Goal: Transaction & Acquisition: Purchase product/service

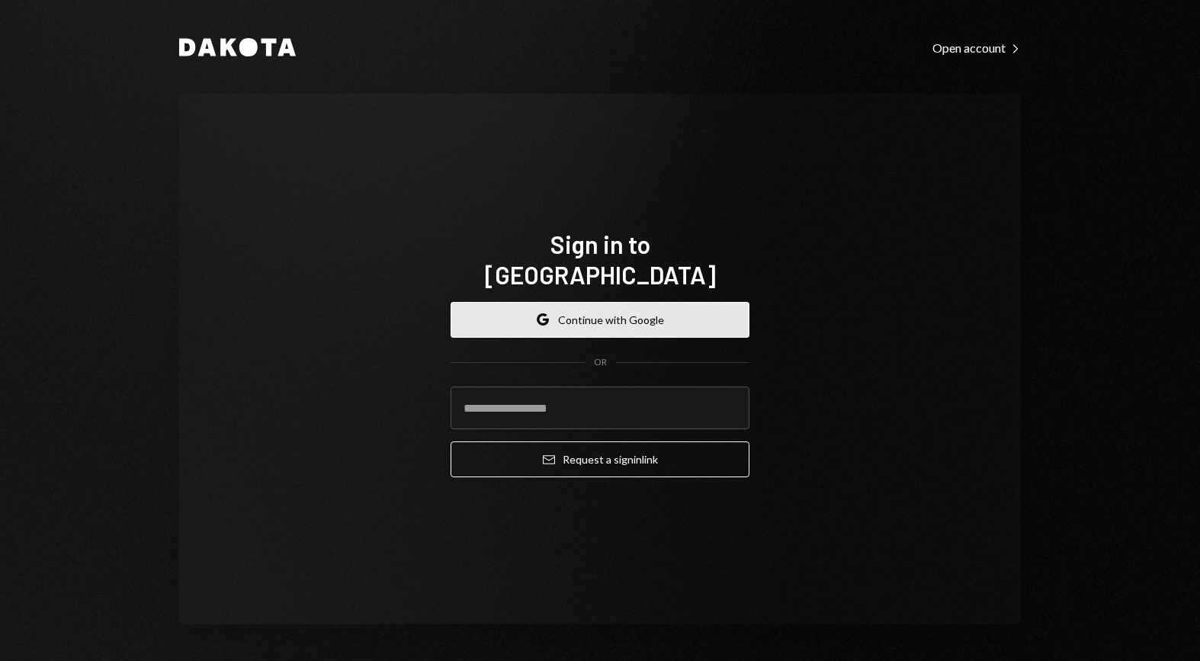
click at [665, 305] on button "Google Continue with Google" at bounding box center [600, 320] width 299 height 36
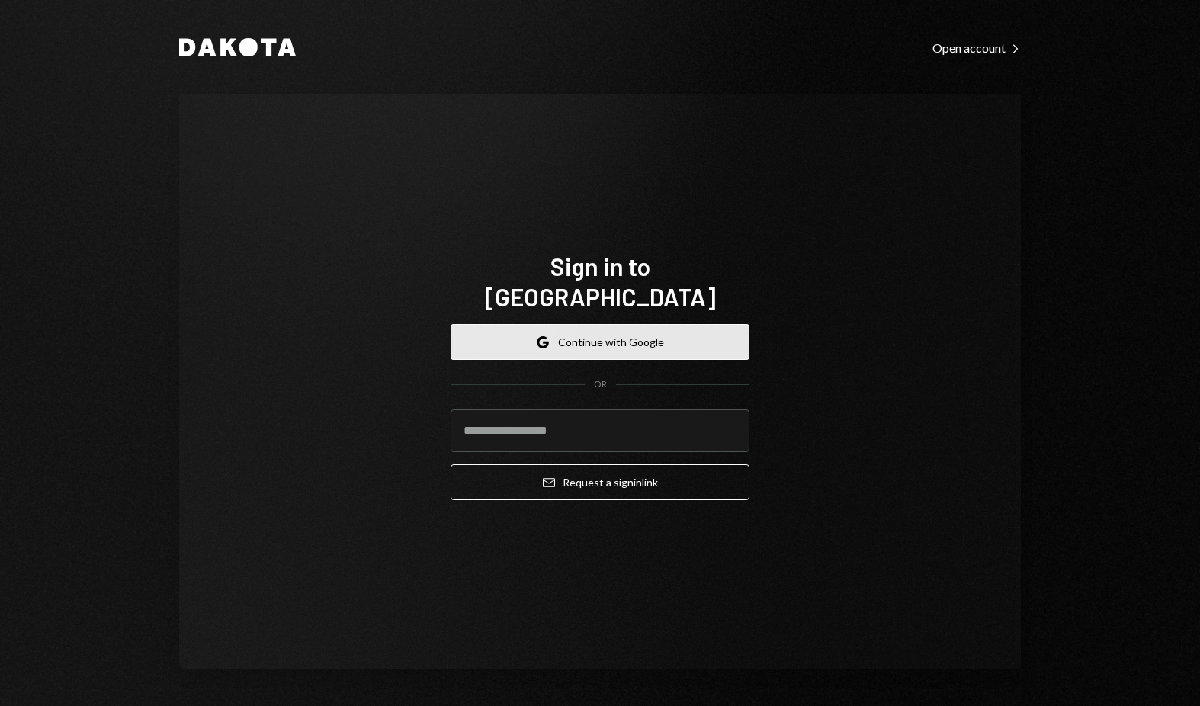
click at [700, 326] on button "Google Continue with Google" at bounding box center [600, 342] width 299 height 36
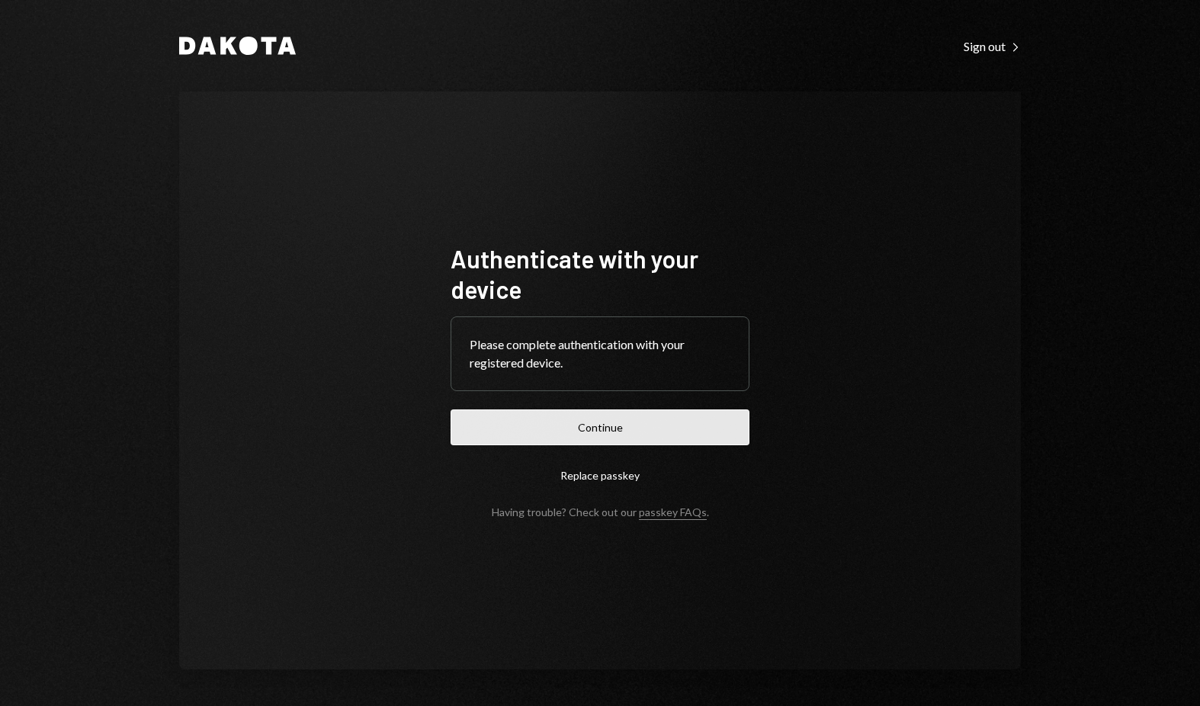
click at [641, 441] on button "Continue" at bounding box center [600, 427] width 299 height 36
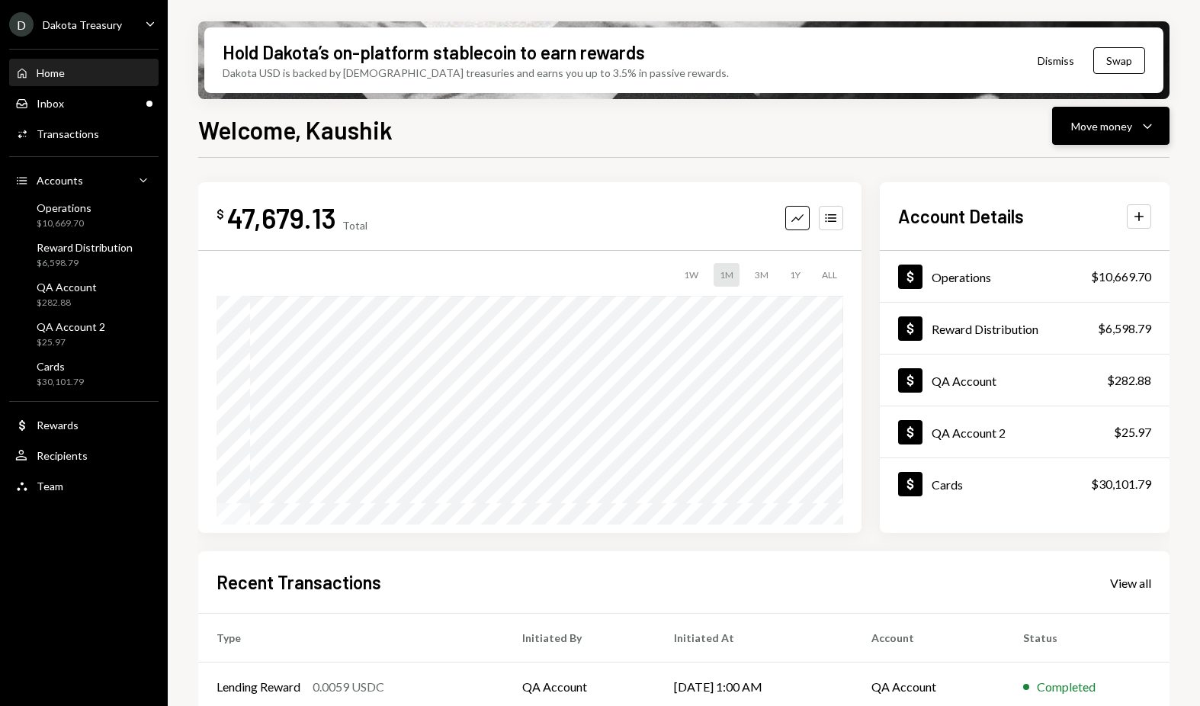
click at [1086, 120] on div "Move money" at bounding box center [1101, 126] width 61 height 16
click at [1076, 167] on div "Send" at bounding box center [1098, 172] width 111 height 16
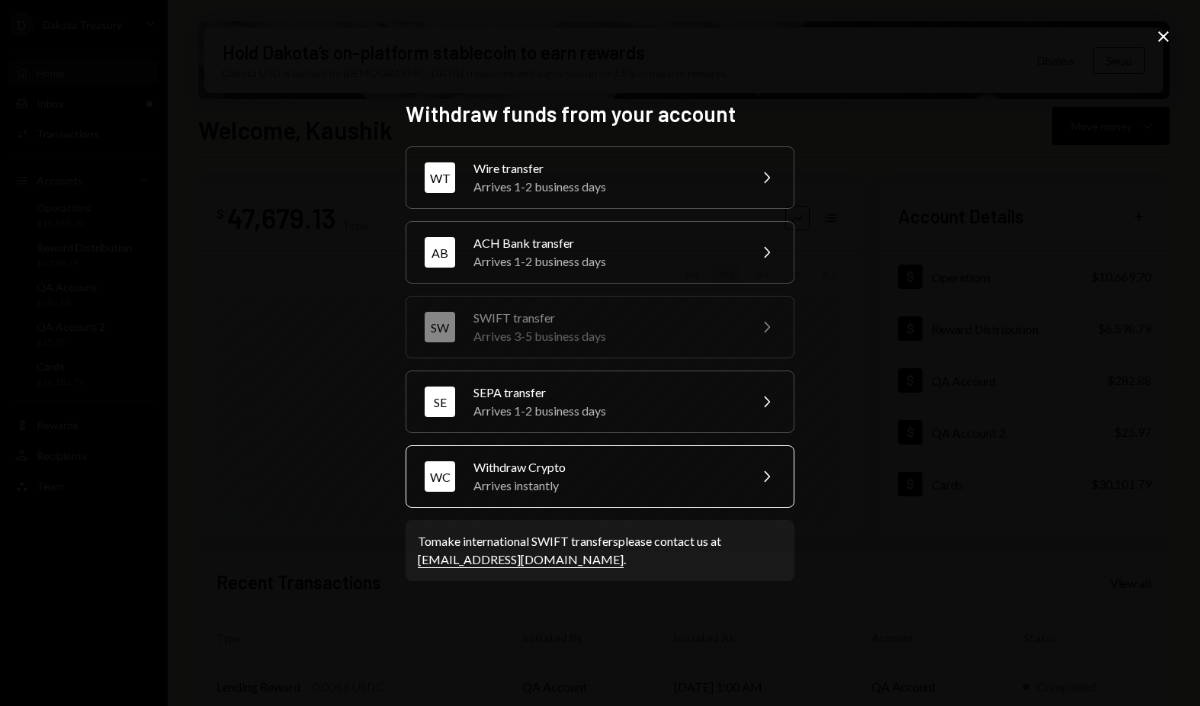
click at [578, 491] on div "Arrives instantly" at bounding box center [605, 485] width 265 height 18
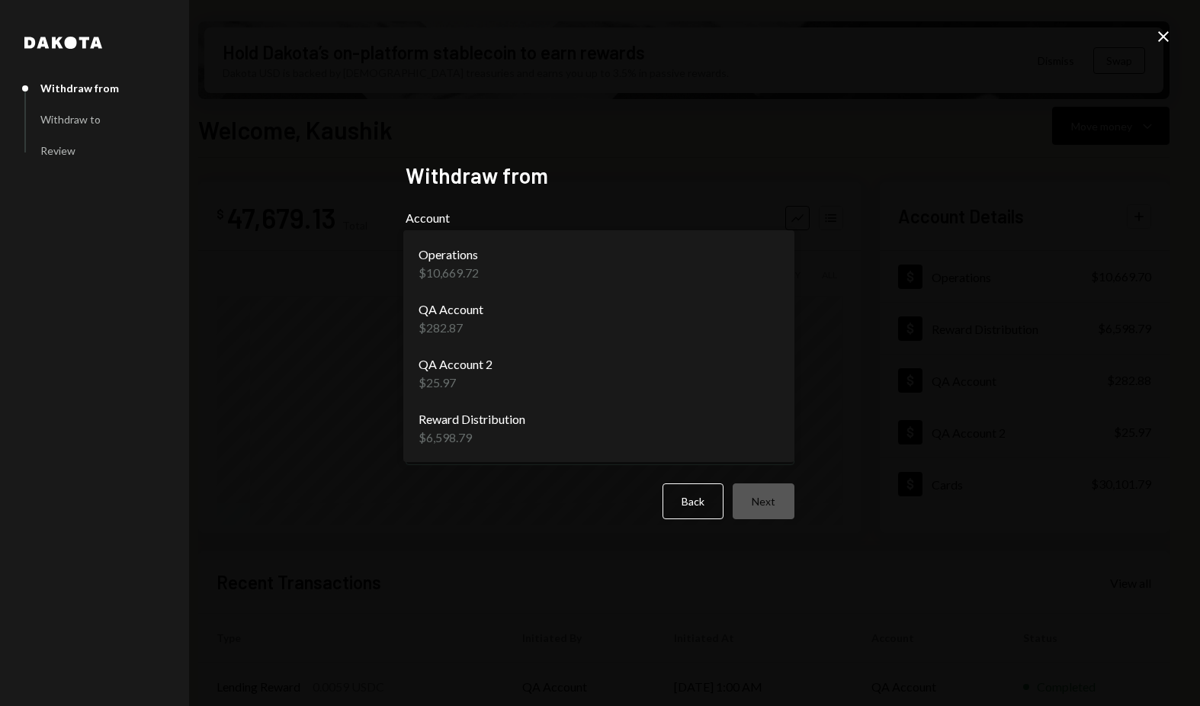
click at [775, 262] on body "D Dakota Treasury Caret Down Home Home Inbox Inbox Activities Transactions Acco…" at bounding box center [600, 353] width 1200 height 706
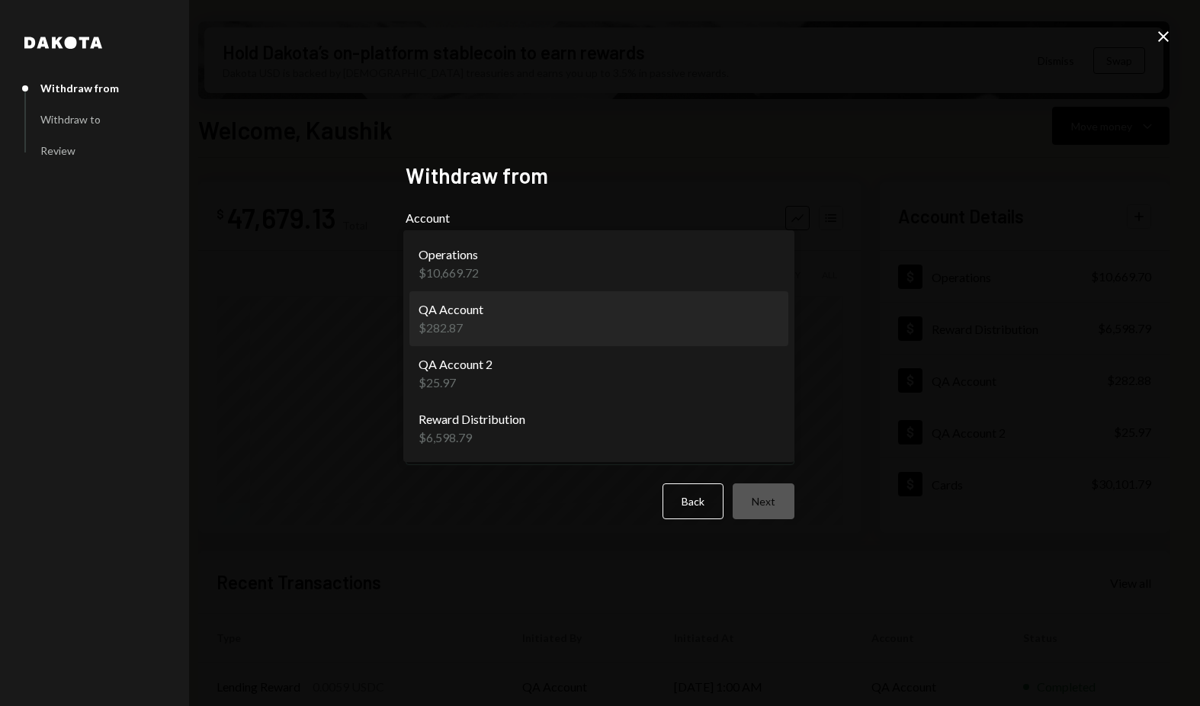
select select "**********"
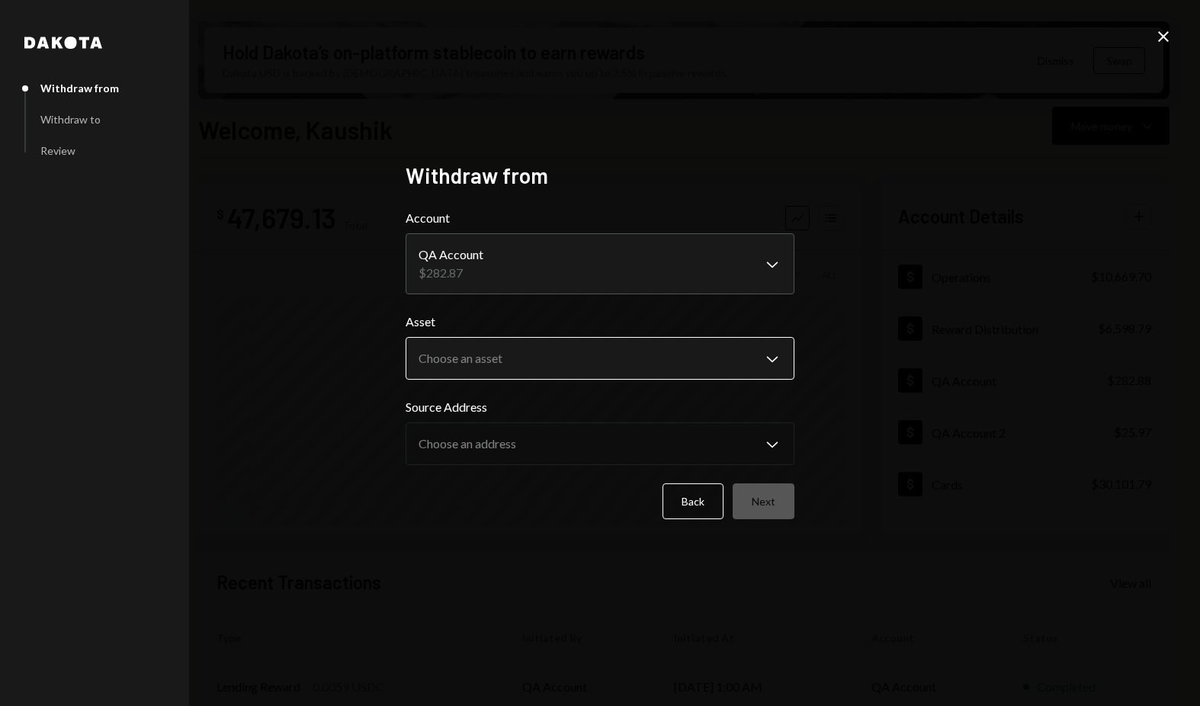
click at [568, 361] on body "D Dakota Treasury Caret Down Home Home Inbox Inbox Activities Transactions Acco…" at bounding box center [600, 353] width 1200 height 706
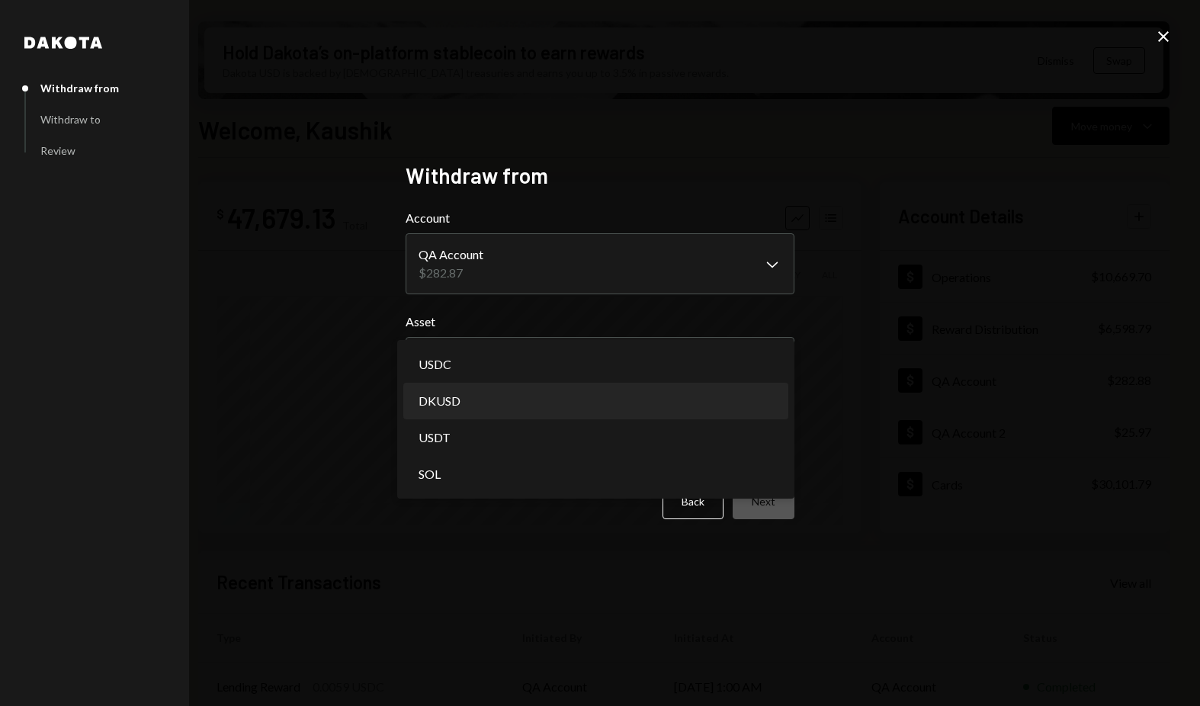
select select "*****"
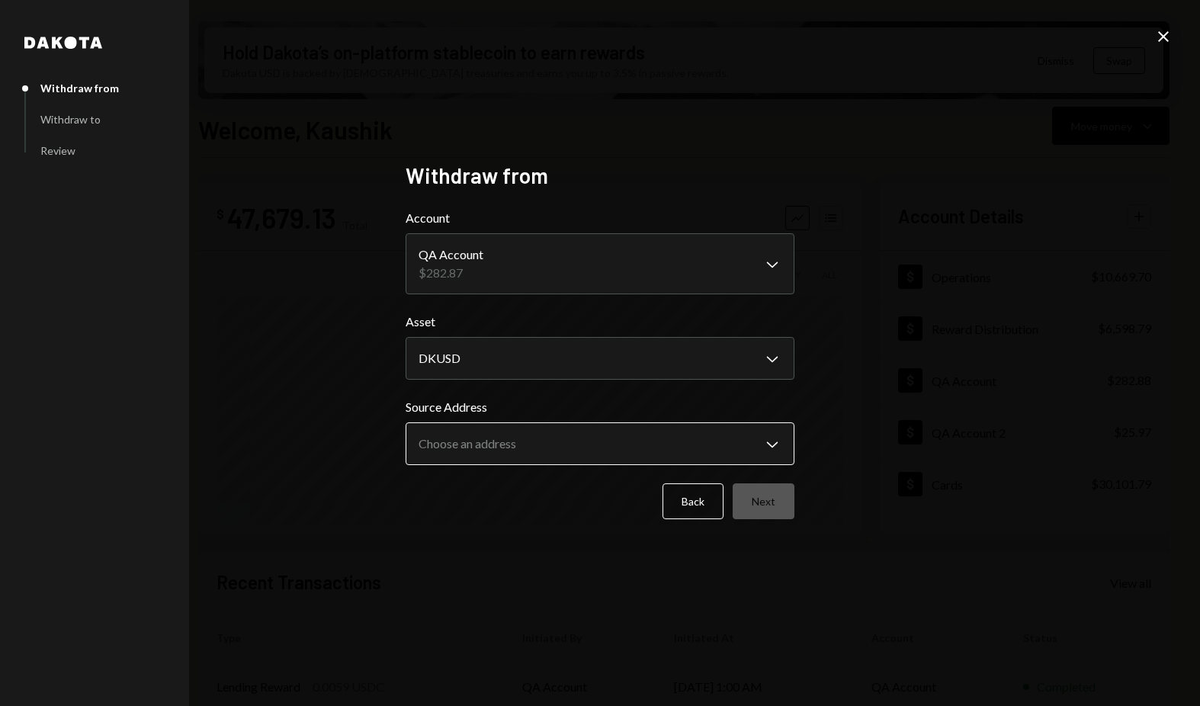
click at [555, 454] on body "D Dakota Treasury Caret Down Home Home Inbox Inbox Activities Transactions Acco…" at bounding box center [600, 353] width 1200 height 706
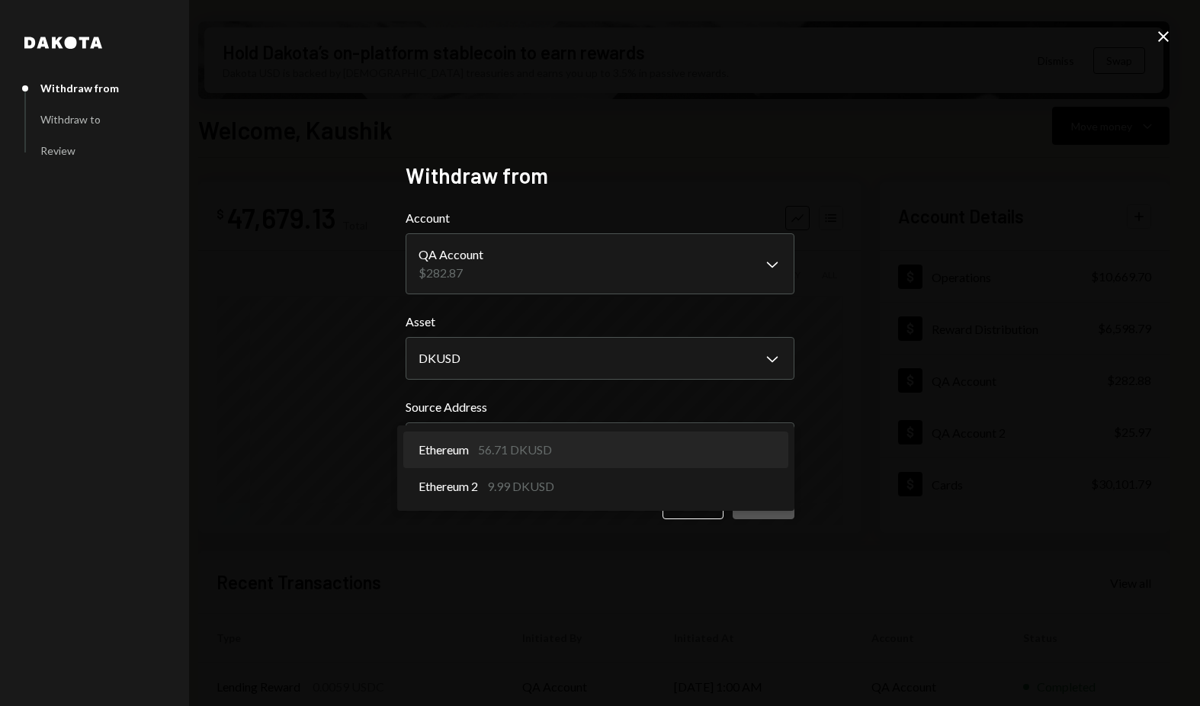
select select "**********"
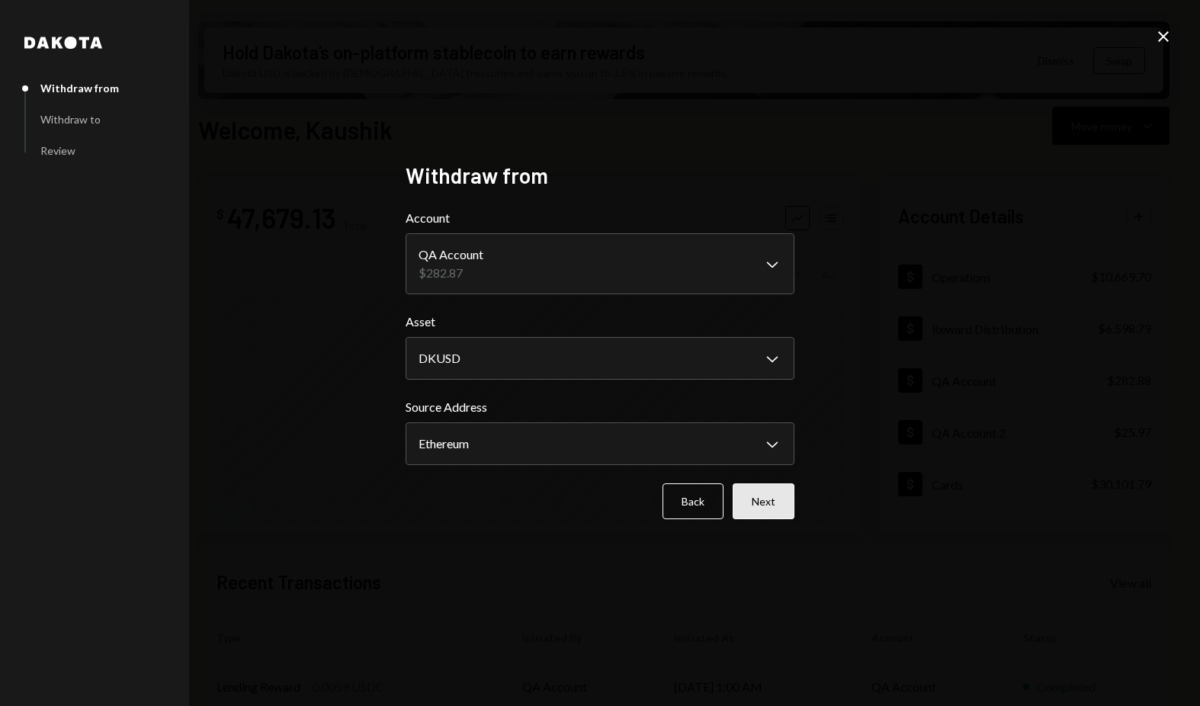
click at [777, 508] on button "Next" at bounding box center [764, 501] width 62 height 36
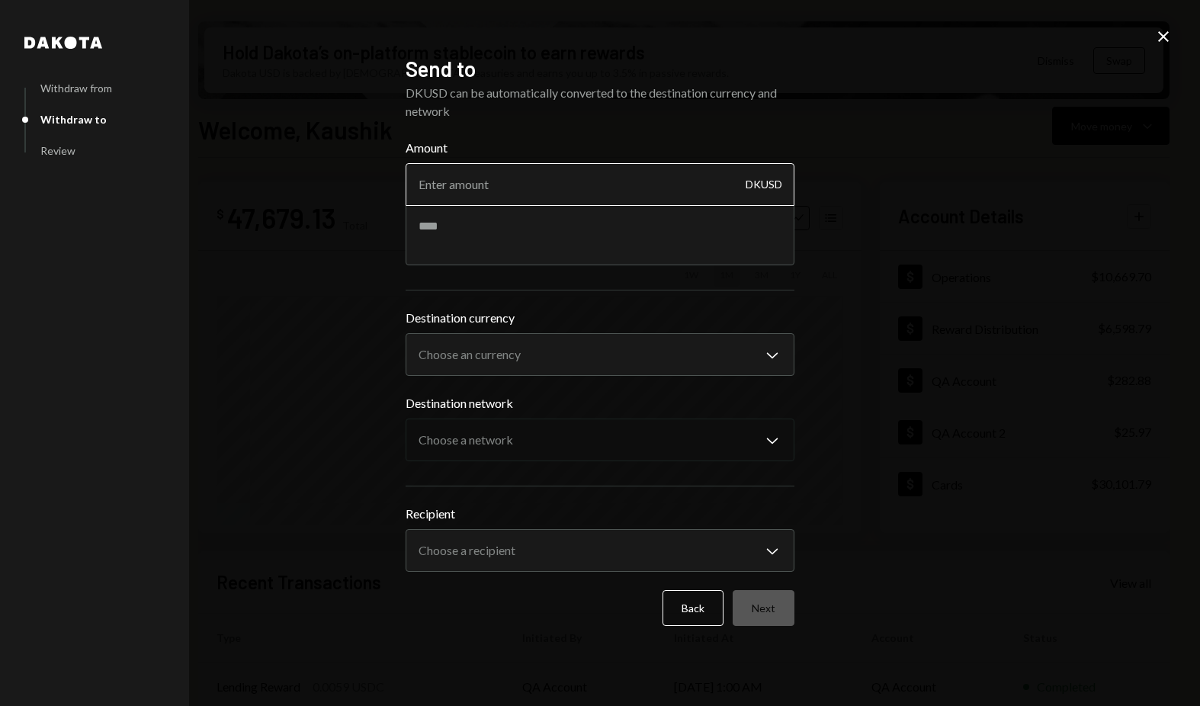
click at [492, 194] on input "Amount" at bounding box center [600, 184] width 389 height 43
type input "20"
click at [475, 346] on body "D Dakota Treasury Caret Down Home Home Inbox Inbox Activities Transactions Acco…" at bounding box center [600, 353] width 1200 height 706
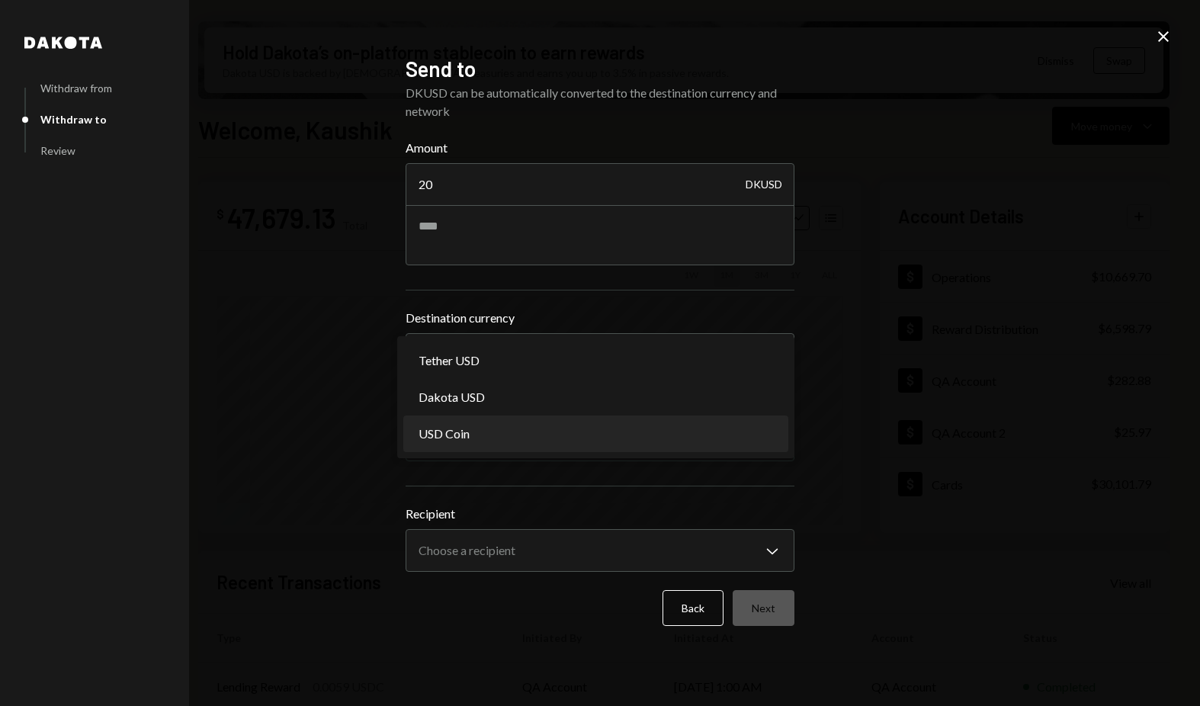
select select "****"
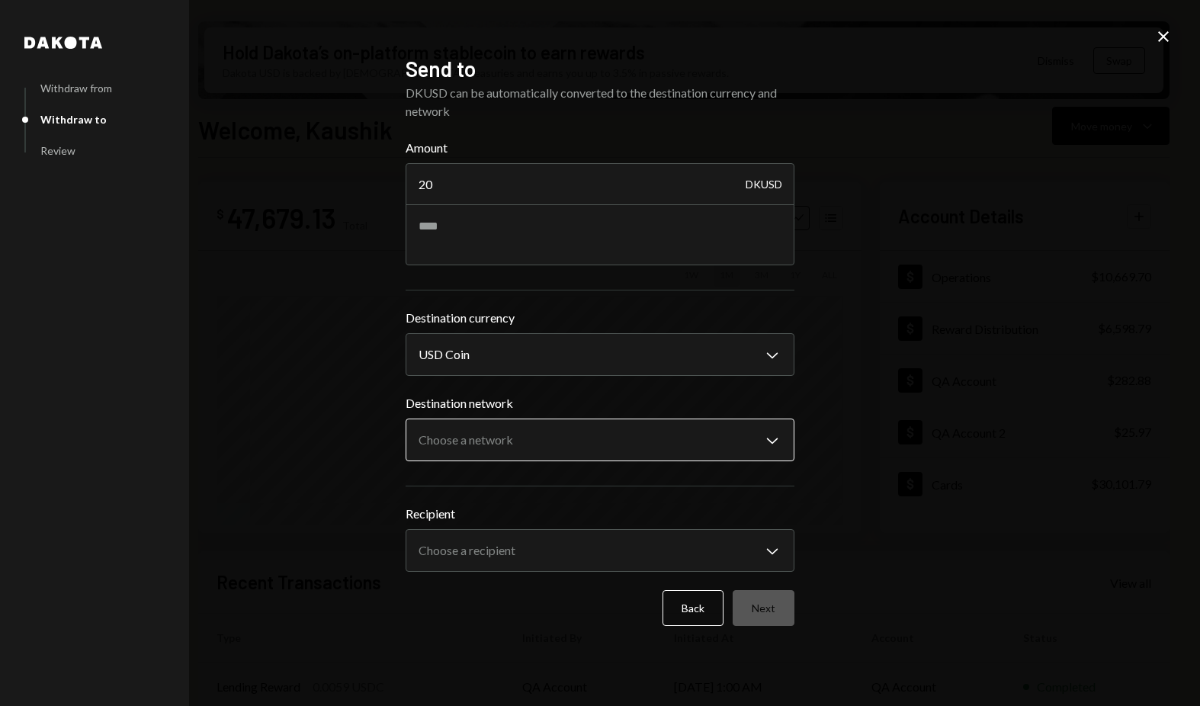
click at [505, 428] on body "D Dakota Treasury Caret Down Home Home Inbox Inbox Activities Transactions Acco…" at bounding box center [600, 353] width 1200 height 706
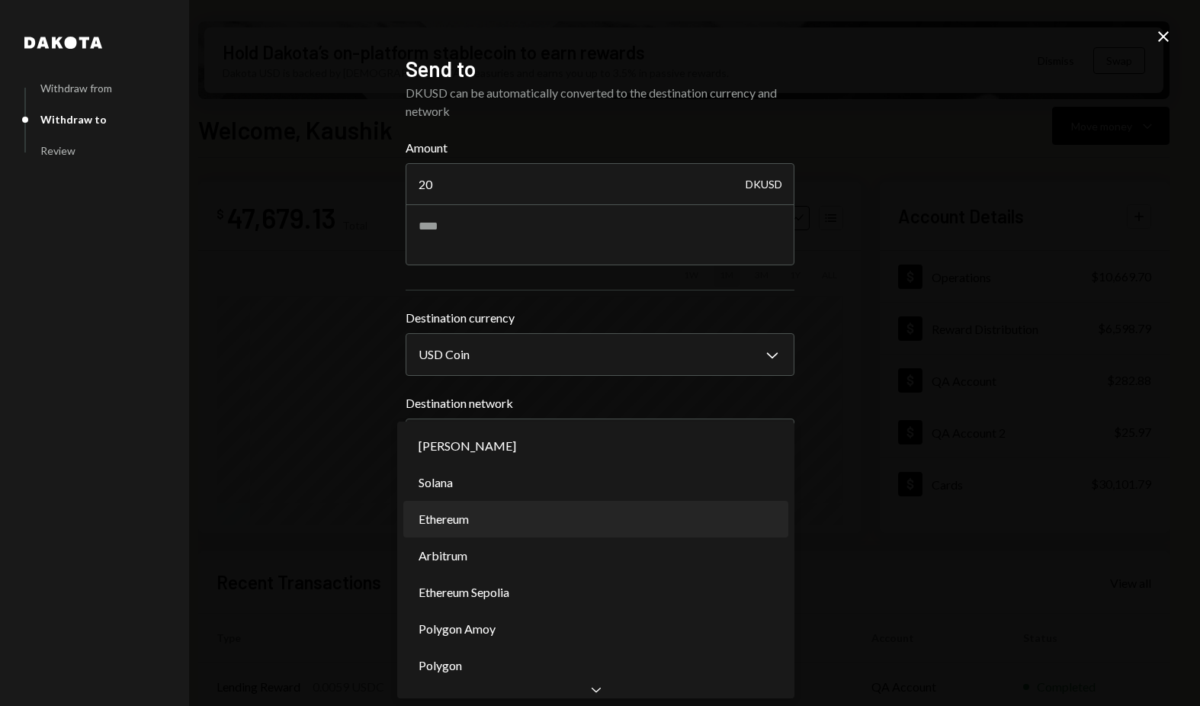
select select "**********"
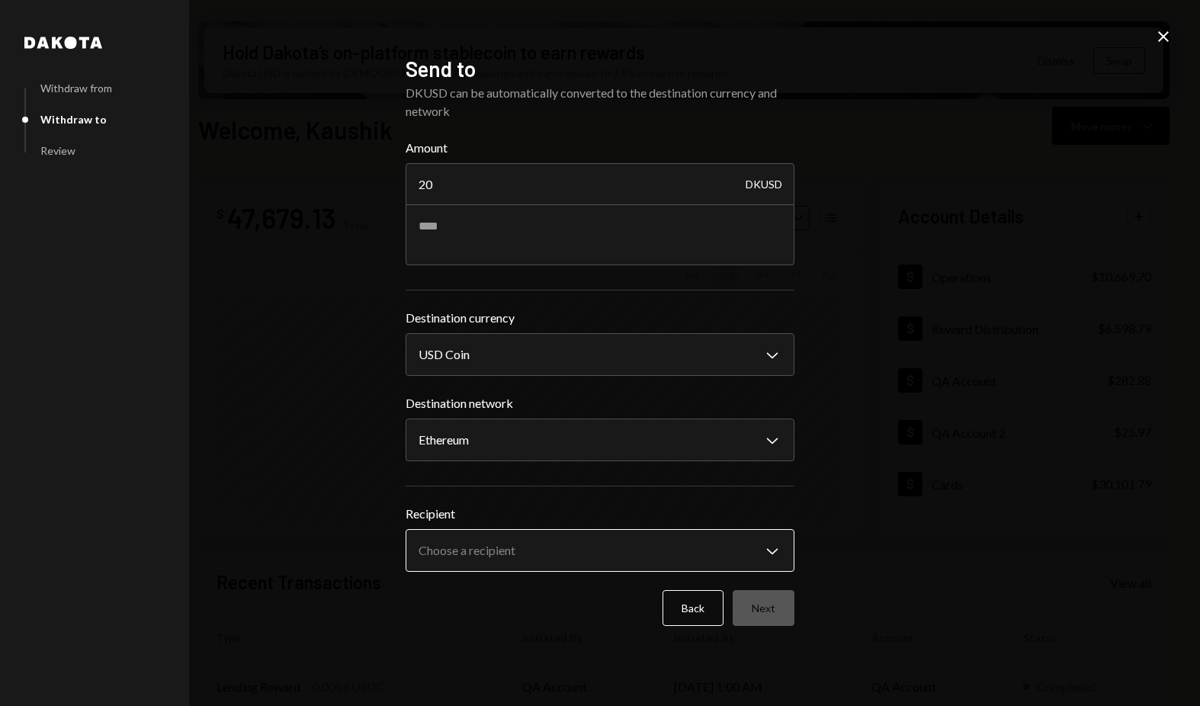
click at [525, 555] on body "D Dakota Treasury Caret Down Home Home Inbox Inbox Activities Transactions Acco…" at bounding box center [600, 353] width 1200 height 706
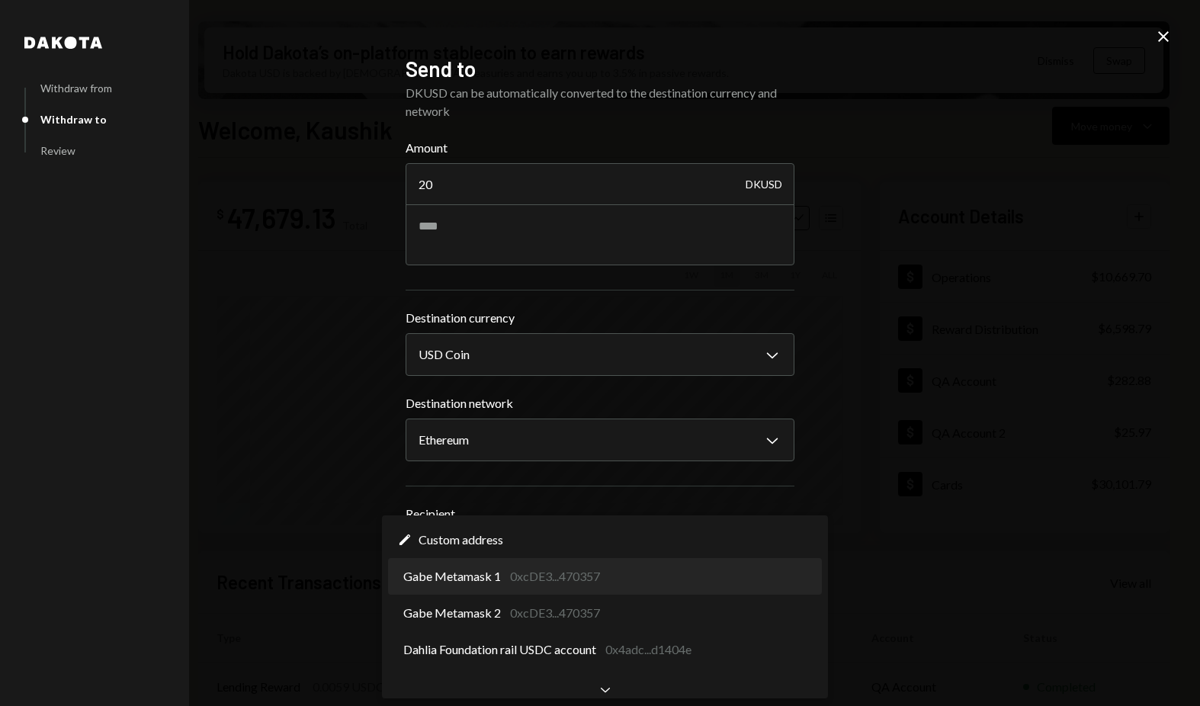
select select "**********"
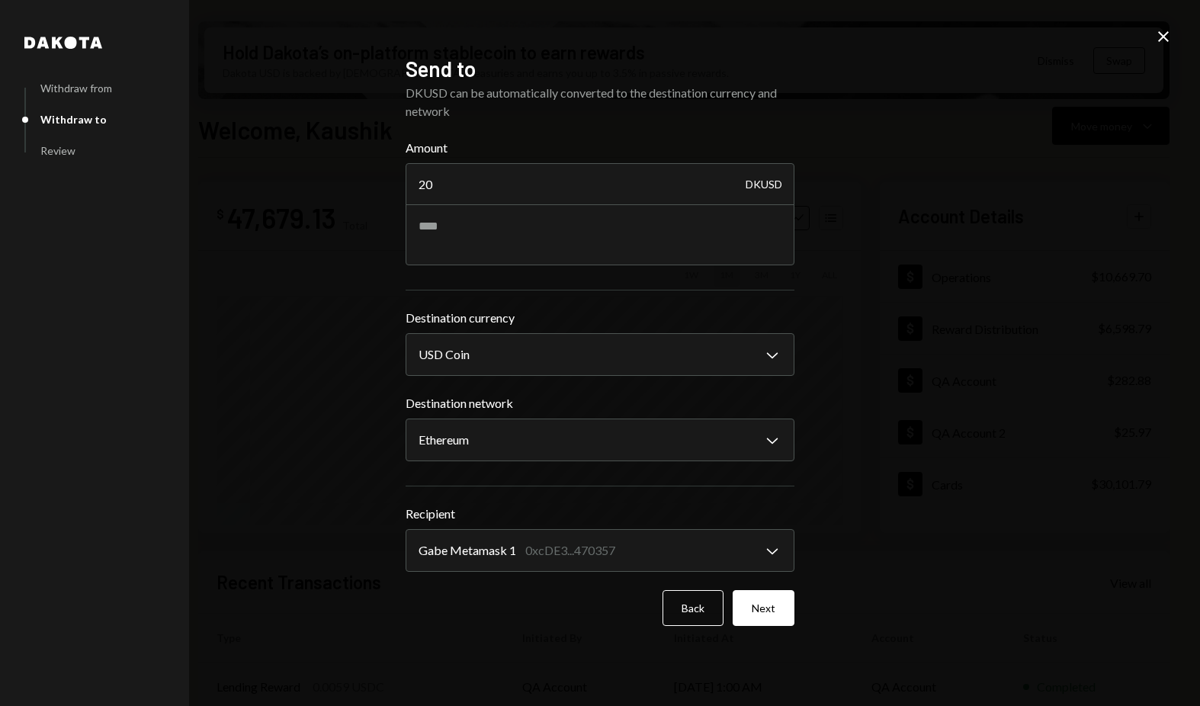
click at [892, 523] on div "**********" at bounding box center [600, 353] width 1200 height 706
click at [784, 608] on button "Next" at bounding box center [764, 608] width 62 height 36
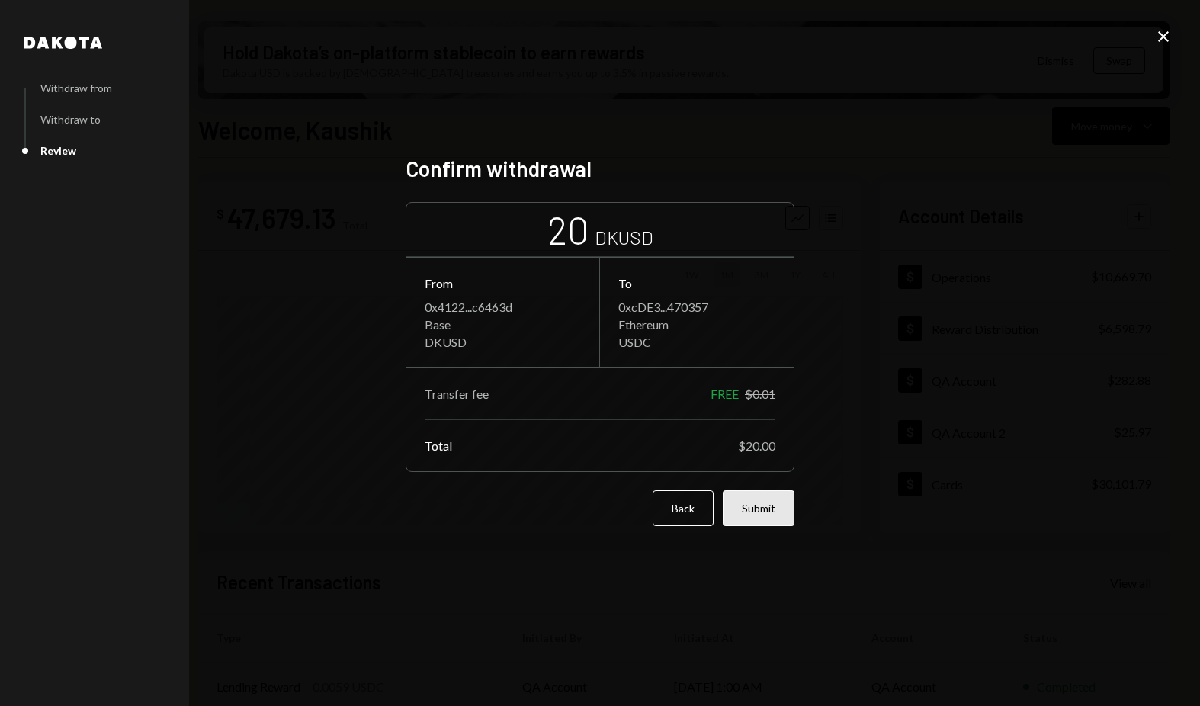
click at [760, 512] on button "Submit" at bounding box center [759, 508] width 72 height 36
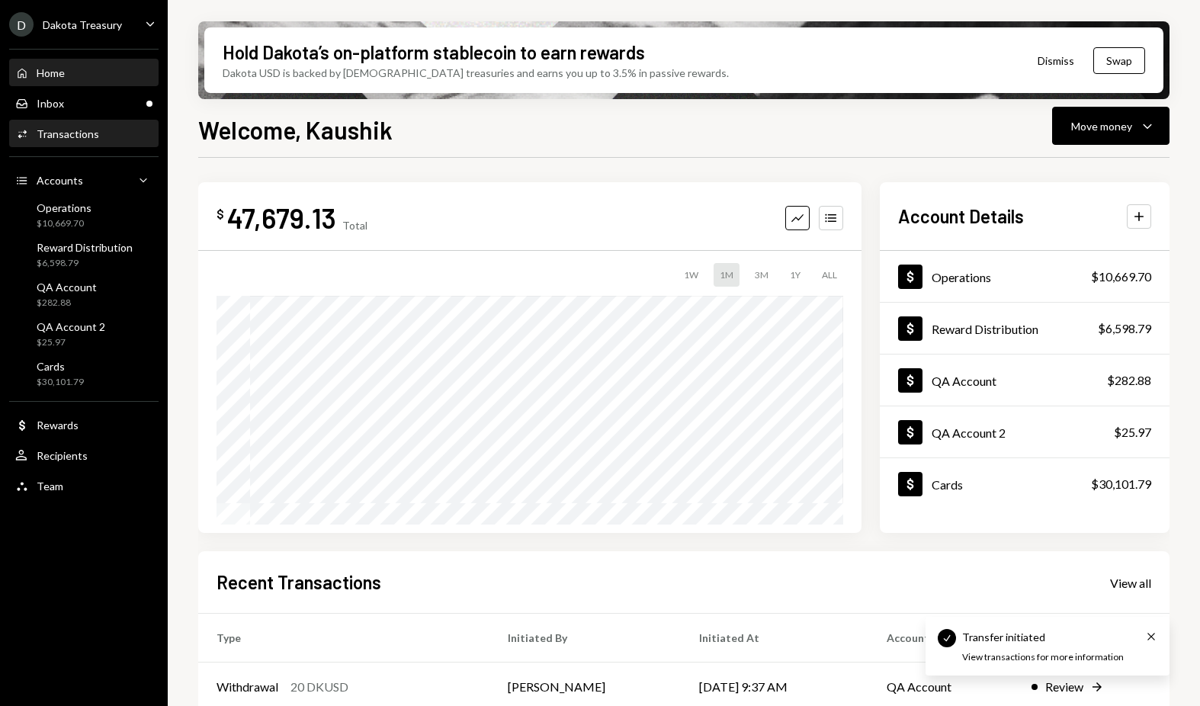
click at [89, 142] on div "Activities Transactions" at bounding box center [83, 134] width 137 height 26
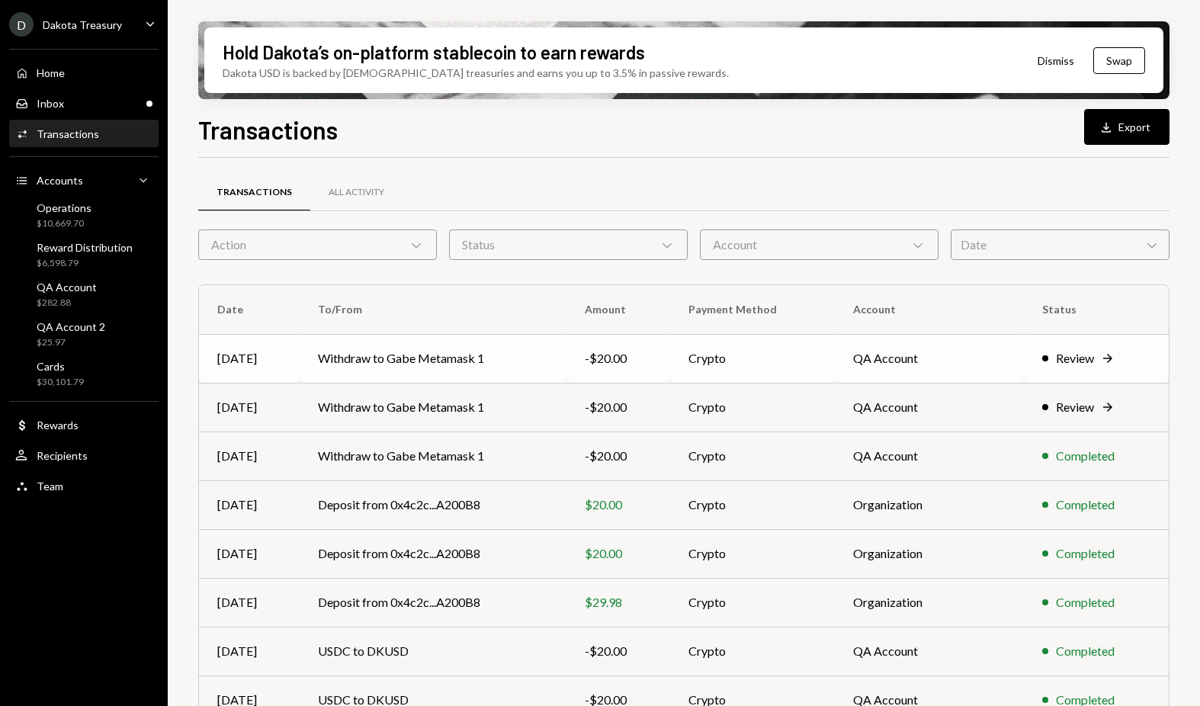
click at [1060, 359] on div "Review" at bounding box center [1075, 358] width 38 height 18
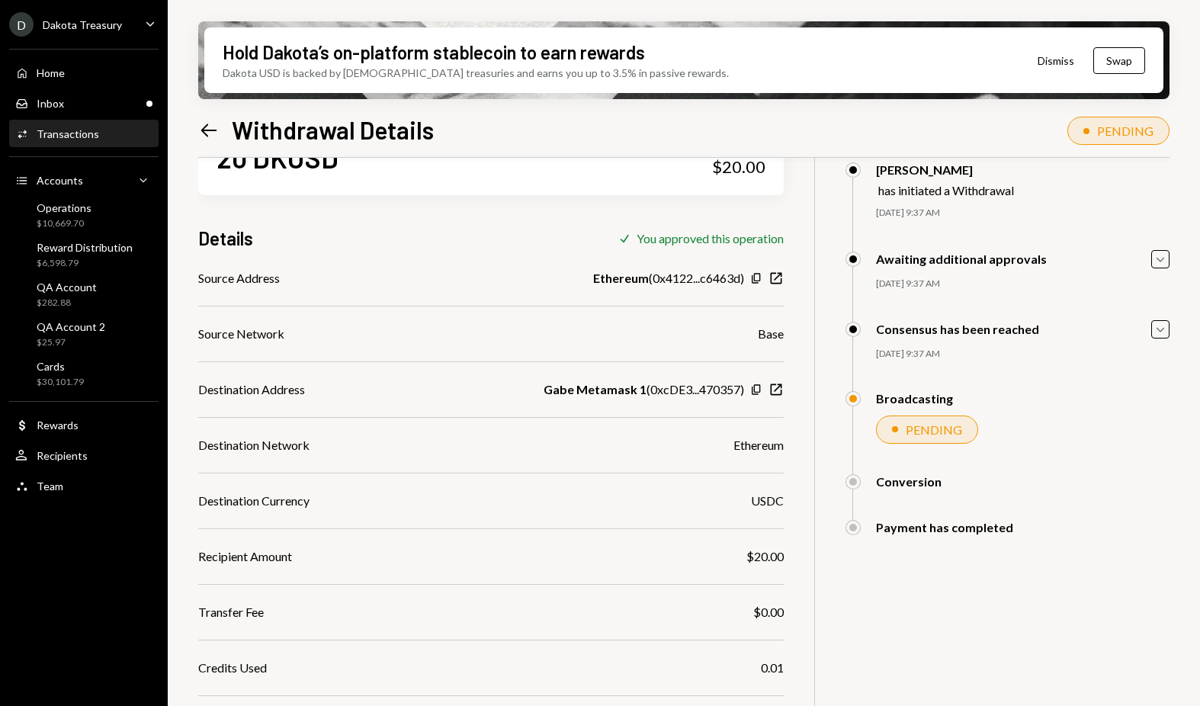
scroll to position [48, 0]
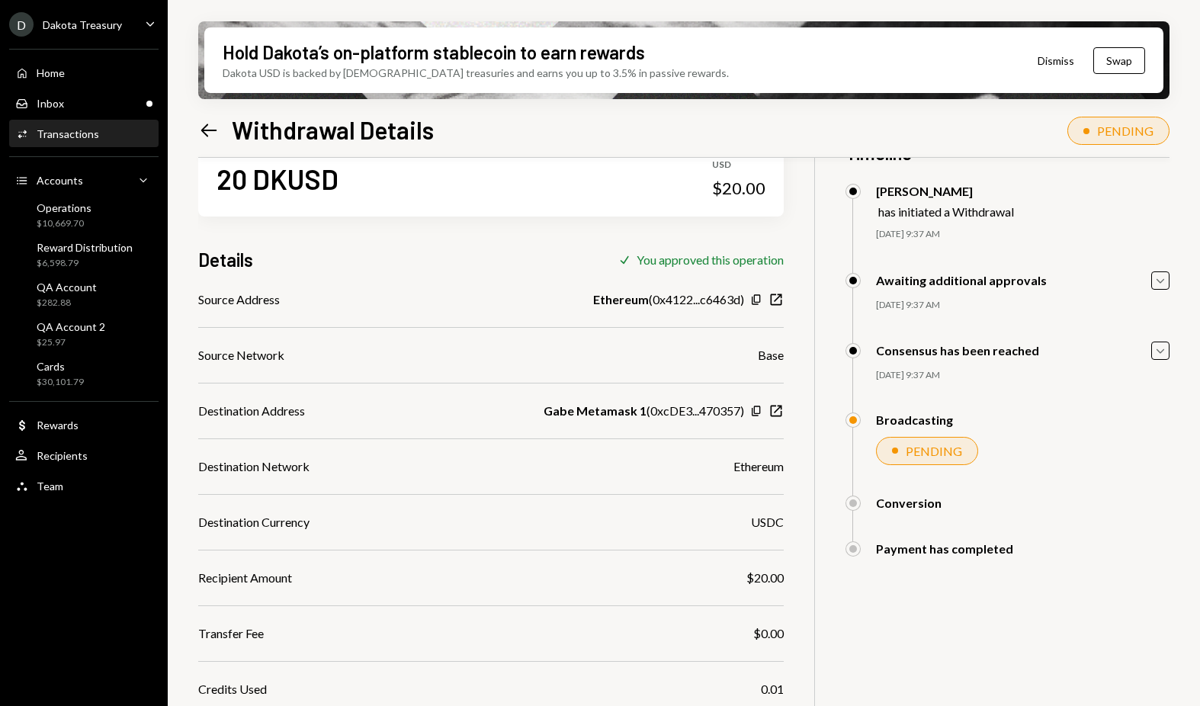
click at [1052, 416] on div "Broadcasting" at bounding box center [1007, 419] width 324 height 15
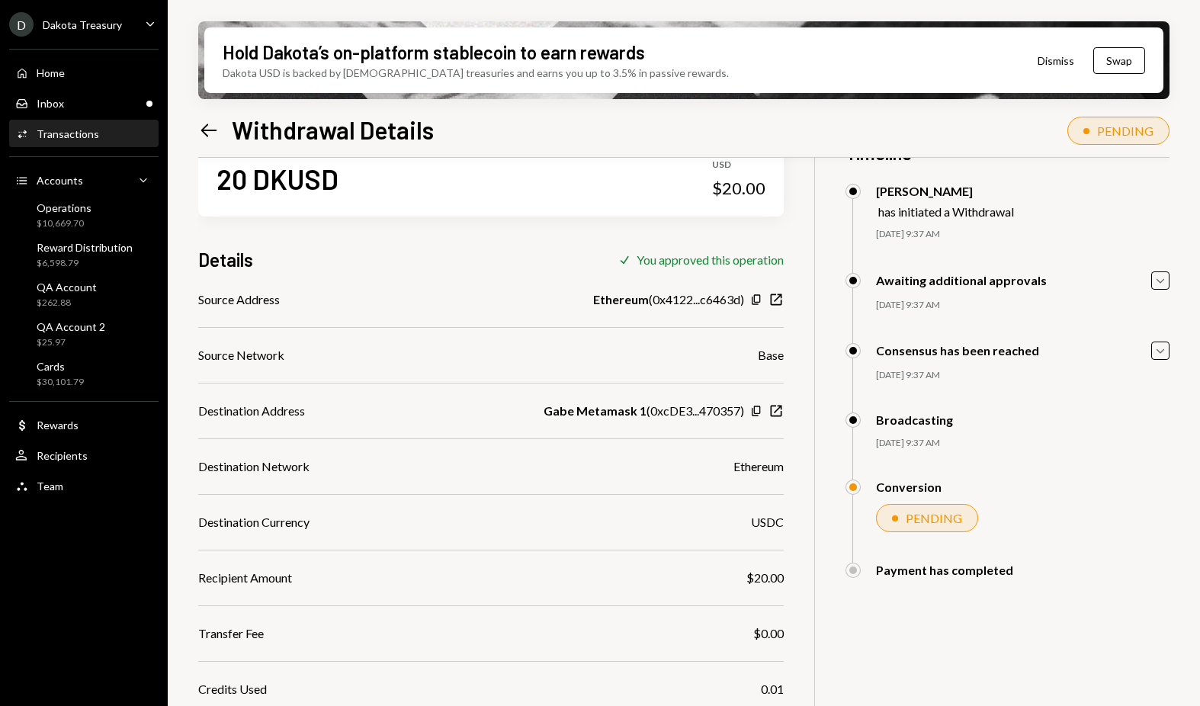
click at [935, 672] on div "20 DKUSD USD $20.00 Details Check You approved this operation Source Address Et…" at bounding box center [683, 463] width 971 height 706
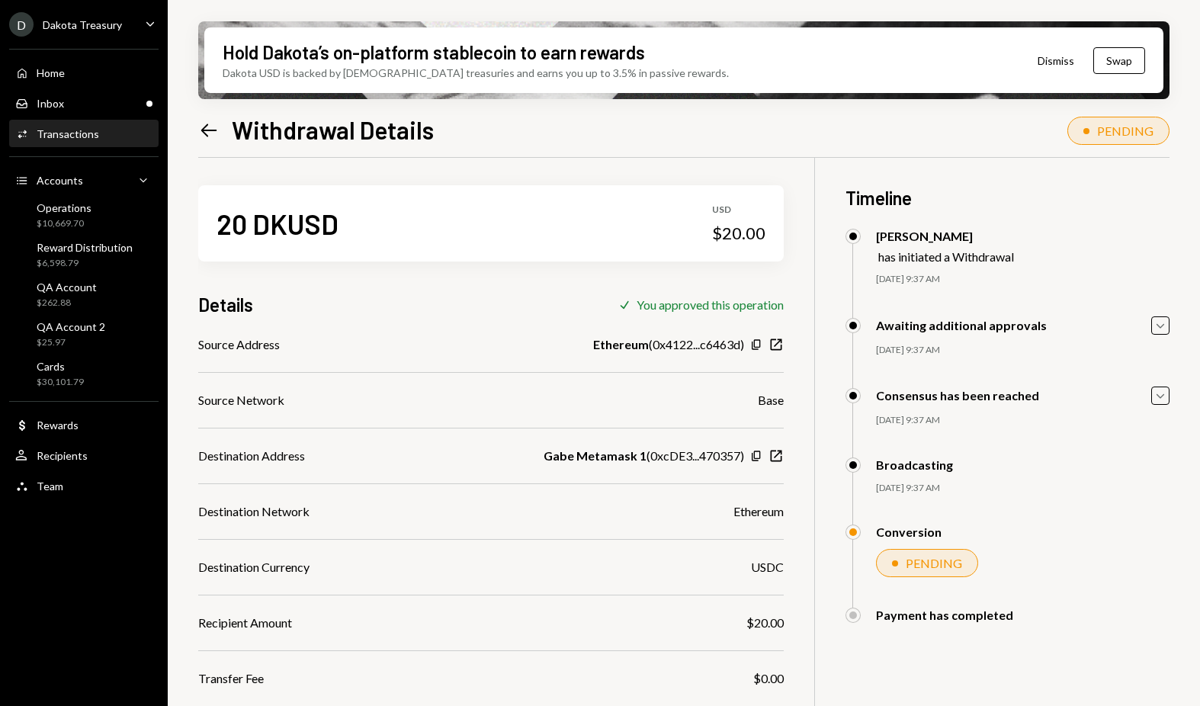
scroll to position [0, 0]
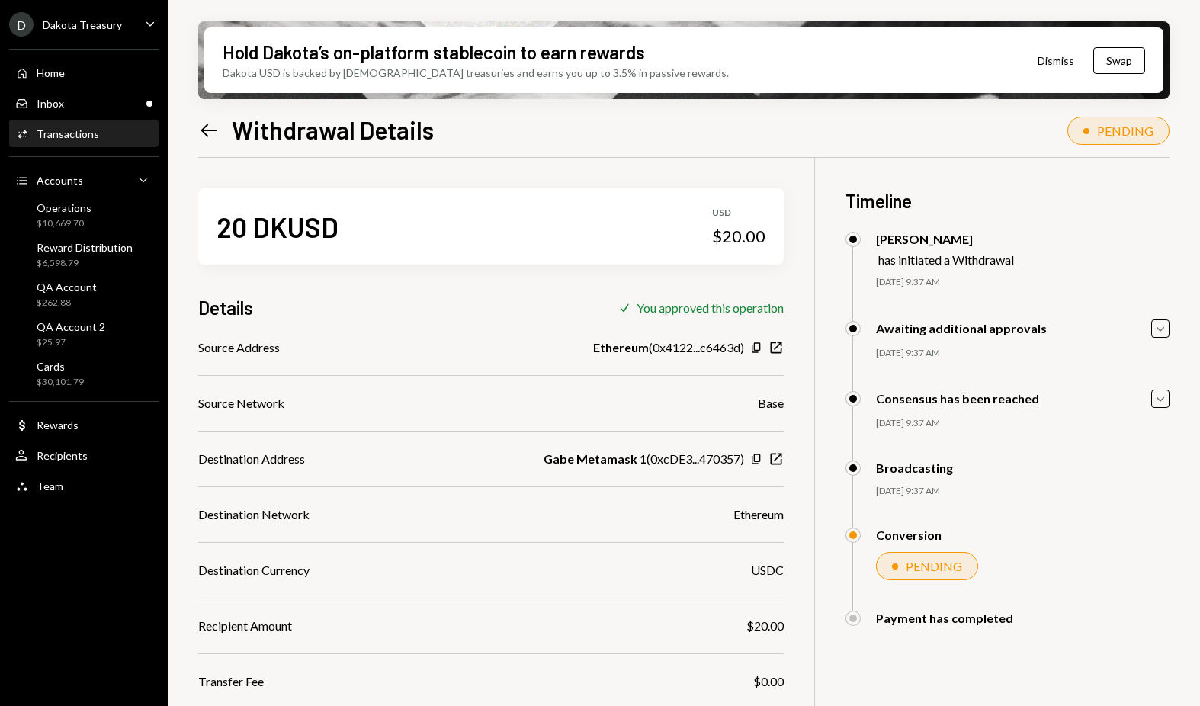
click at [125, 138] on div "Activities Transactions" at bounding box center [83, 134] width 137 height 14
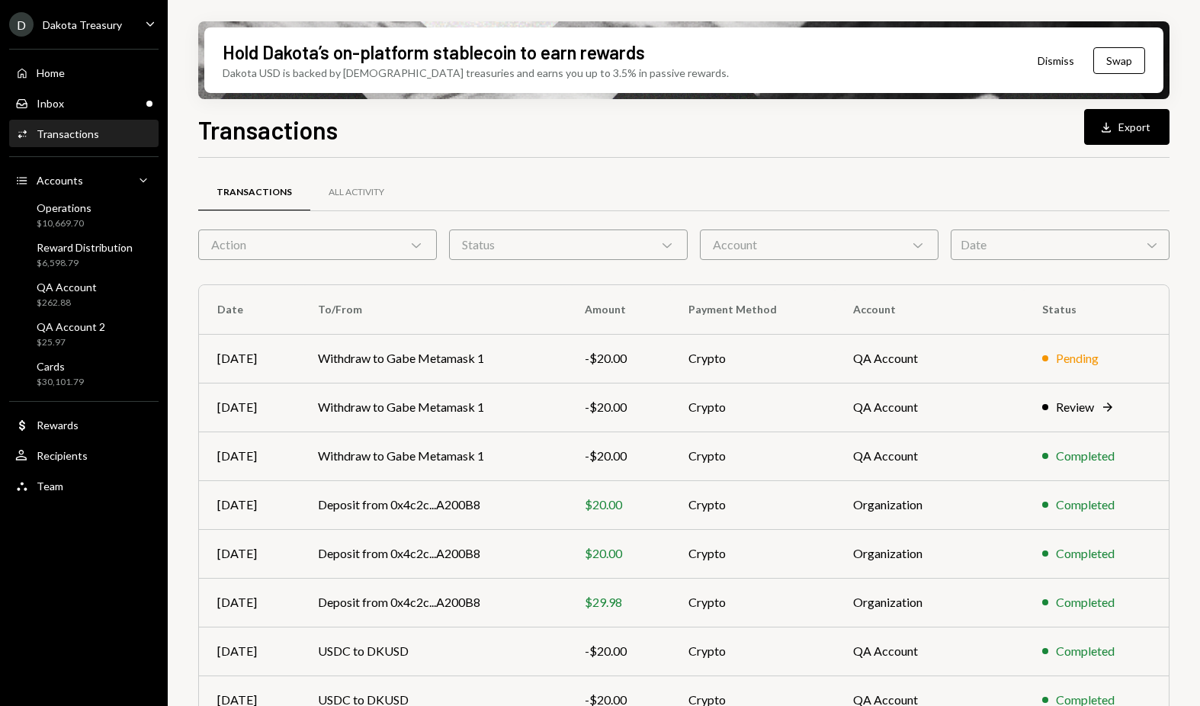
click at [97, 134] on div "Activities Transactions" at bounding box center [83, 134] width 137 height 14
click at [65, 60] on div "Home Home" at bounding box center [83, 73] width 137 height 26
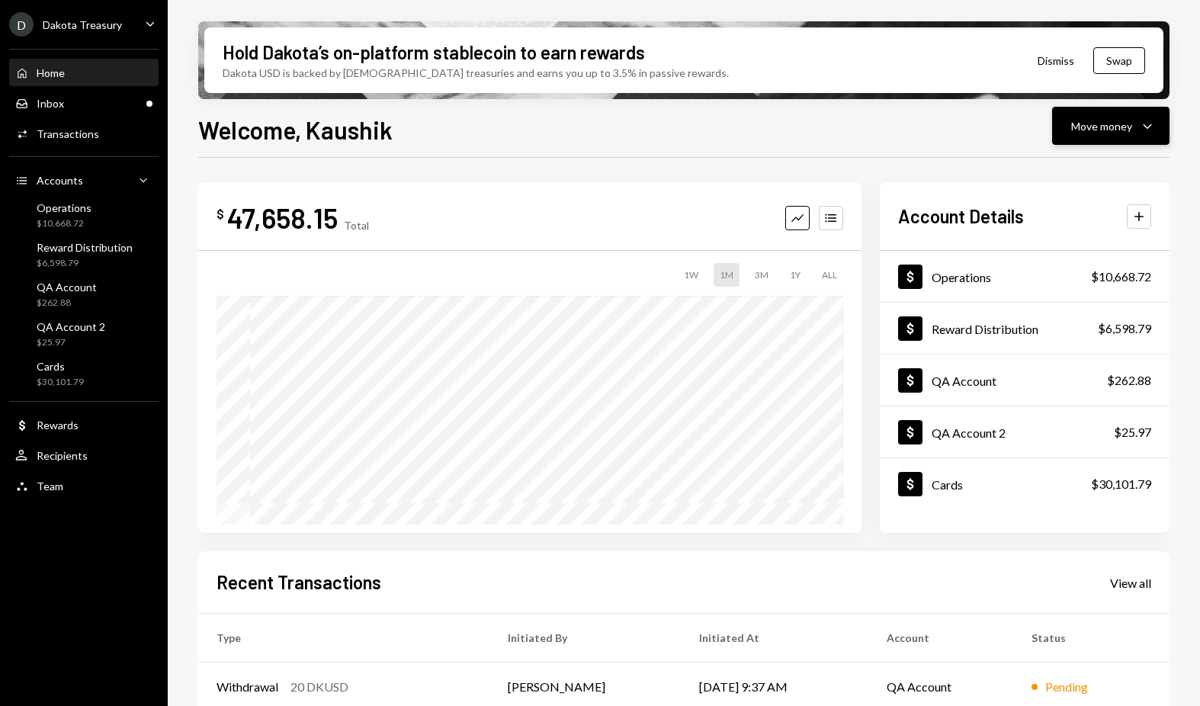
click at [1098, 107] on button "Move money Caret Down" at bounding box center [1110, 126] width 117 height 38
click at [1060, 168] on div "Send" at bounding box center [1098, 172] width 111 height 16
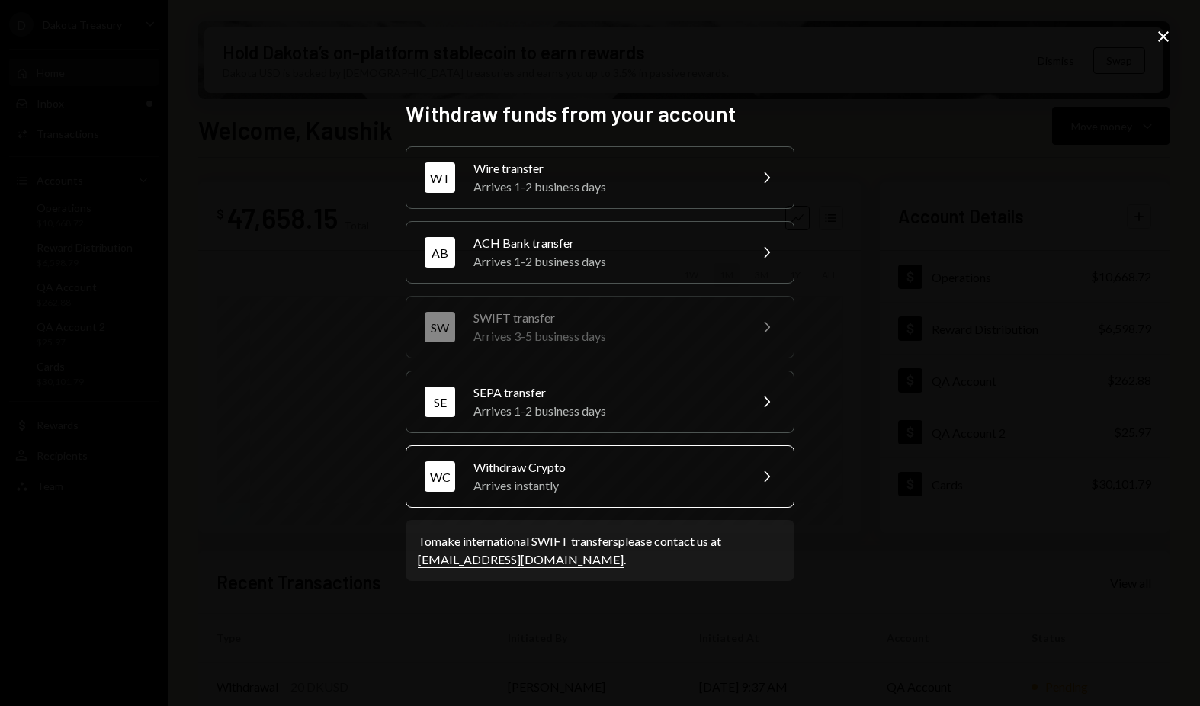
click at [576, 480] on div "Arrives instantly" at bounding box center [605, 485] width 265 height 18
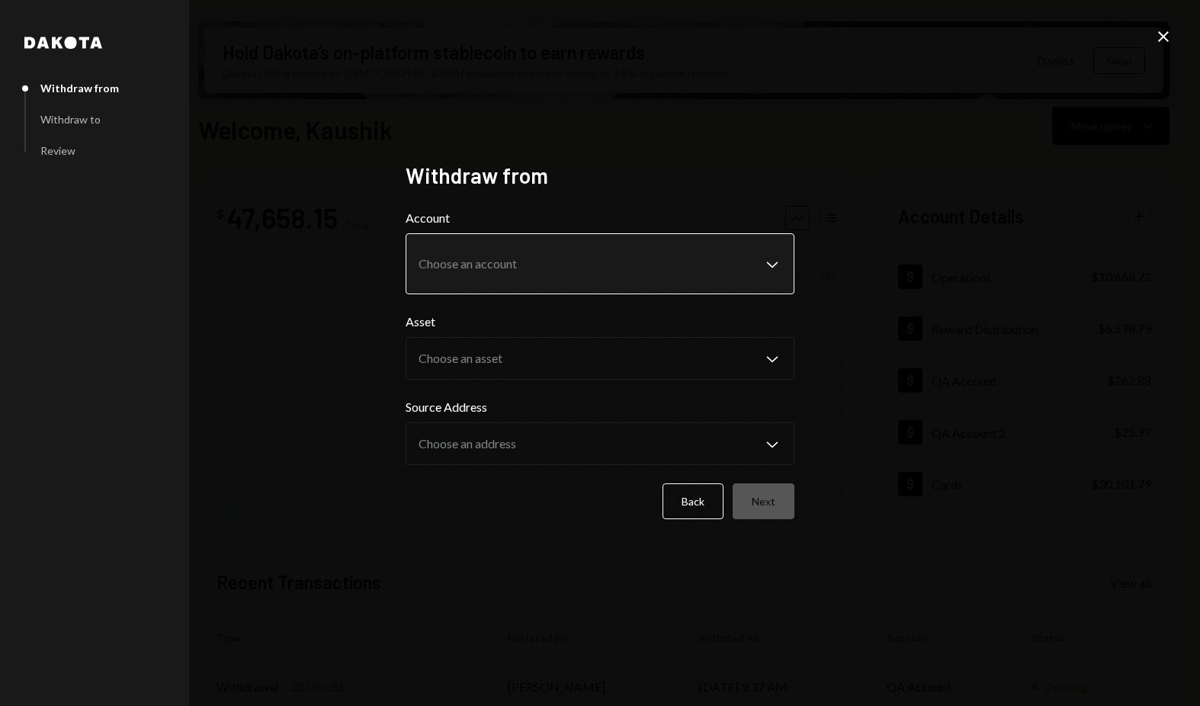
click at [547, 259] on body "D Dakota Treasury Caret Down Home Home Inbox Inbox Activities Transactions Acco…" at bounding box center [600, 353] width 1200 height 706
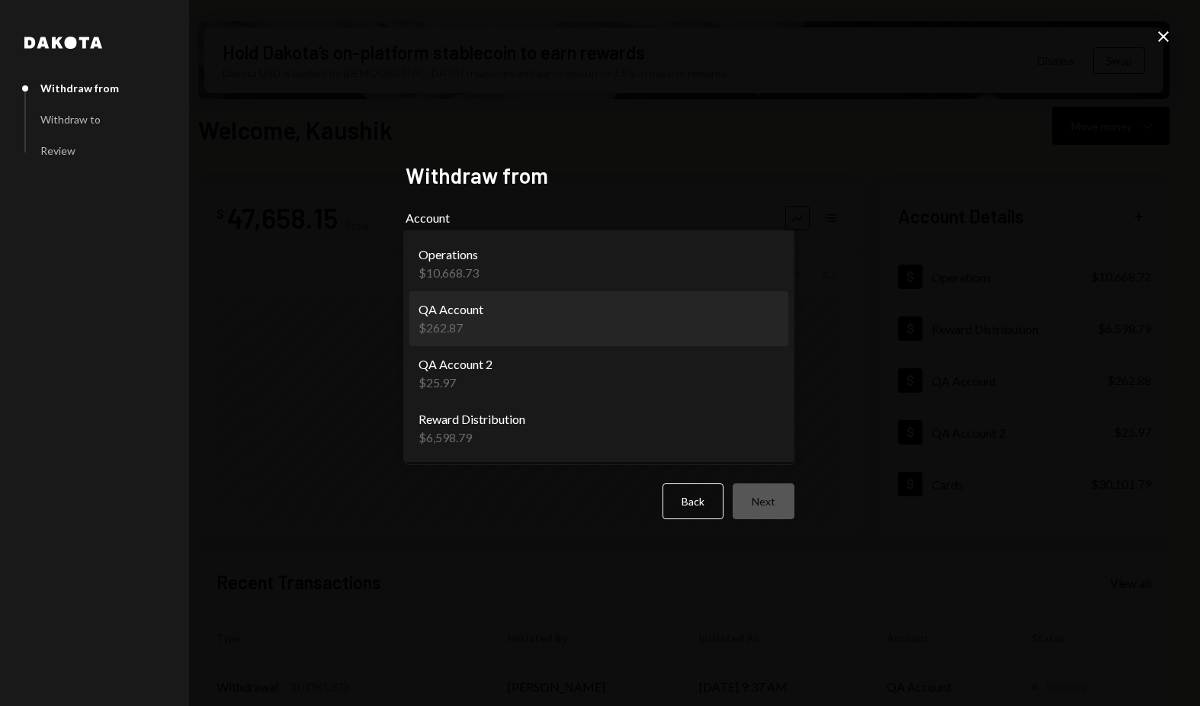
select select "**********"
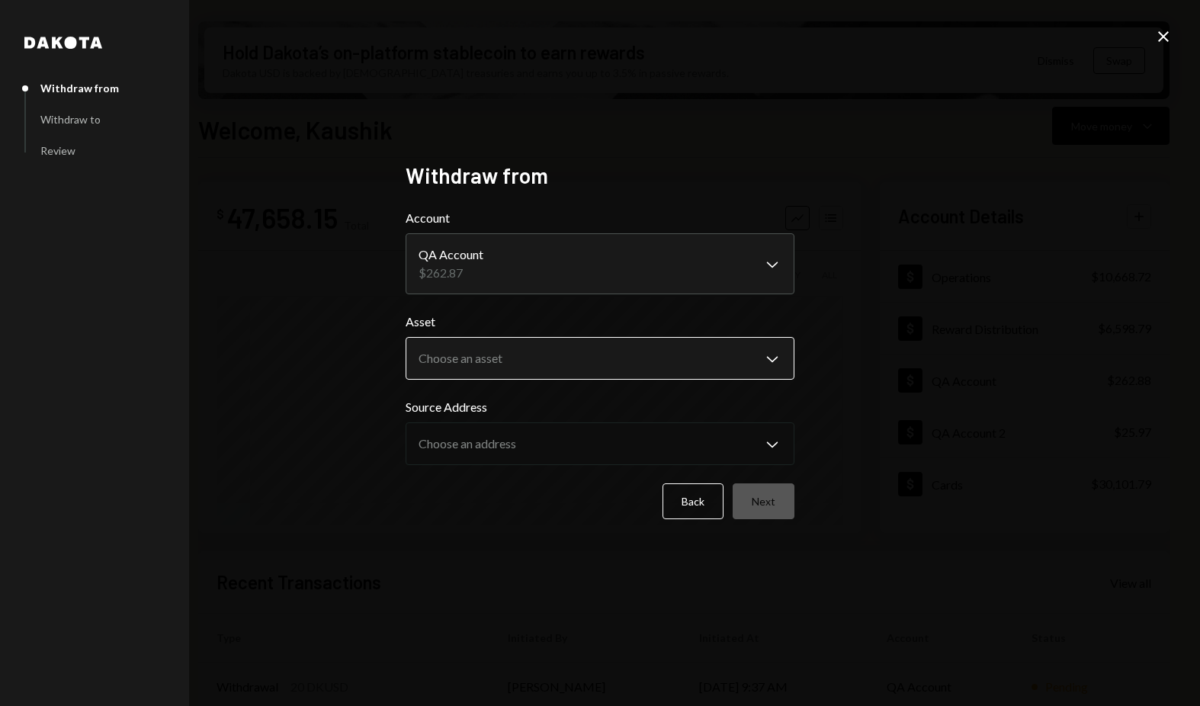
click at [562, 354] on body "D Dakota Treasury Caret Down Home Home Inbox Inbox Activities Transactions Acco…" at bounding box center [600, 353] width 1200 height 706
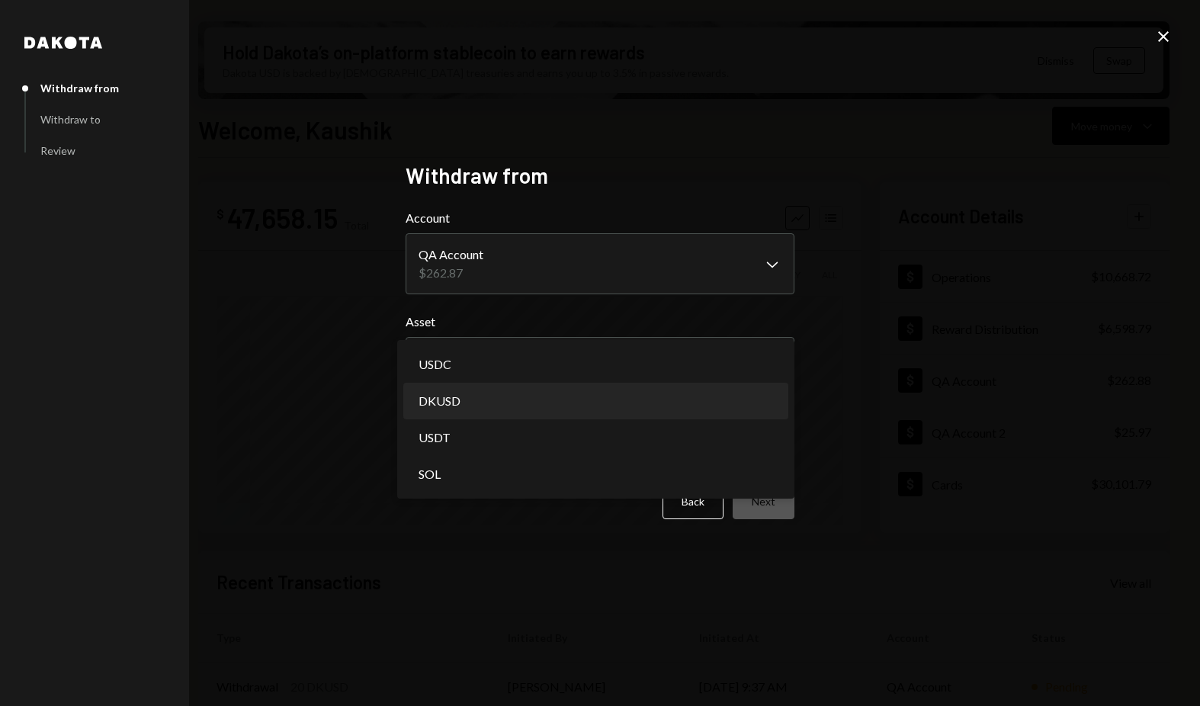
select select "*****"
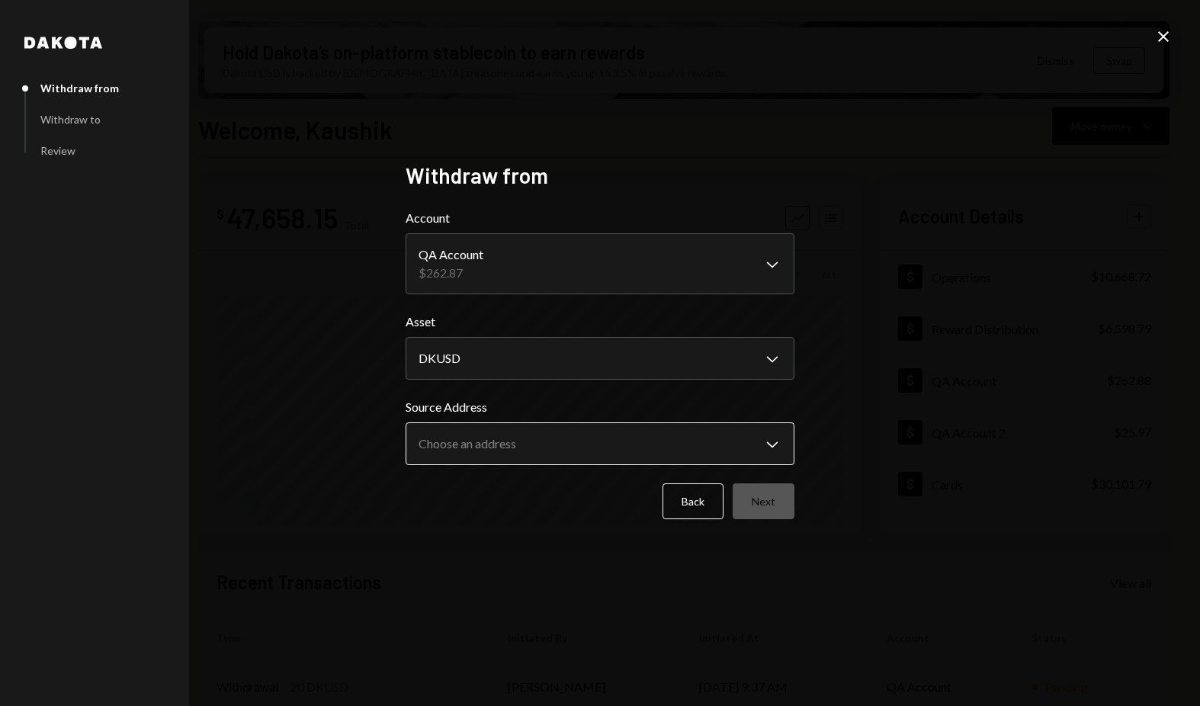
click at [528, 437] on body "D Dakota Treasury Caret Down Home Home Inbox Inbox Activities Transactions Acco…" at bounding box center [600, 353] width 1200 height 706
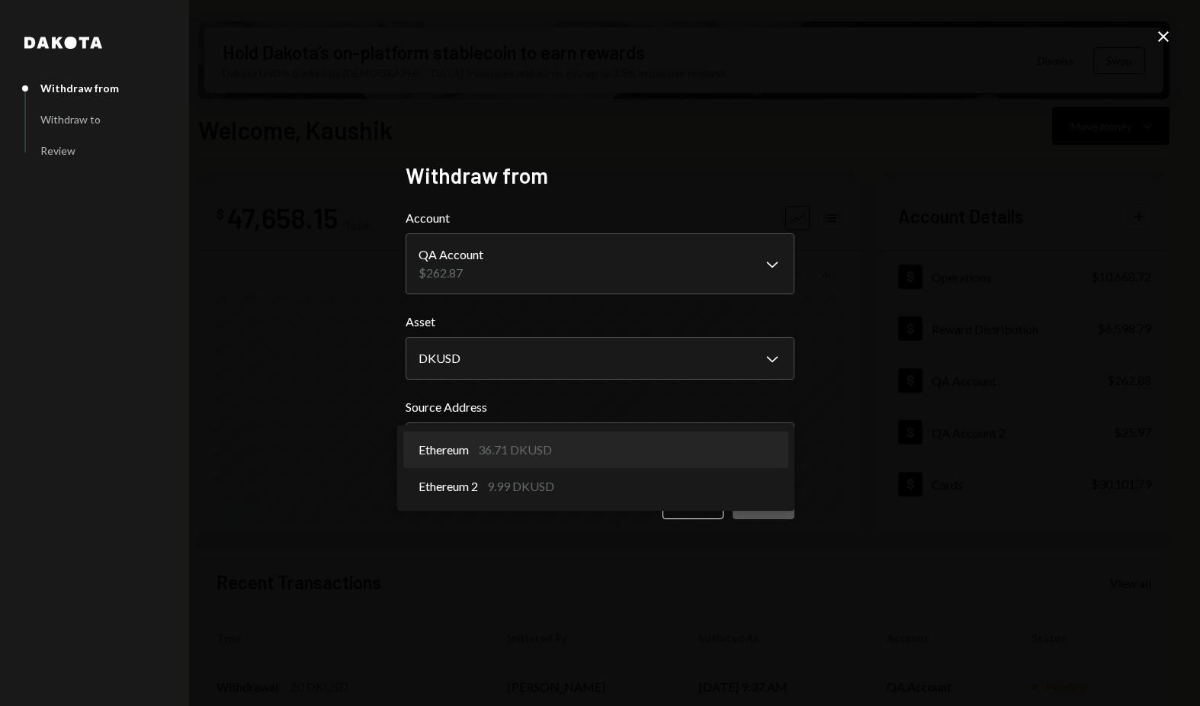
select select "**********"
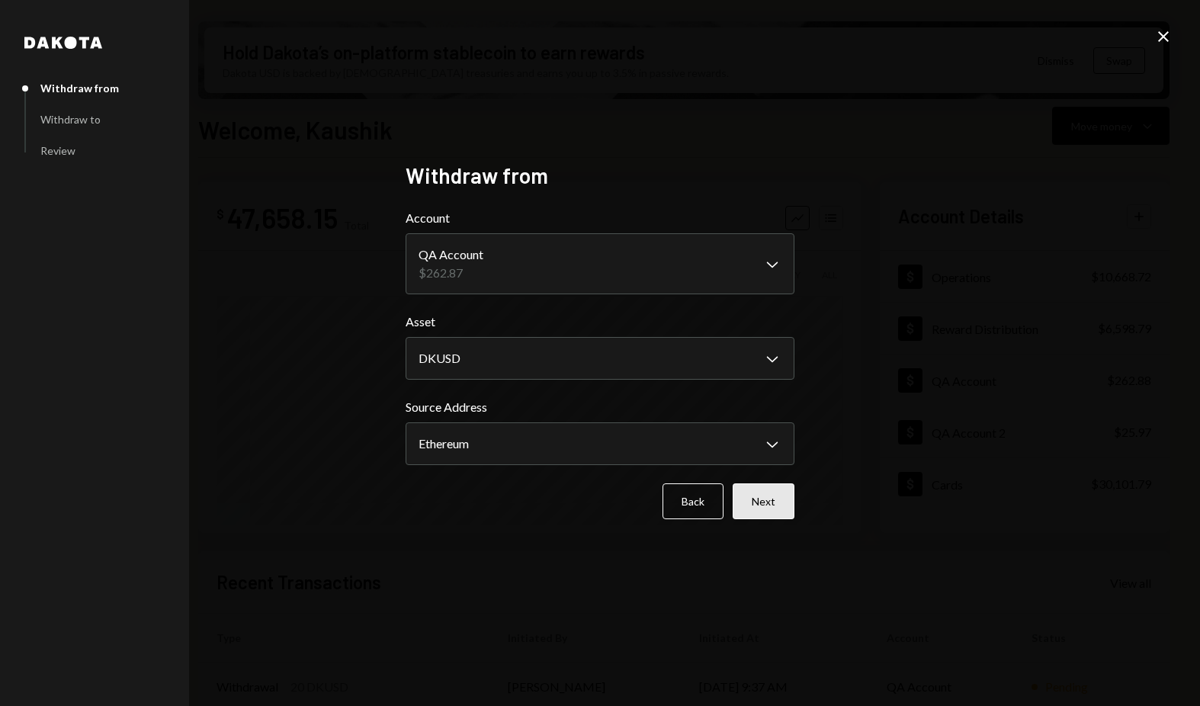
click at [779, 510] on button "Next" at bounding box center [764, 501] width 62 height 36
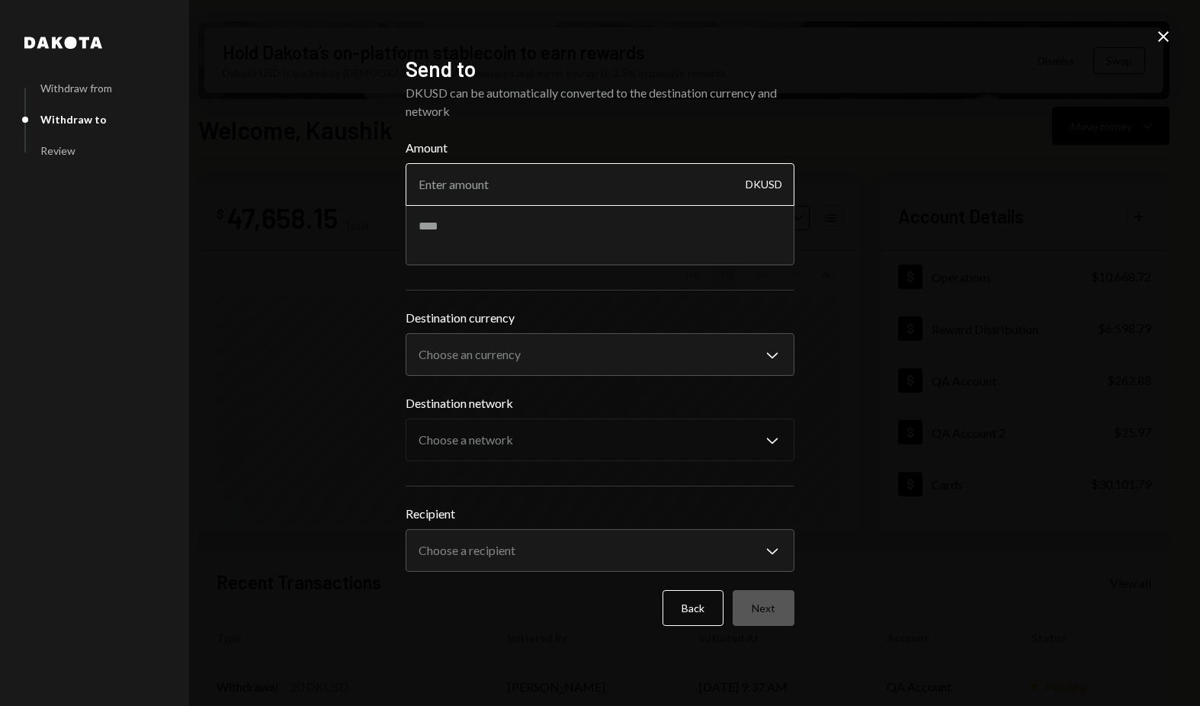
click at [455, 193] on input "Amount" at bounding box center [600, 184] width 389 height 43
type input "20"
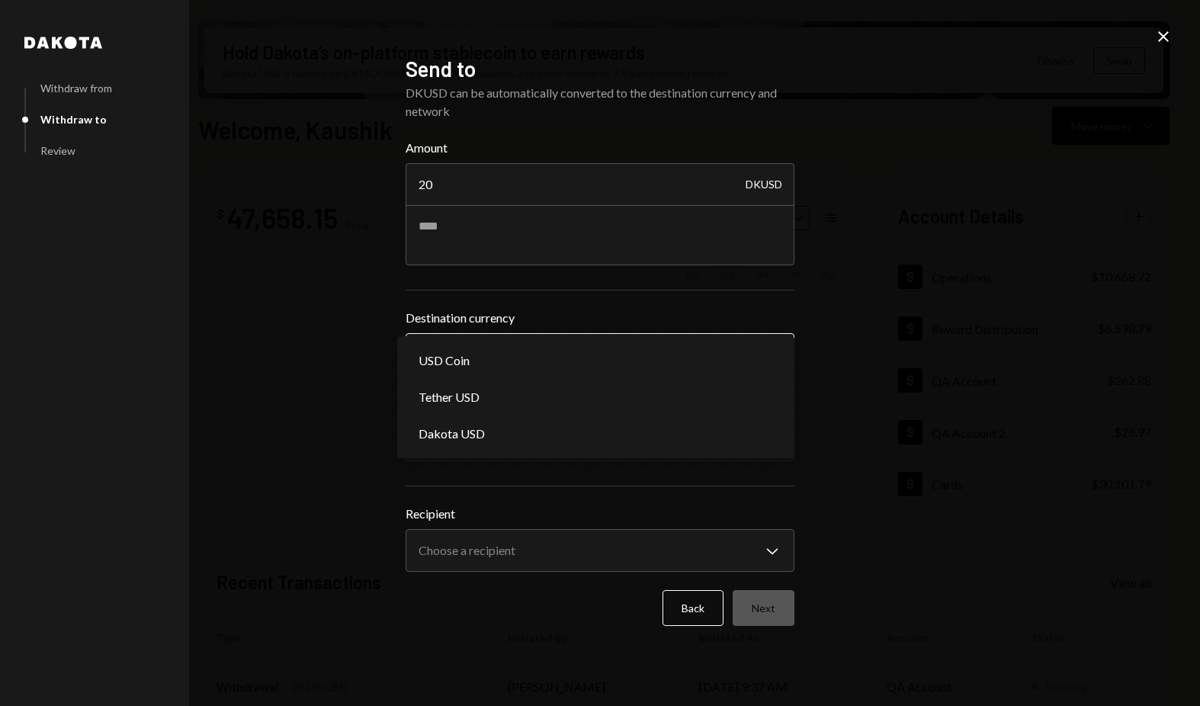
click at [466, 375] on body "D Dakota Treasury Caret Down Home Home Inbox Inbox Activities Transactions Acco…" at bounding box center [600, 353] width 1200 height 706
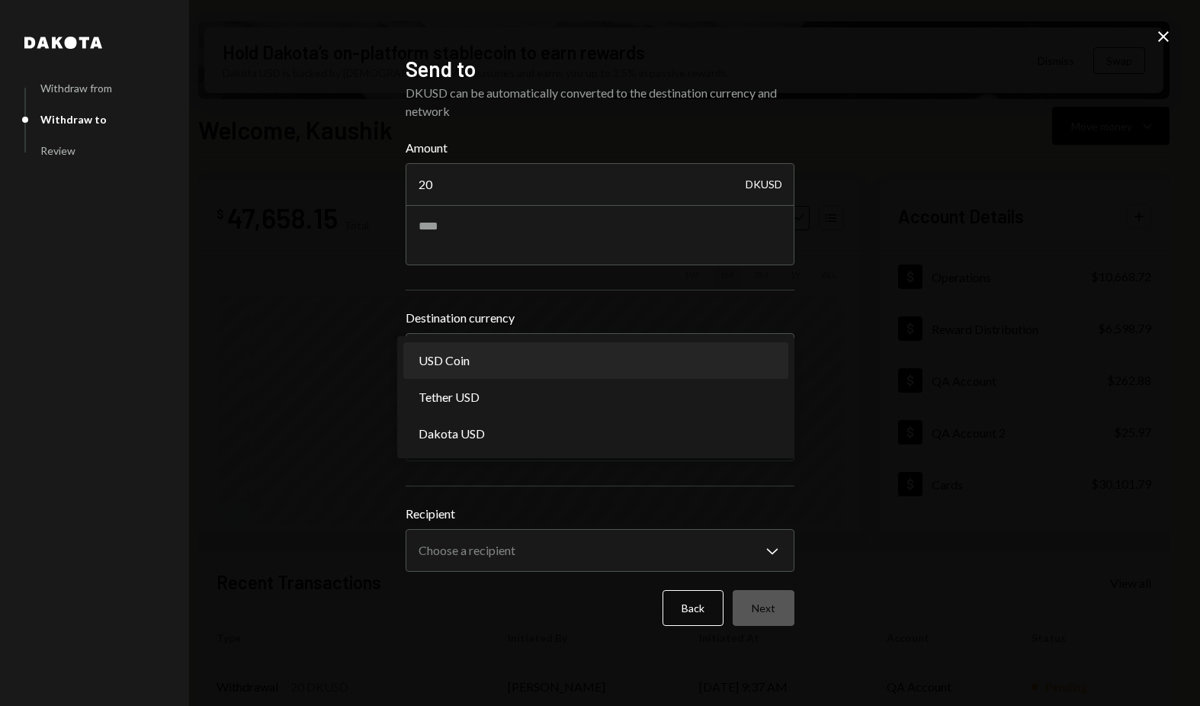
select select "****"
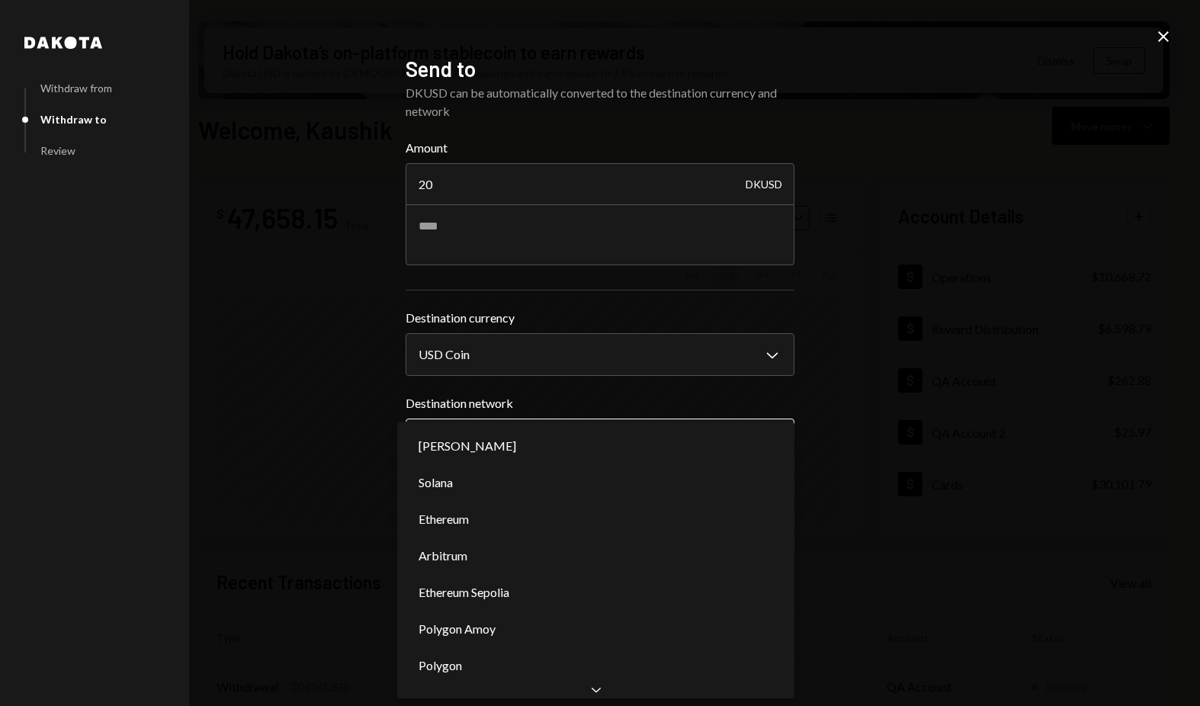
click at [492, 431] on body "D Dakota Treasury Caret Down Home Home Inbox Inbox Activities Transactions Acco…" at bounding box center [600, 353] width 1200 height 706
select select "**********"
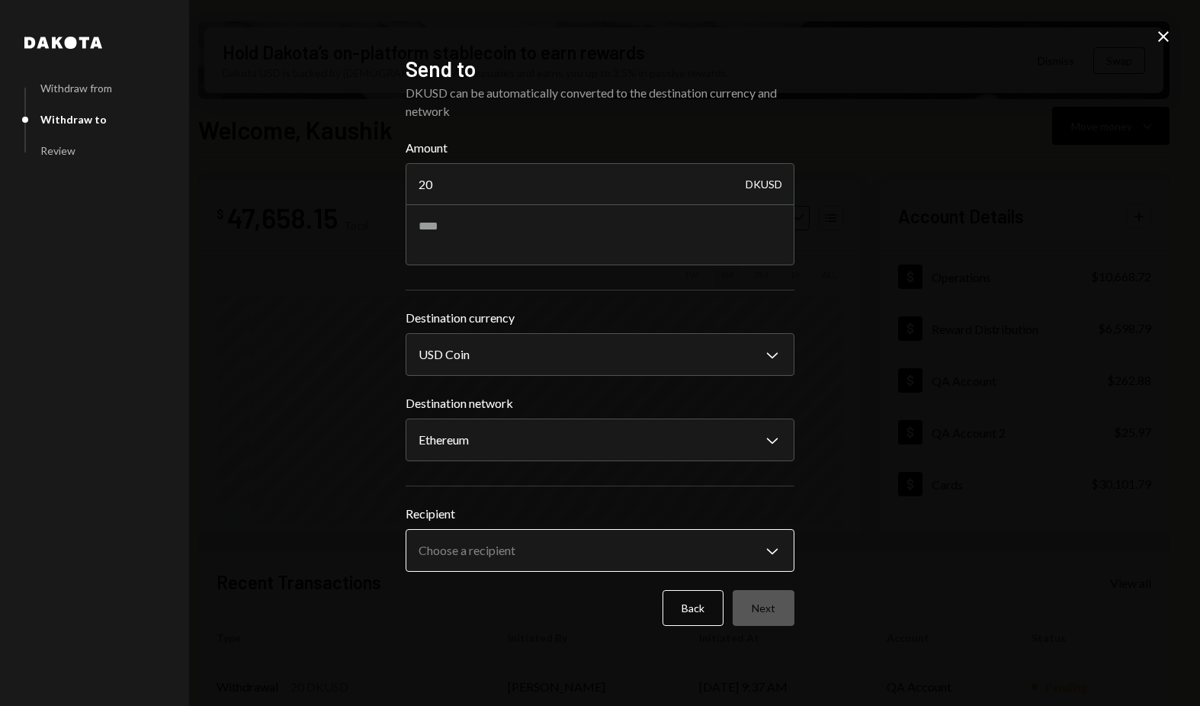
click at [500, 536] on body "D Dakota Treasury Caret Down Home Home Inbox Inbox Activities Transactions Acco…" at bounding box center [600, 353] width 1200 height 706
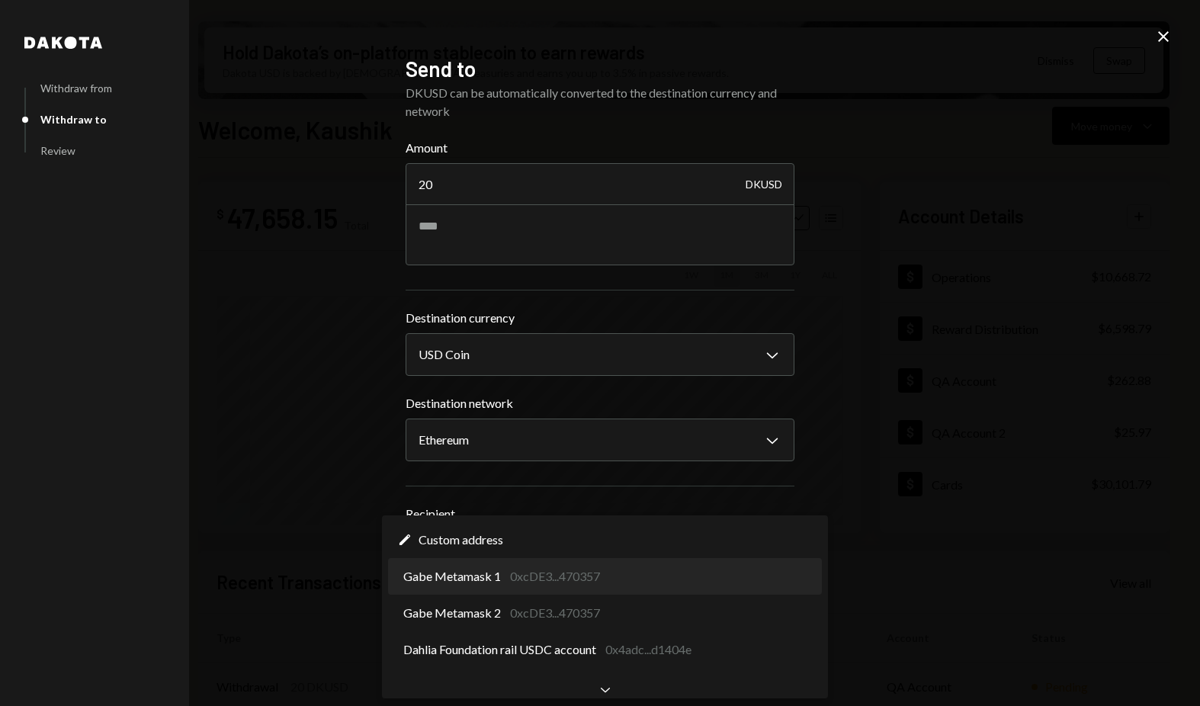
select select "**********"
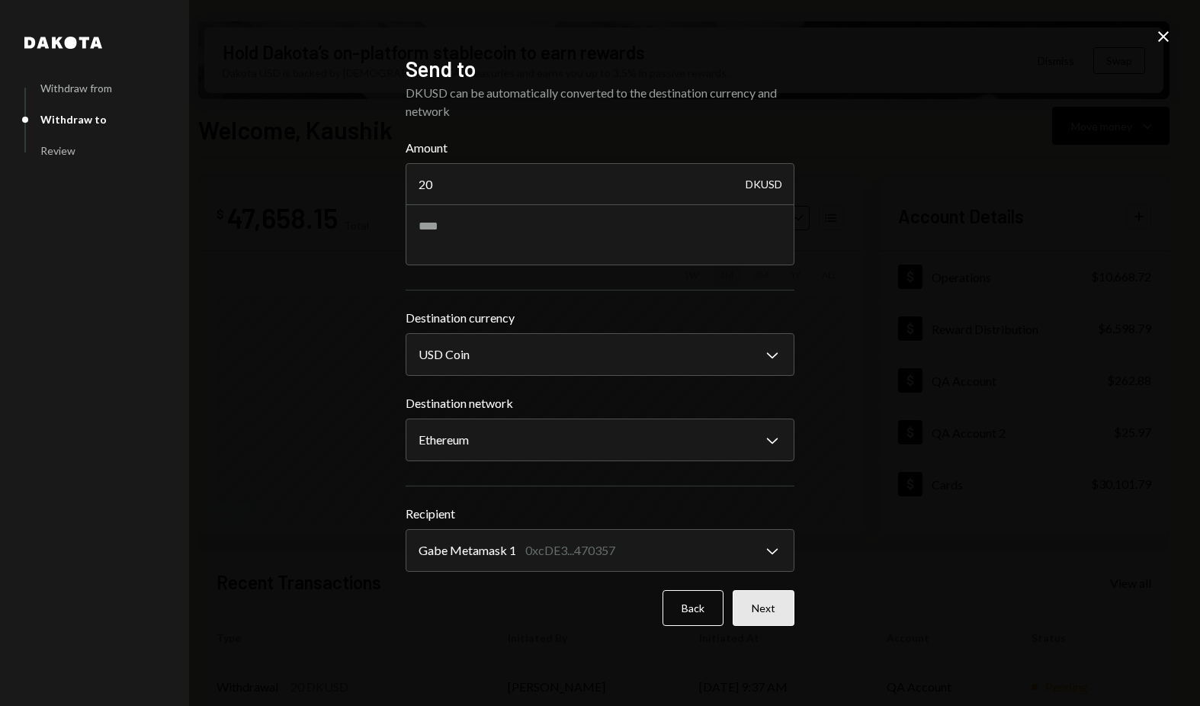
click at [750, 605] on button "Next" at bounding box center [764, 608] width 62 height 36
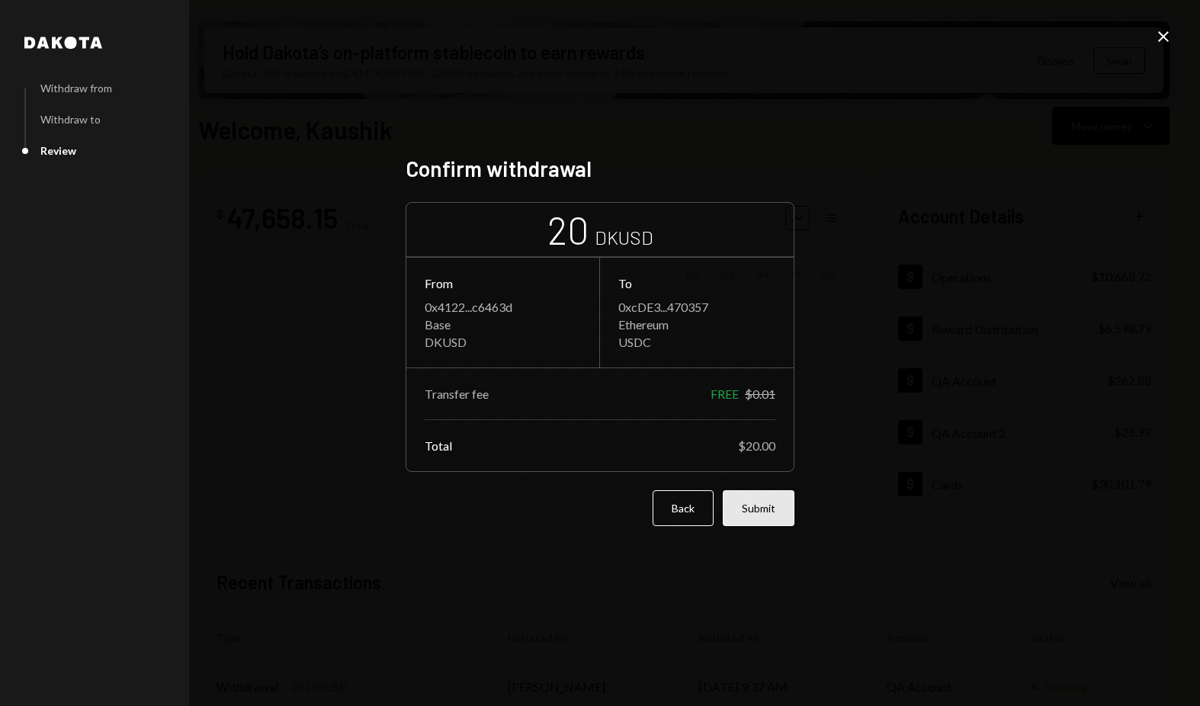
click at [751, 517] on button "Submit" at bounding box center [759, 508] width 72 height 36
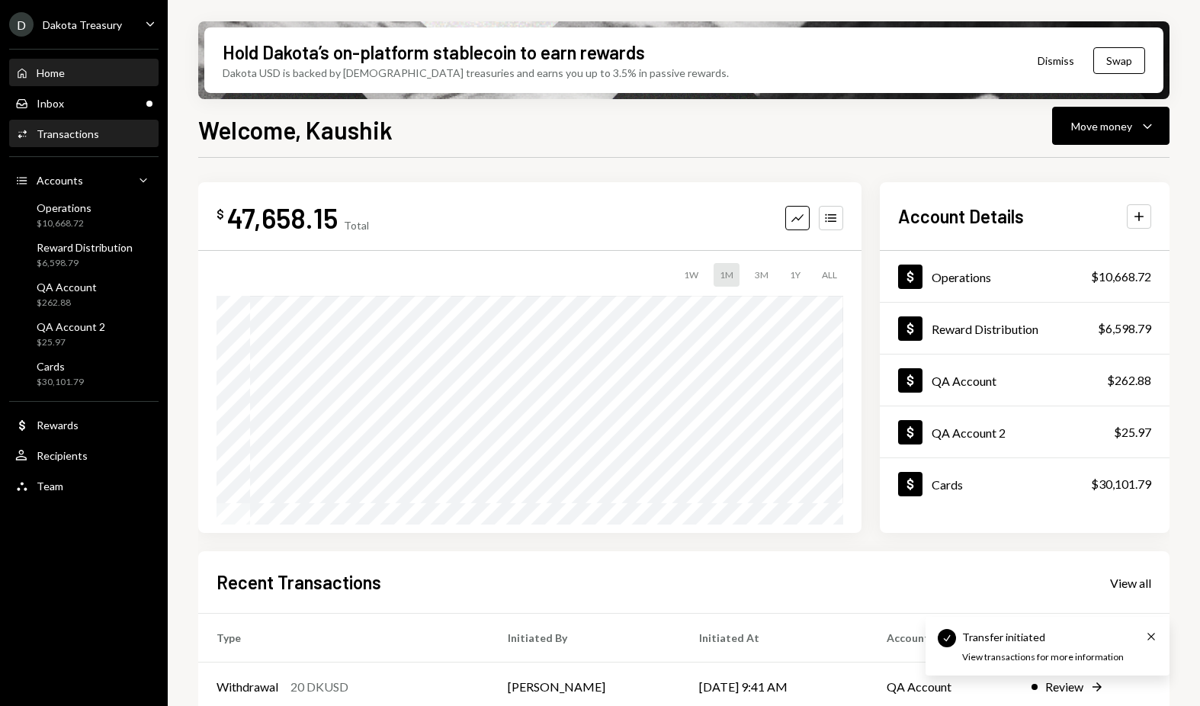
click at [97, 130] on div "Activities Transactions" at bounding box center [83, 134] width 137 height 14
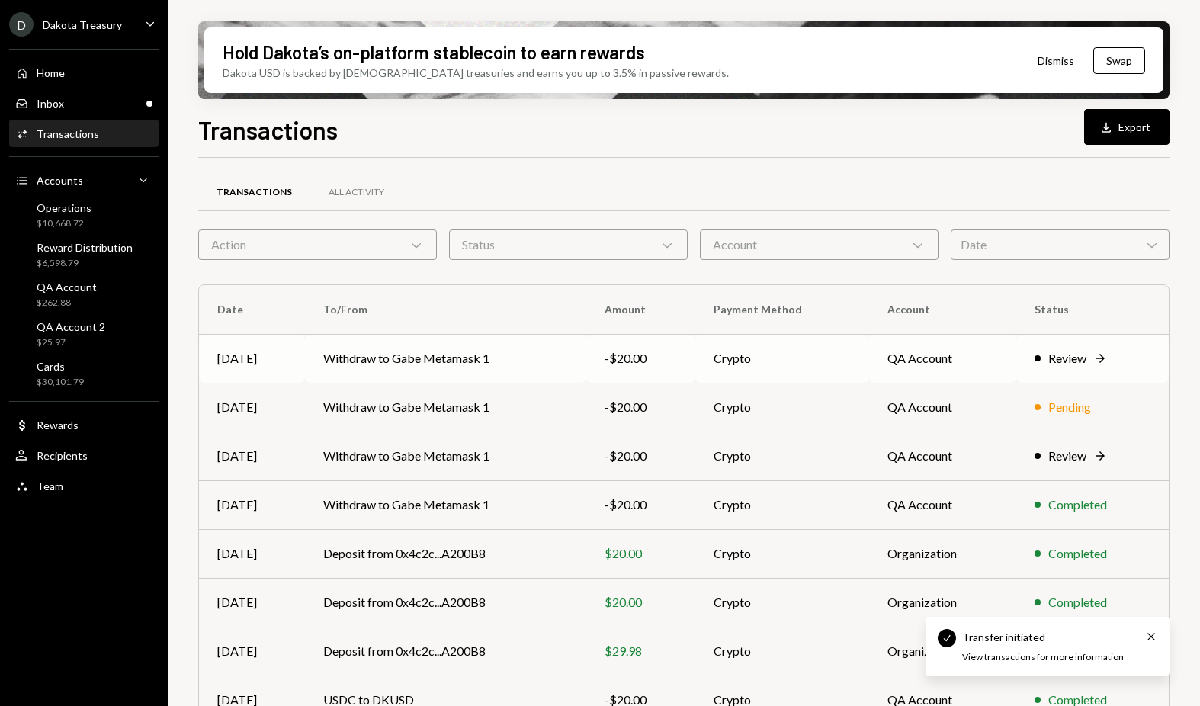
click at [445, 355] on td "Withdraw to Gabe Metamask 1" at bounding box center [445, 358] width 281 height 49
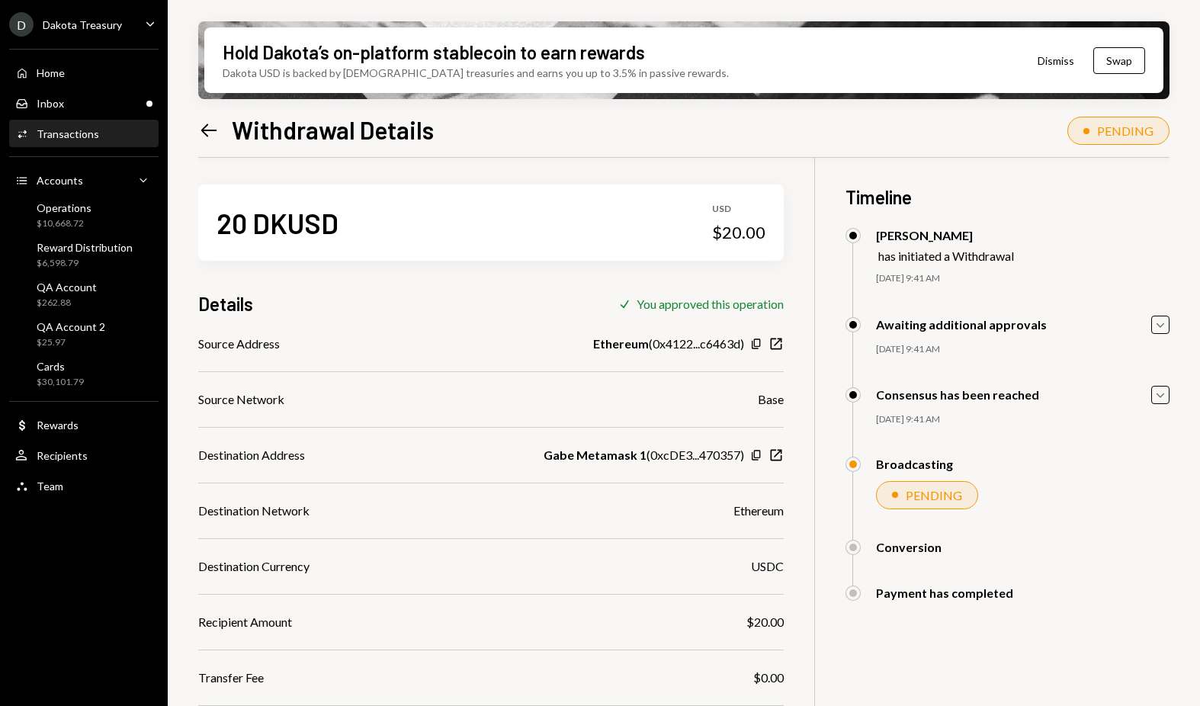
scroll to position [26, 0]
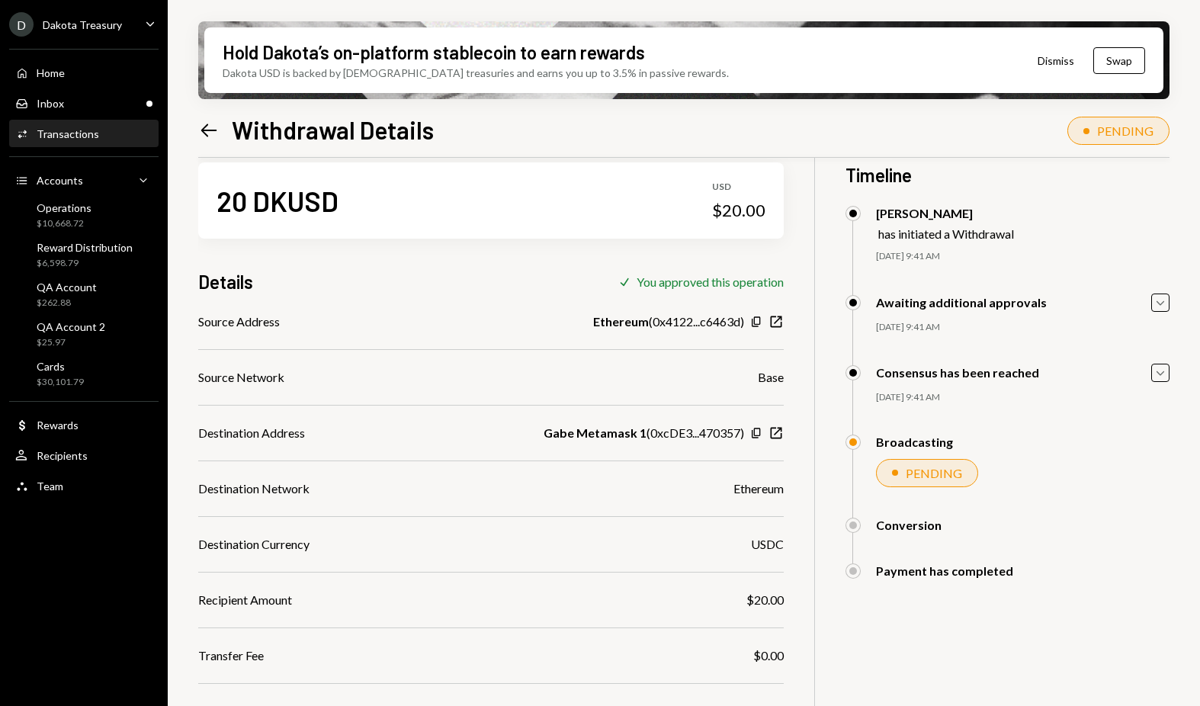
click at [219, 137] on icon "Left Arrow" at bounding box center [208, 130] width 21 height 21
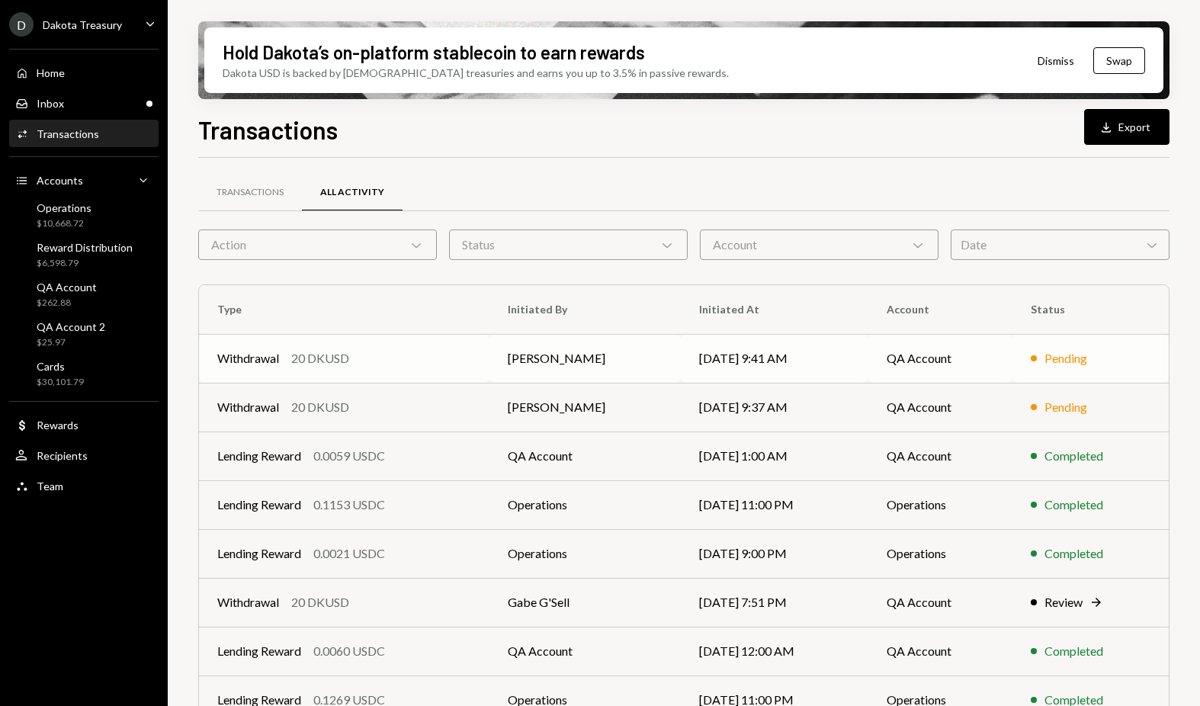
click at [349, 349] on div "20 DKUSD" at bounding box center [320, 358] width 58 height 18
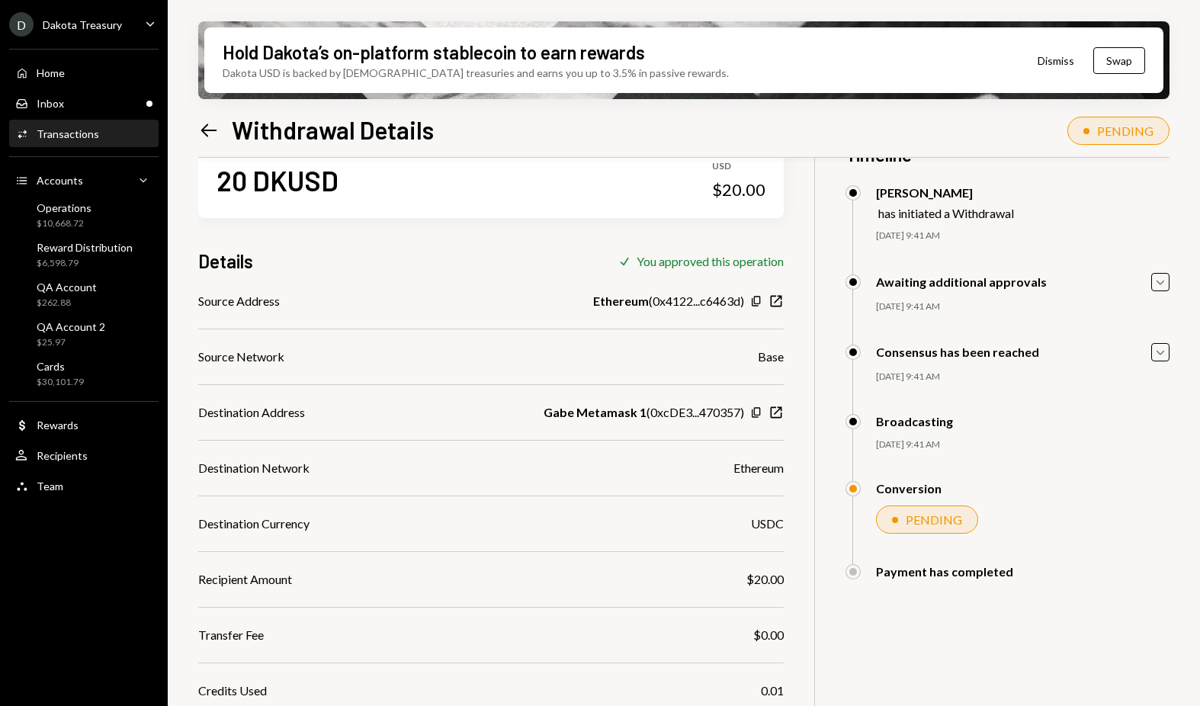
scroll to position [122, 0]
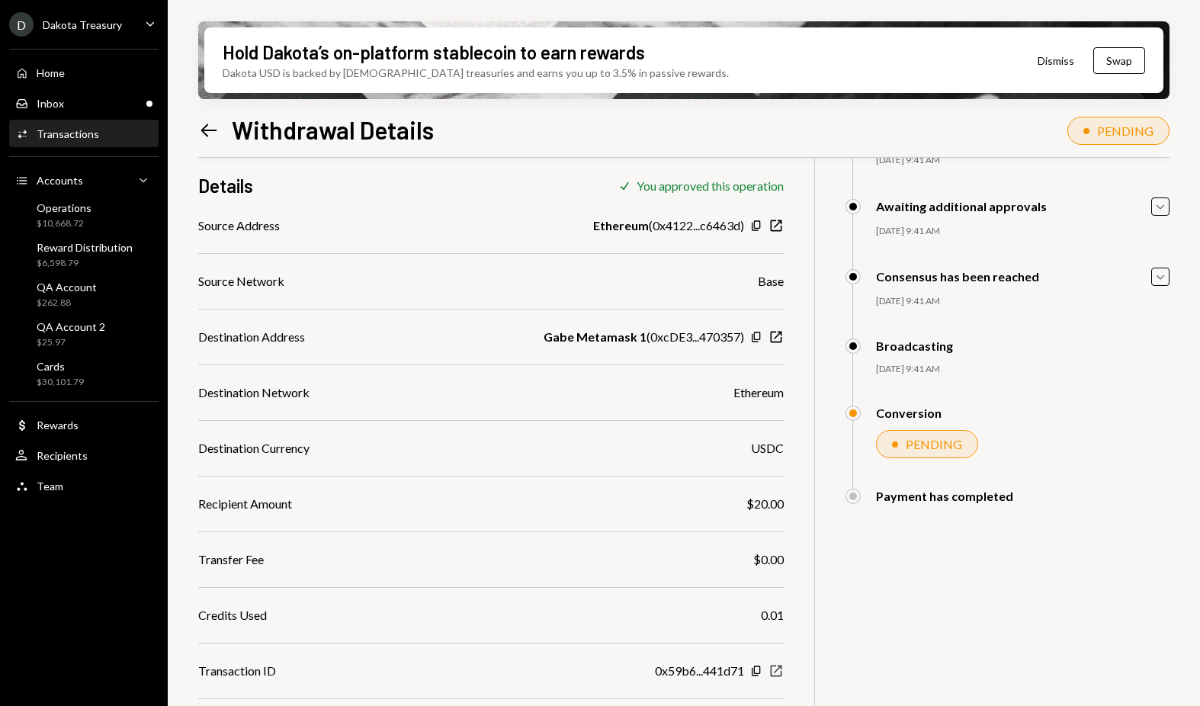
click at [773, 671] on icon "New Window" at bounding box center [775, 670] width 15 height 15
click at [193, 124] on div "Hold Dakota’s on-platform stablecoin to earn rewards Dakota USD is backed by U.…" at bounding box center [684, 353] width 1032 height 706
click at [209, 129] on icon "Left Arrow" at bounding box center [208, 130] width 21 height 21
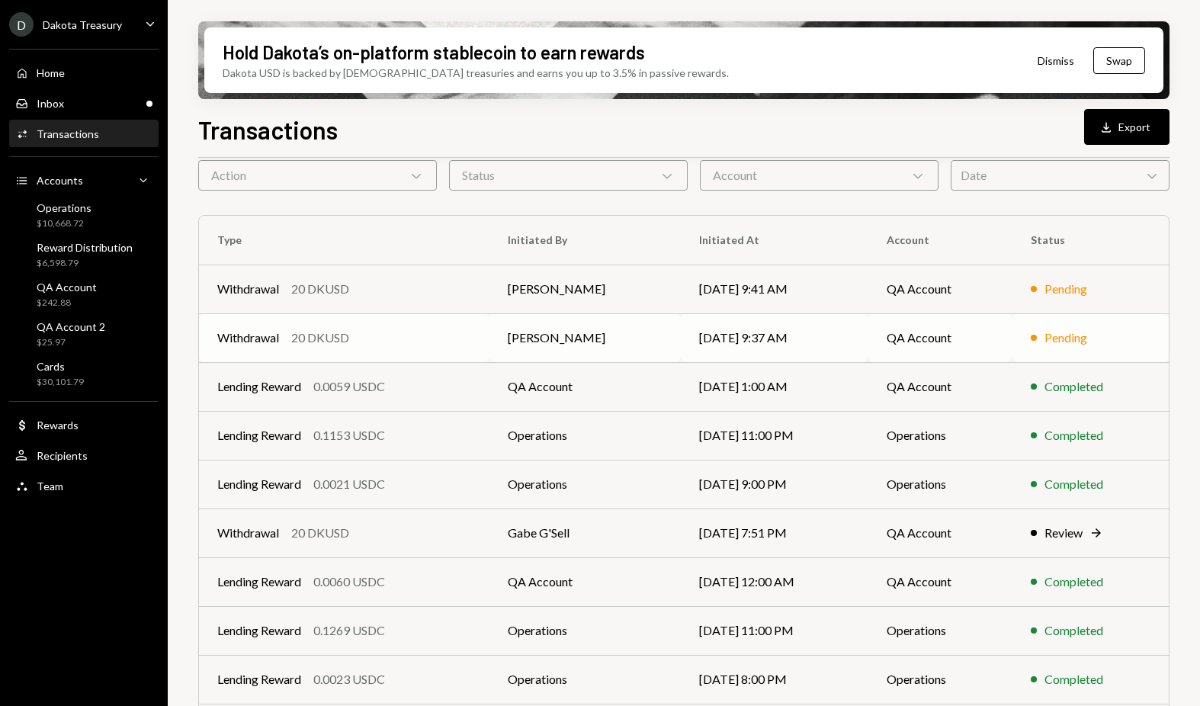
scroll to position [162, 0]
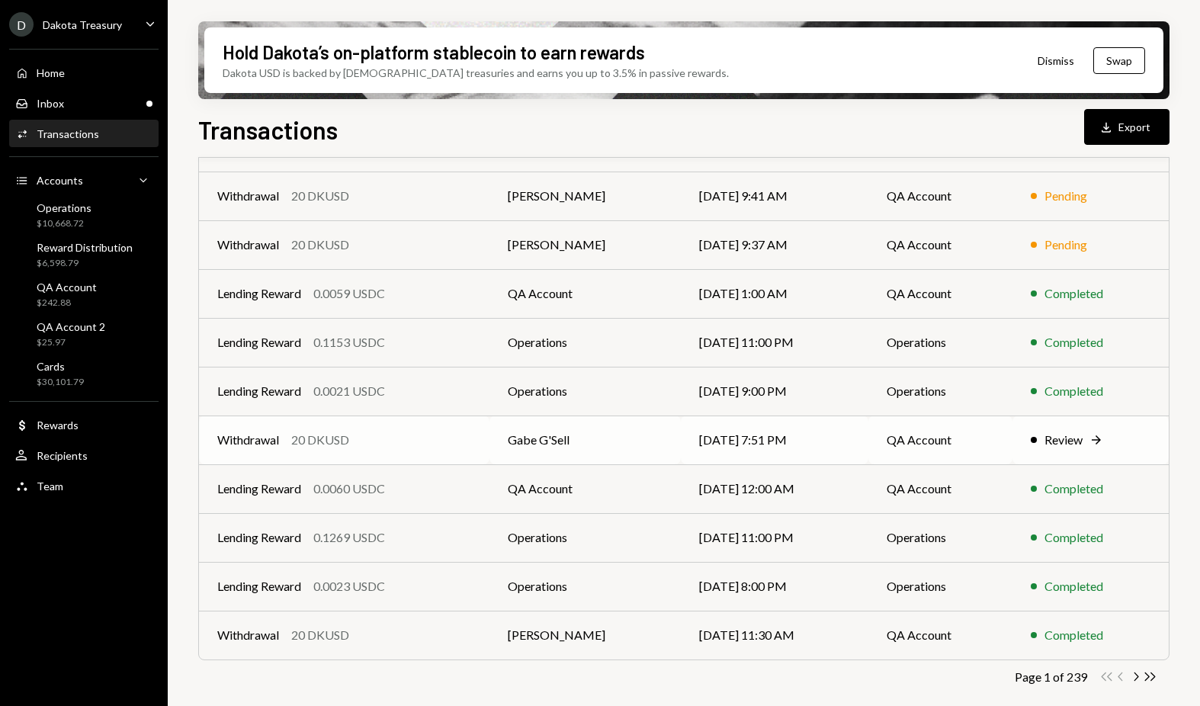
click at [1073, 441] on div "Review" at bounding box center [1063, 440] width 38 height 18
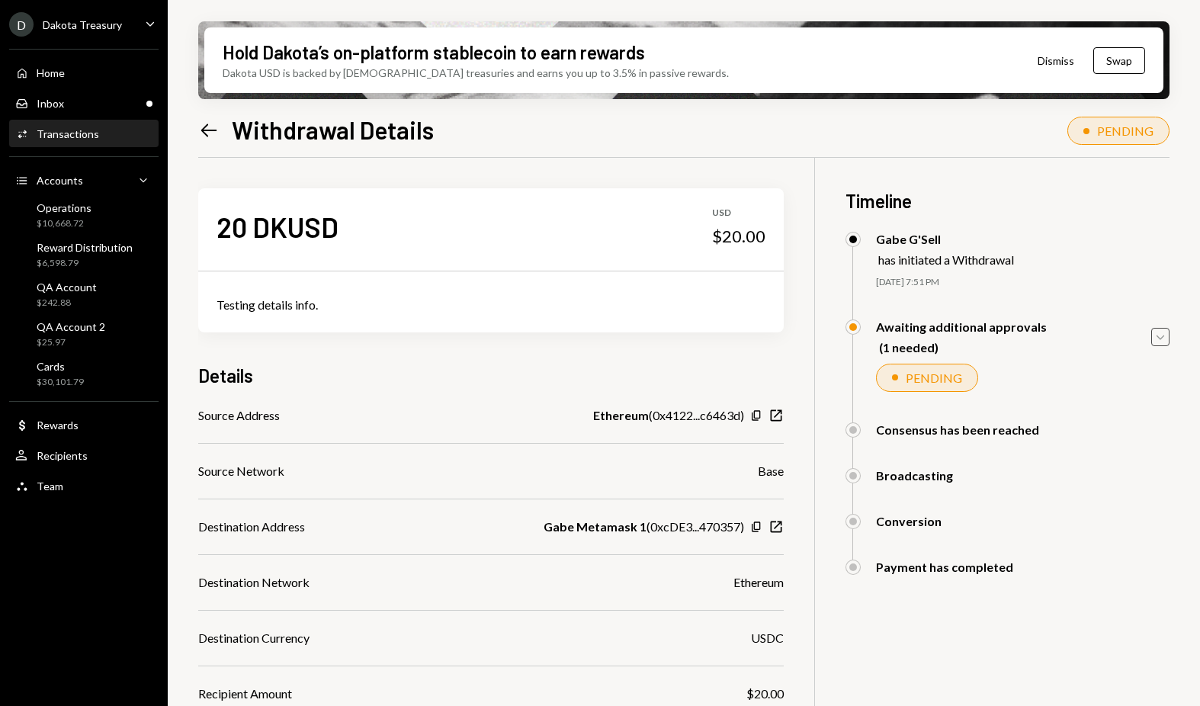
click at [1157, 336] on icon "button" at bounding box center [1160, 337] width 8 height 5
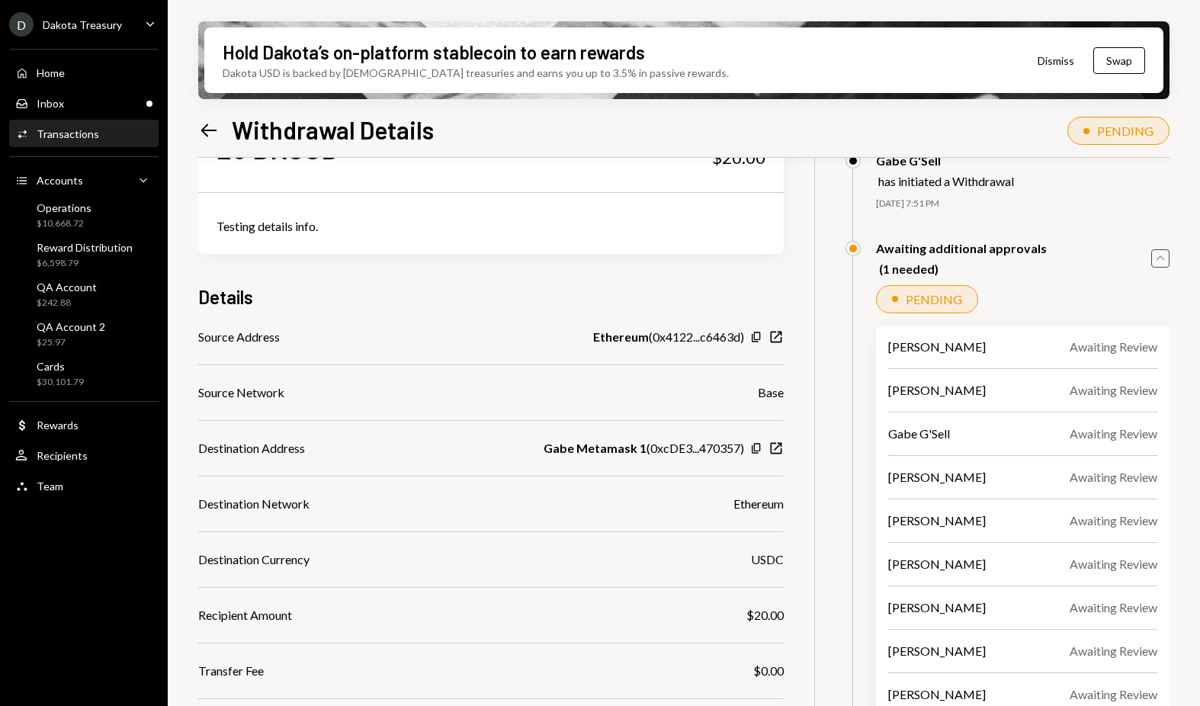
scroll to position [398, 0]
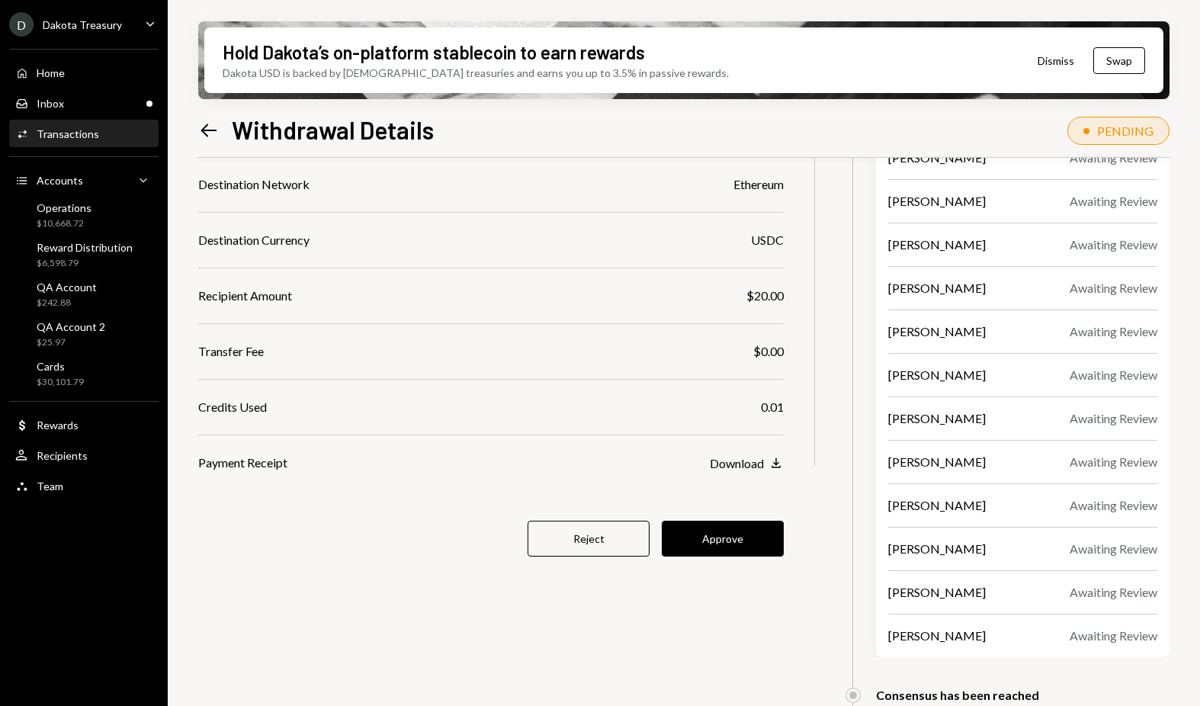
click at [961, 553] on div "[PERSON_NAME]" at bounding box center [937, 549] width 98 height 18
click at [764, 549] on button "Approve" at bounding box center [723, 539] width 122 height 36
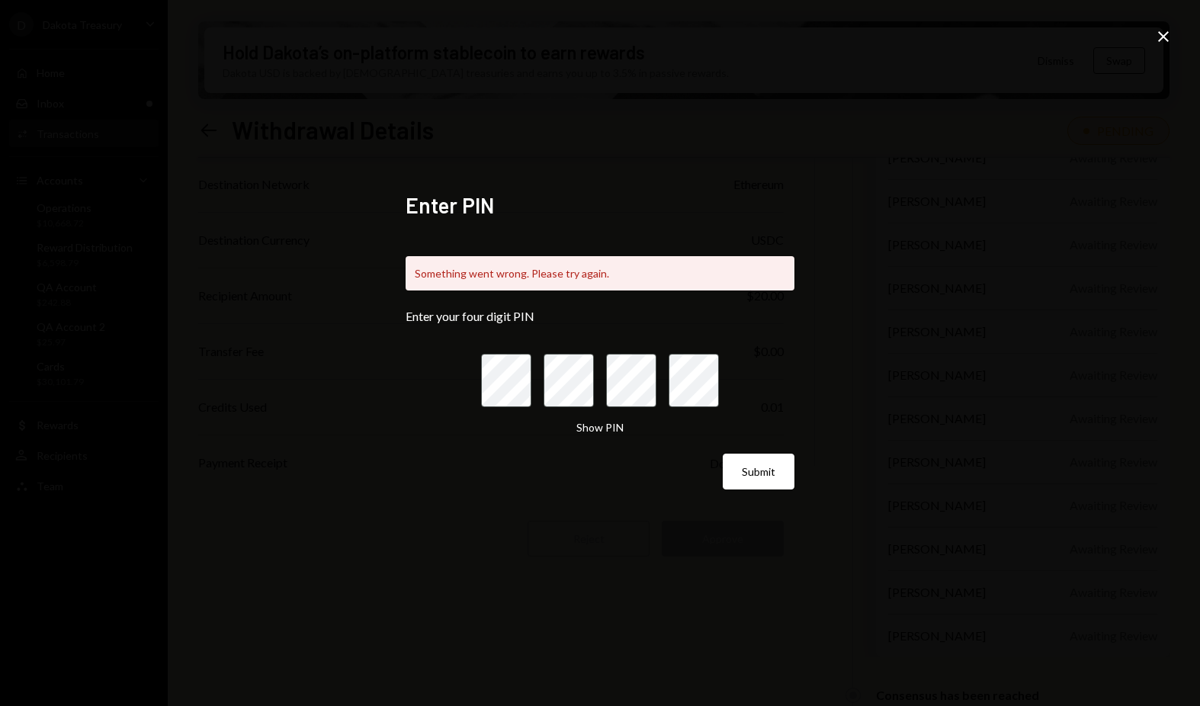
click at [1154, 40] on icon "Close" at bounding box center [1163, 36] width 18 height 18
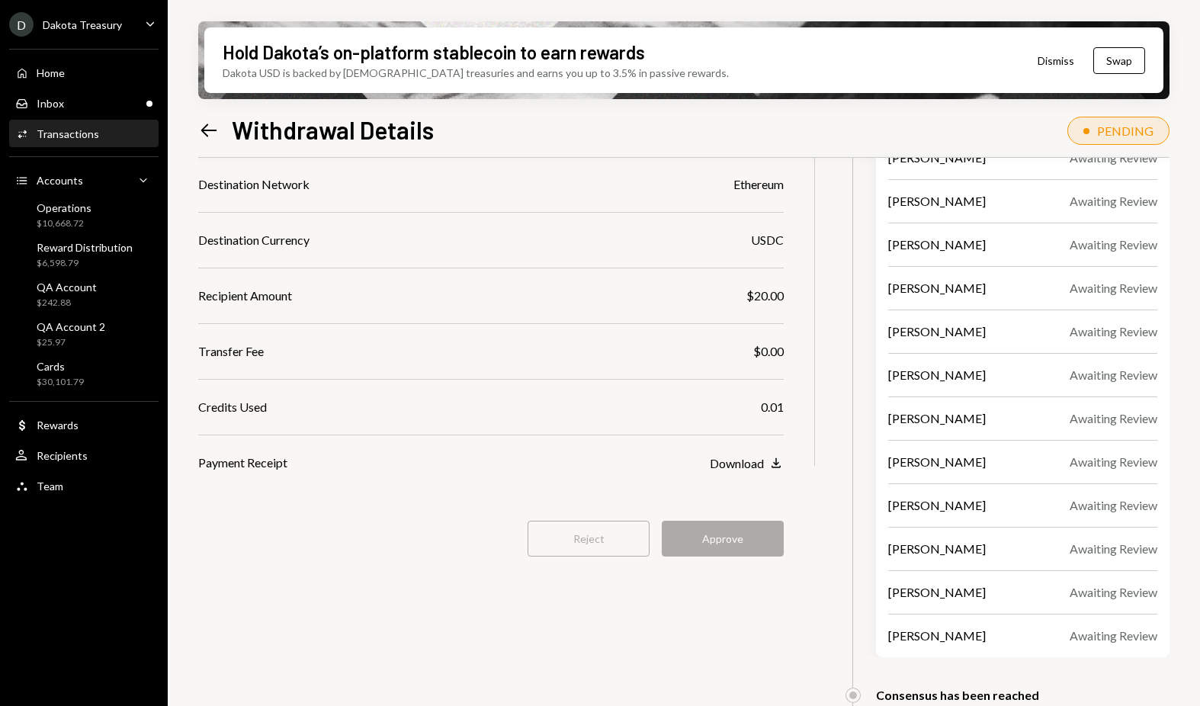
click at [1163, 38] on div "Hold Dakota’s on-platform stablecoin to earn rewards Dakota USD is backed by U.…" at bounding box center [683, 60] width 971 height 78
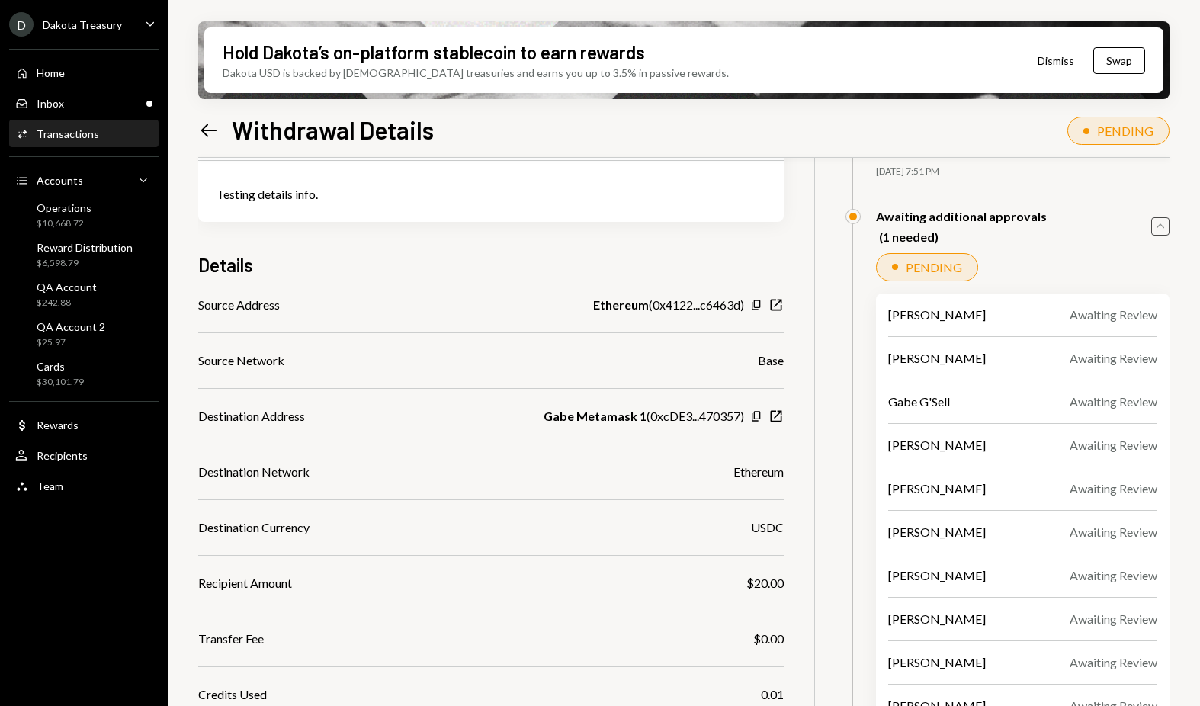
scroll to position [0, 0]
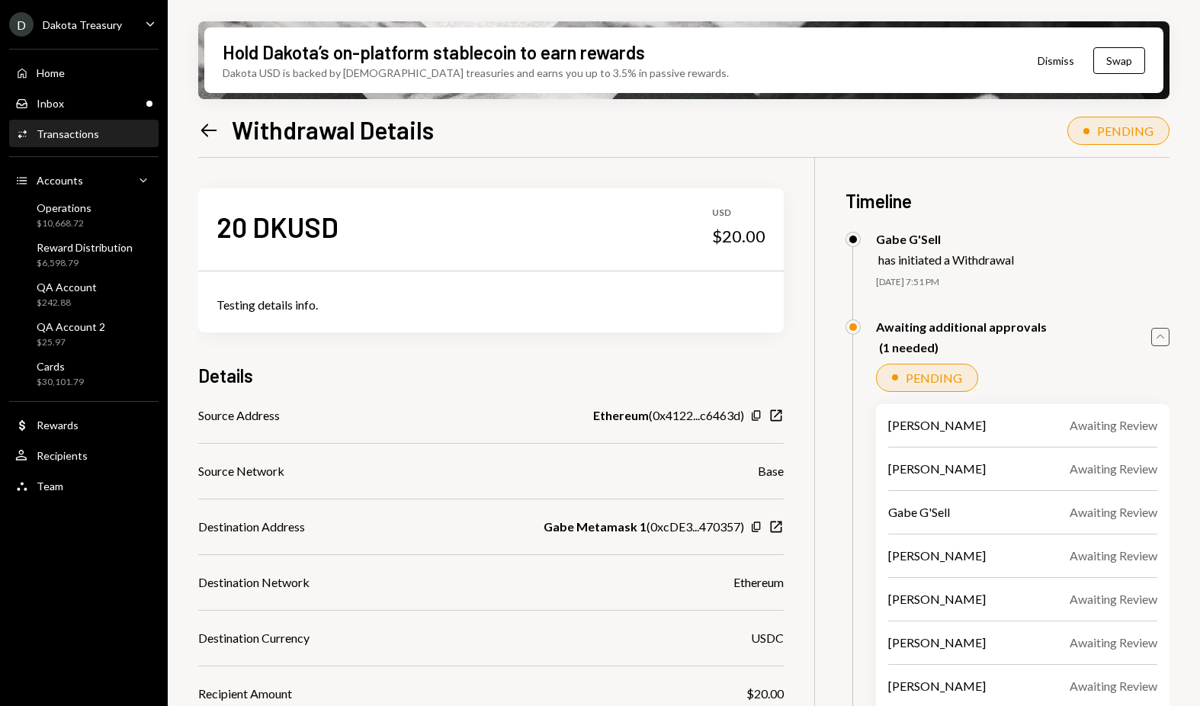
click at [207, 131] on icon "Left Arrow" at bounding box center [208, 130] width 21 height 21
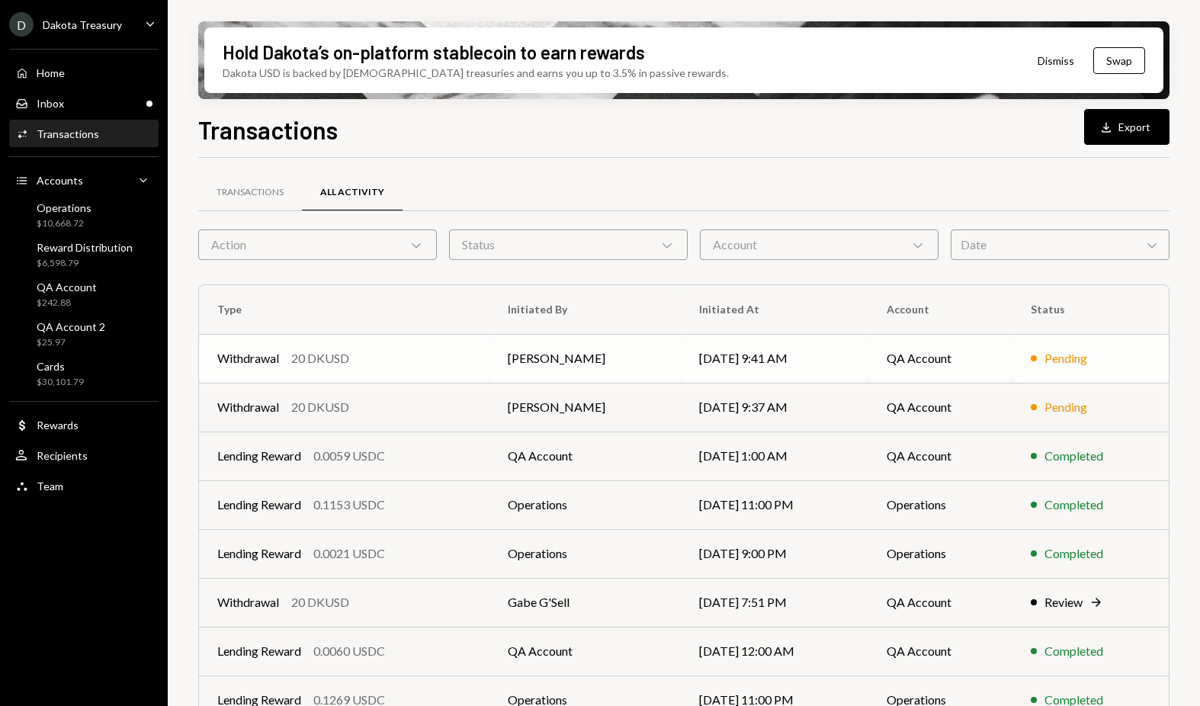
click at [1047, 363] on div "Pending" at bounding box center [1065, 358] width 43 height 18
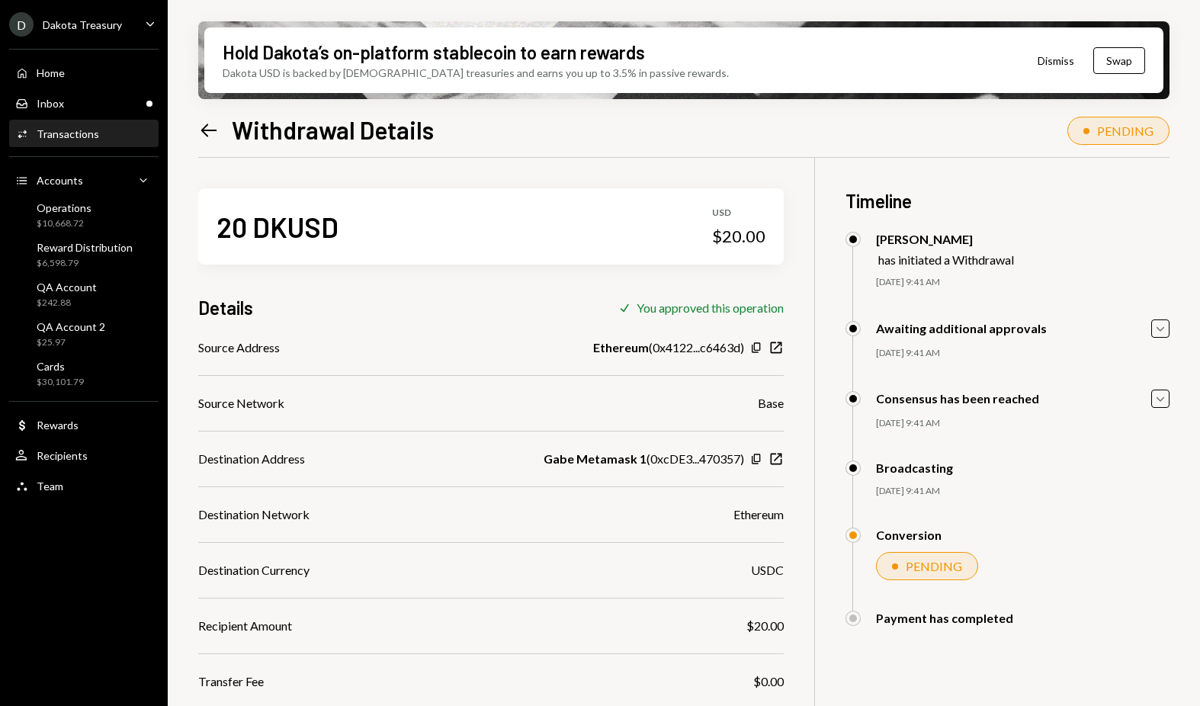
click at [213, 133] on icon "Left Arrow" at bounding box center [208, 130] width 21 height 21
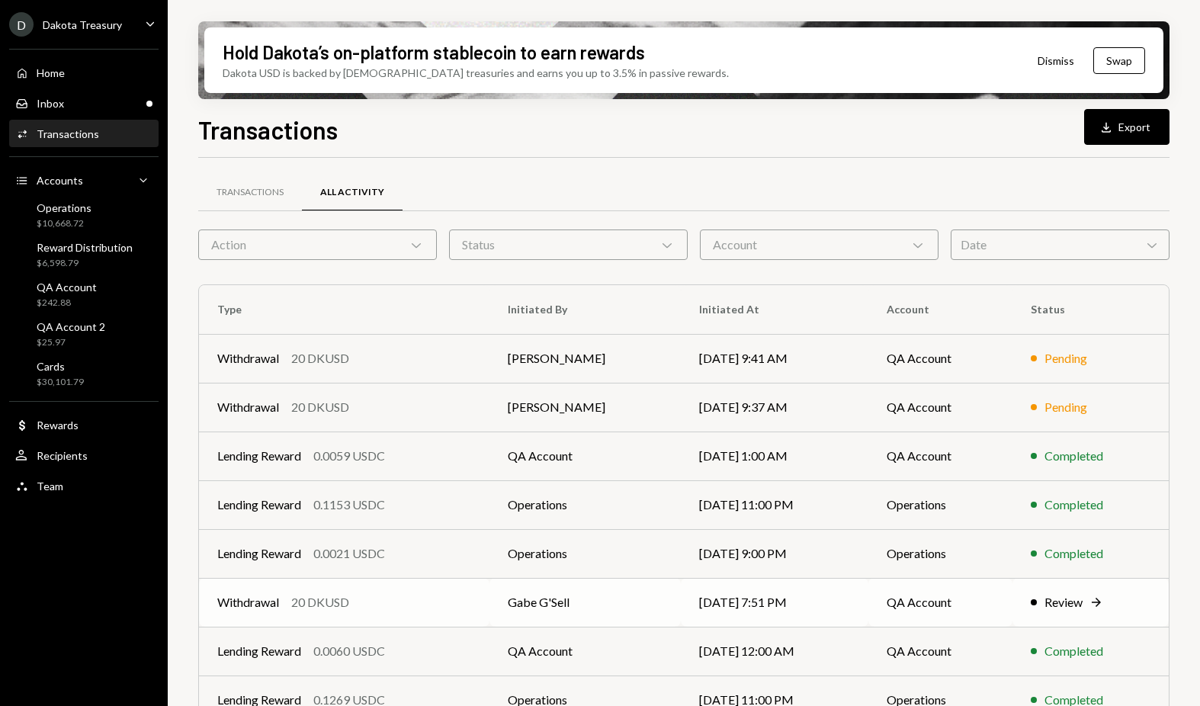
click at [366, 603] on div "Withdrawal 20 DKUSD" at bounding box center [344, 602] width 254 height 18
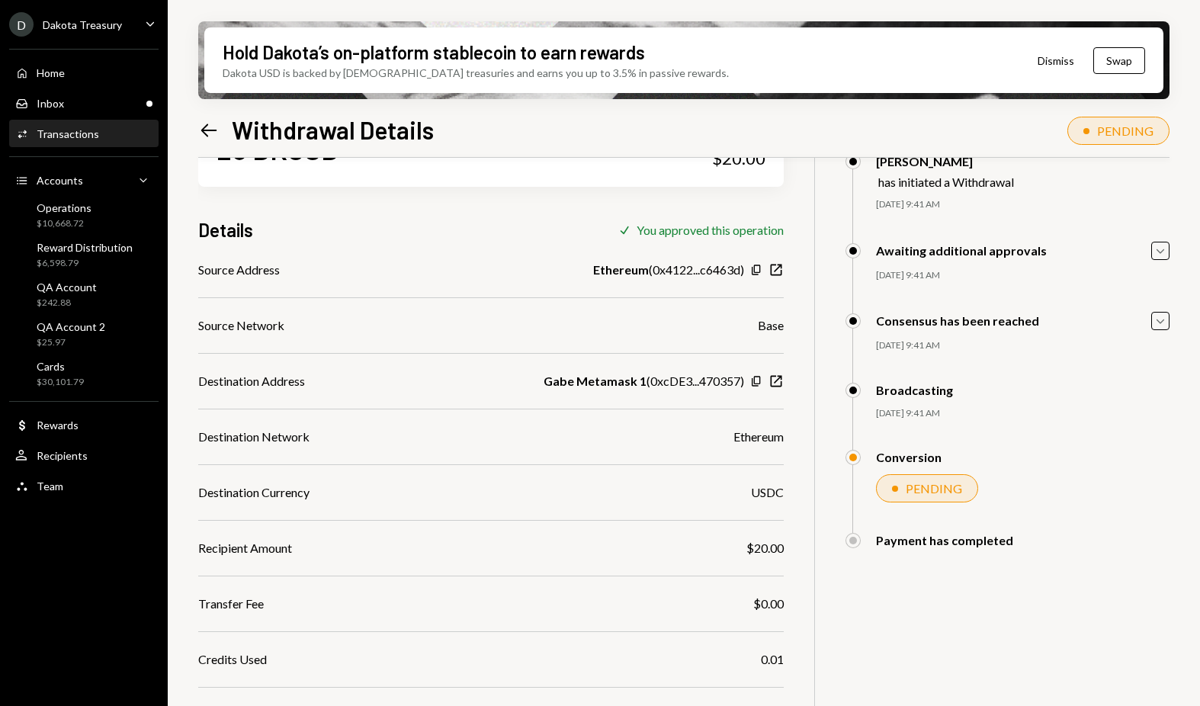
scroll to position [122, 0]
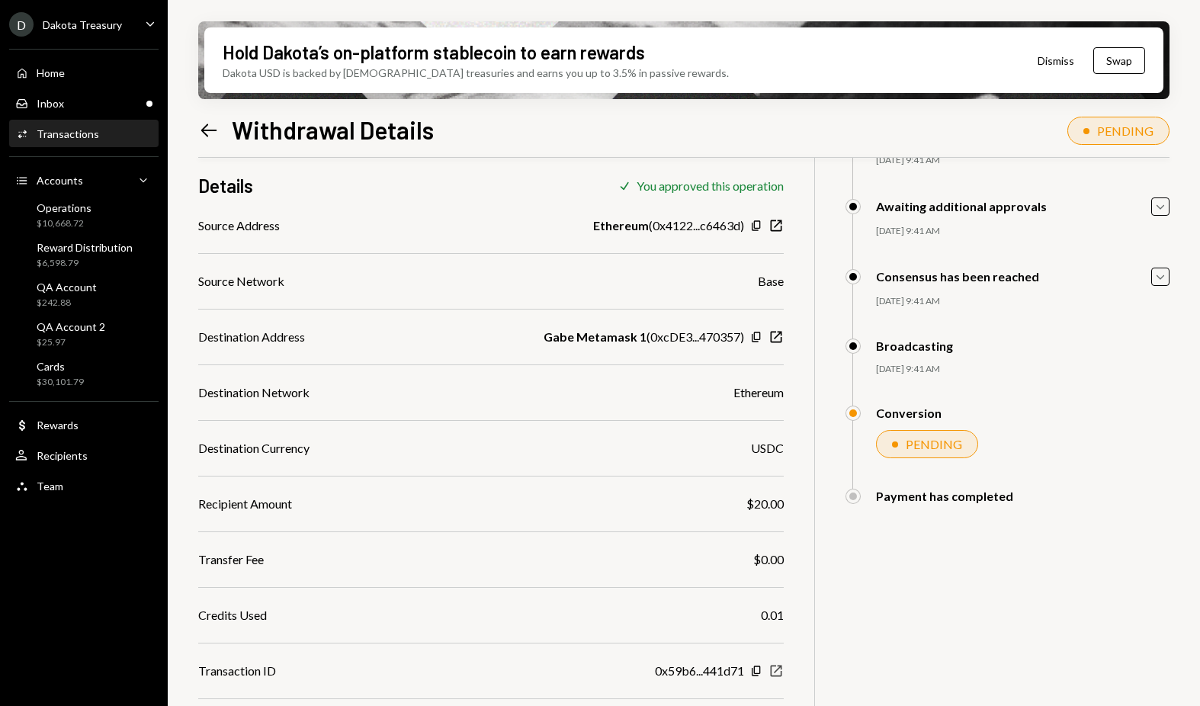
click at [775, 673] on icon "New Window" at bounding box center [775, 670] width 15 height 15
click at [204, 130] on icon at bounding box center [209, 129] width 16 height 13
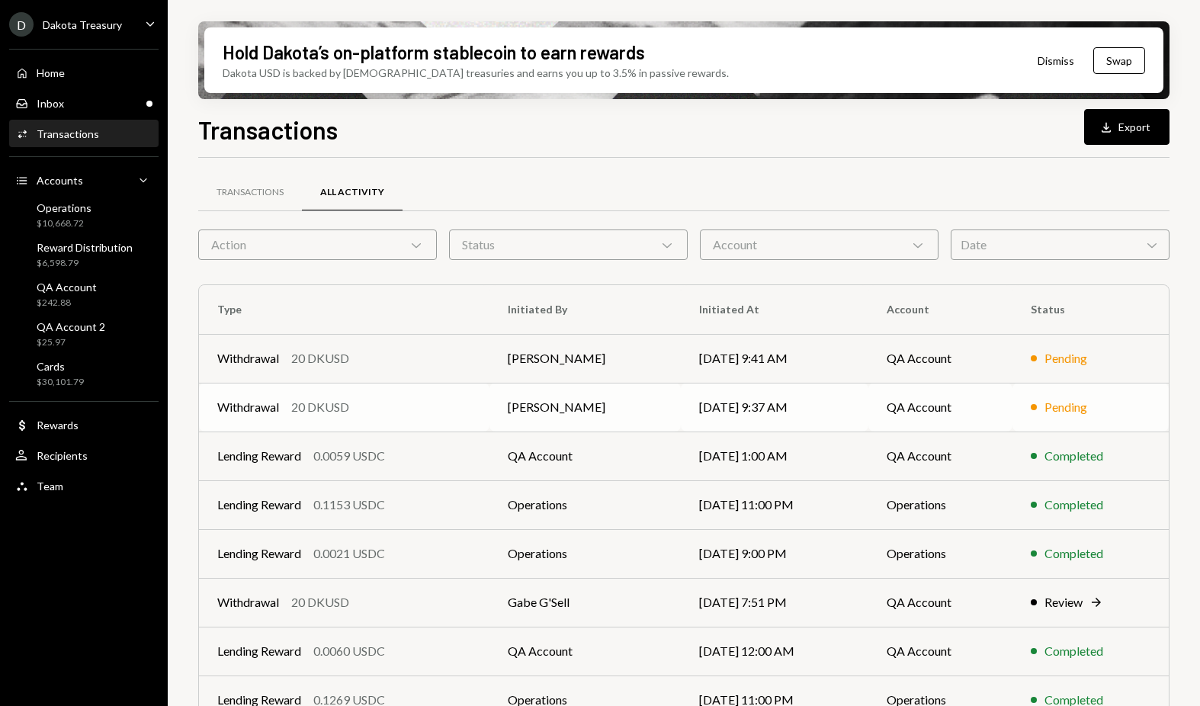
scroll to position [162, 0]
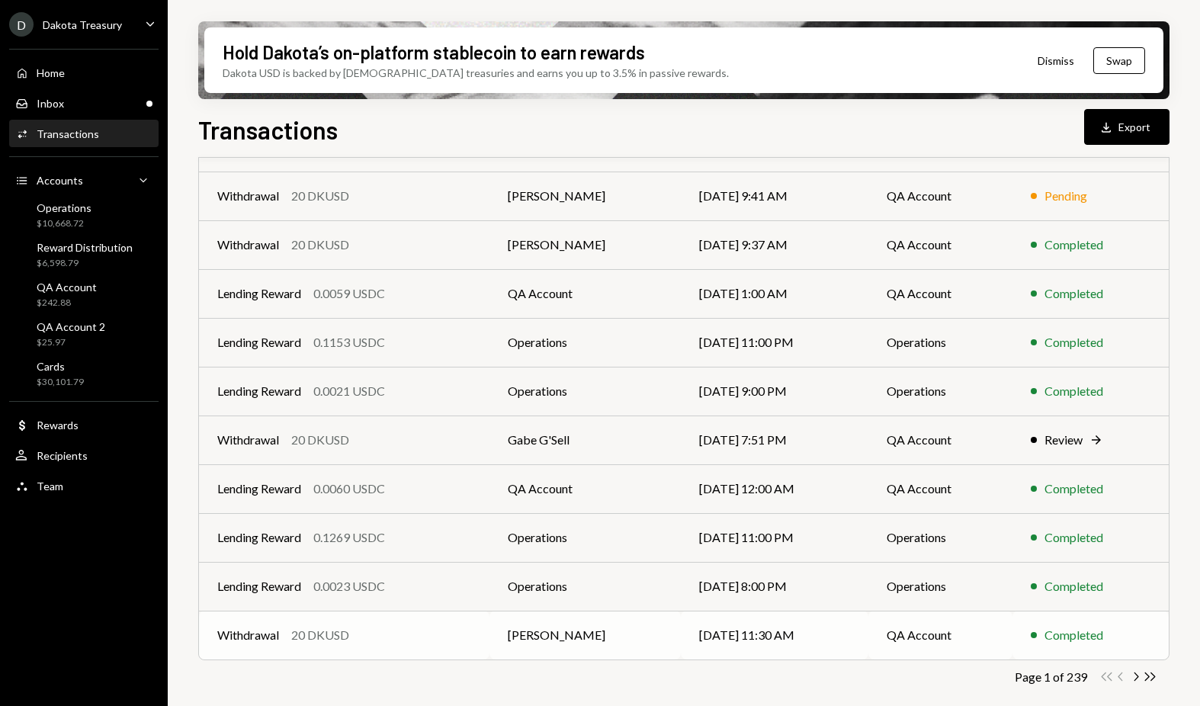
click at [314, 636] on div "20 DKUSD" at bounding box center [320, 635] width 58 height 18
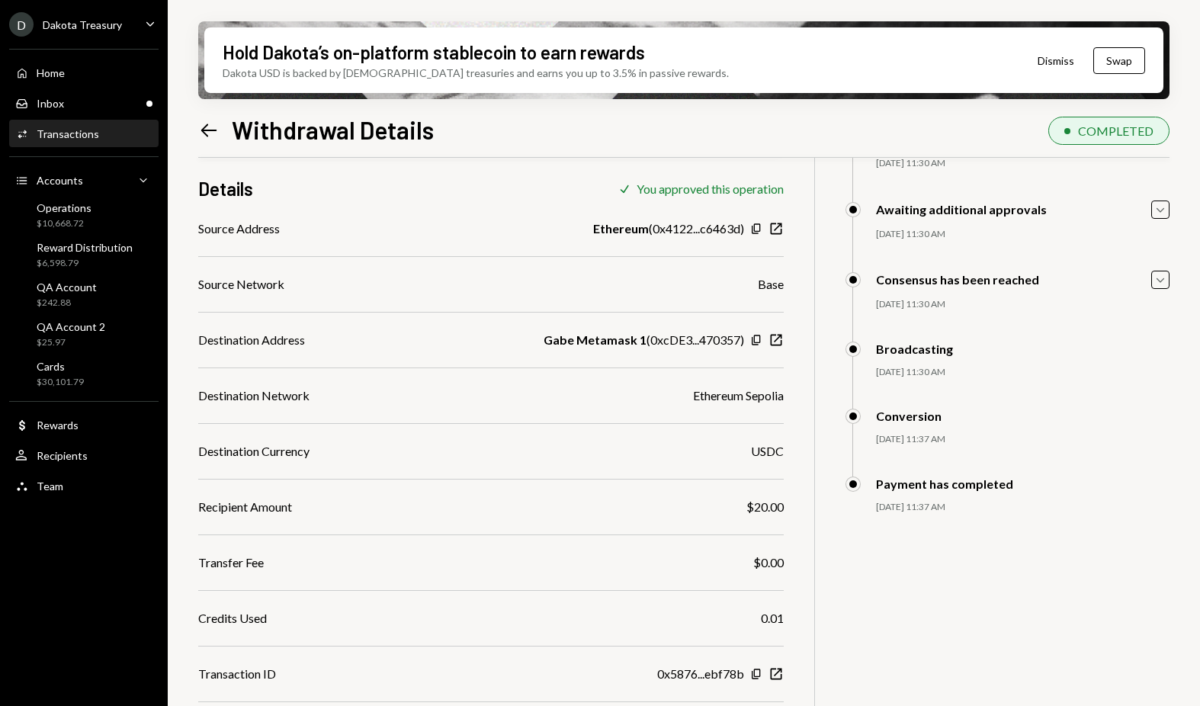
scroll to position [122, 0]
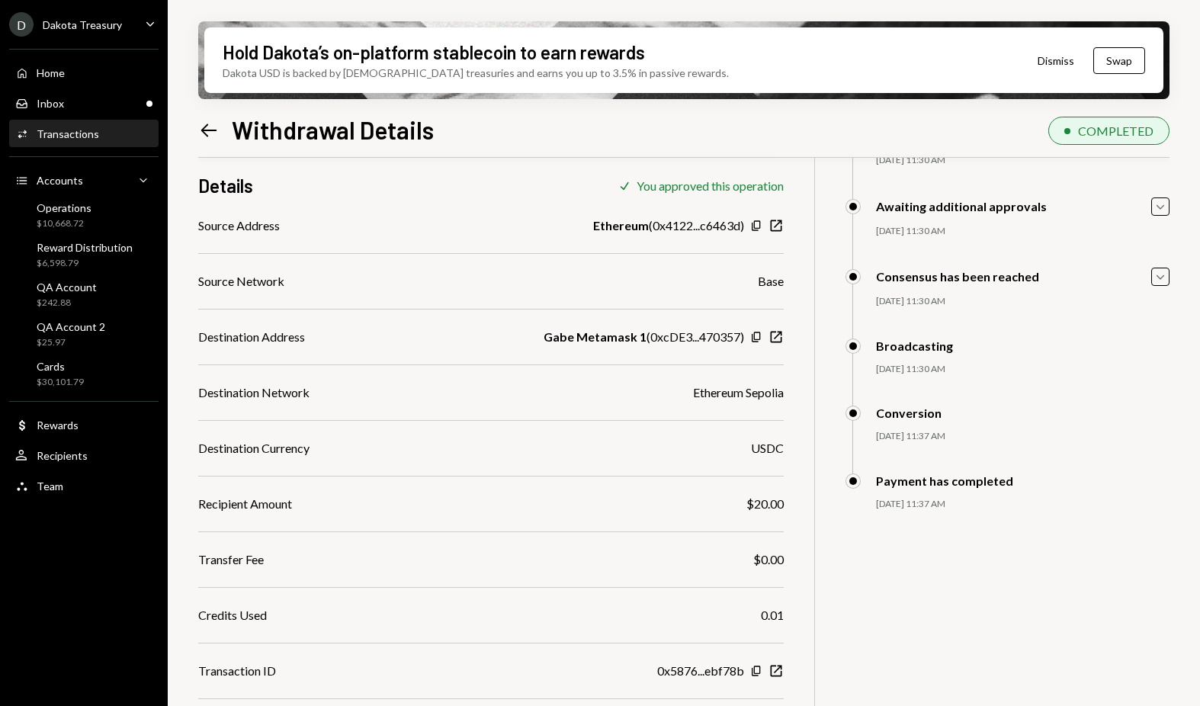
click at [893, 601] on div "20 DKUSD USD $20.00 Details Check You approved this operation Source Address Et…" at bounding box center [683, 389] width 971 height 706
click at [553, 428] on div "Source Address Ethereum ( 0x4122...c6463d ) Copy New Window Source Network Base…" at bounding box center [490, 475] width 585 height 519
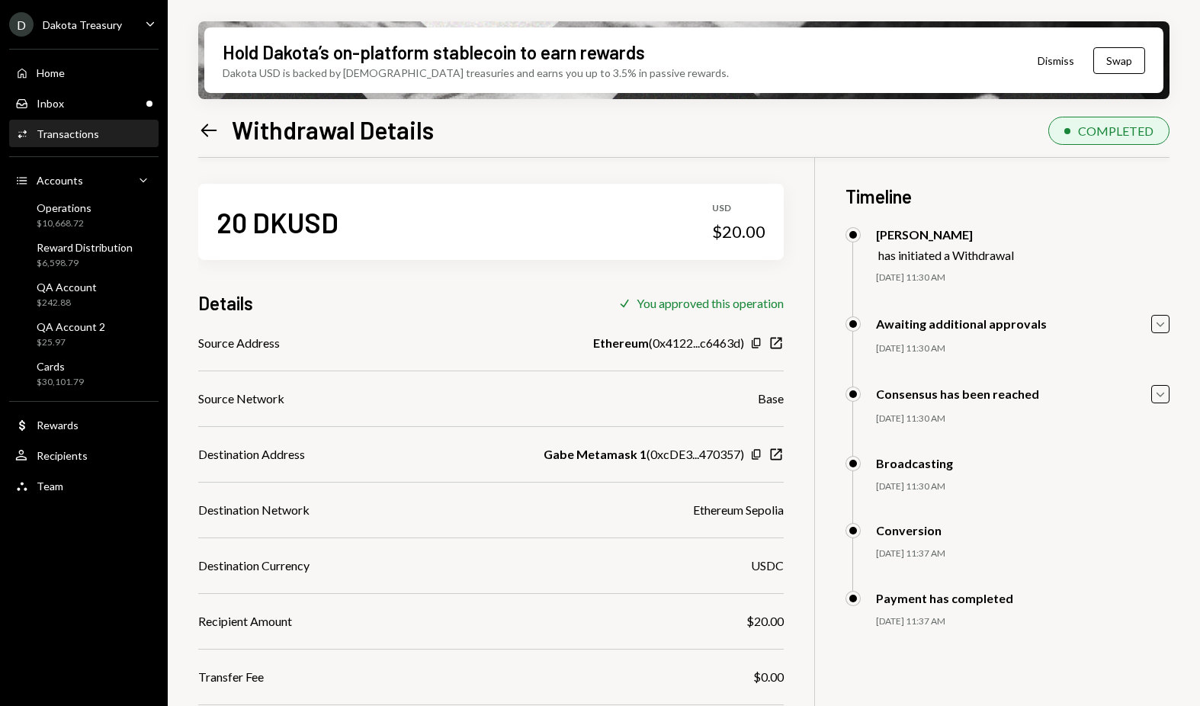
scroll to position [0, 0]
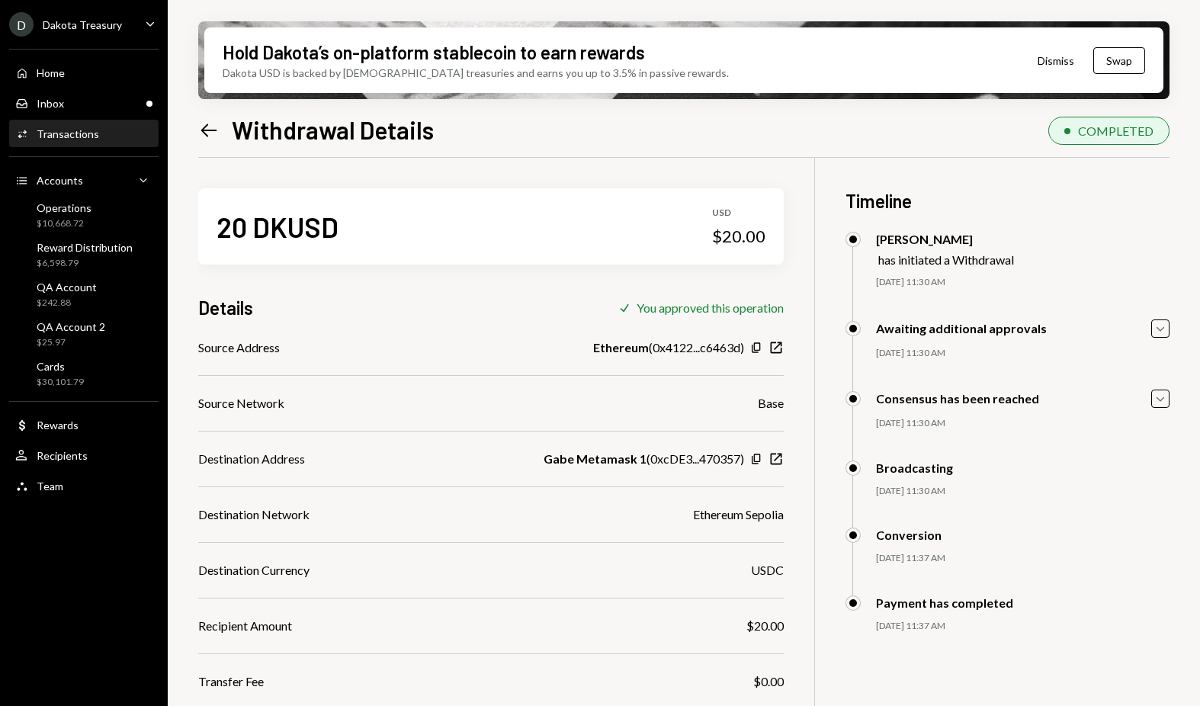
click at [213, 127] on icon "Left Arrow" at bounding box center [208, 130] width 21 height 21
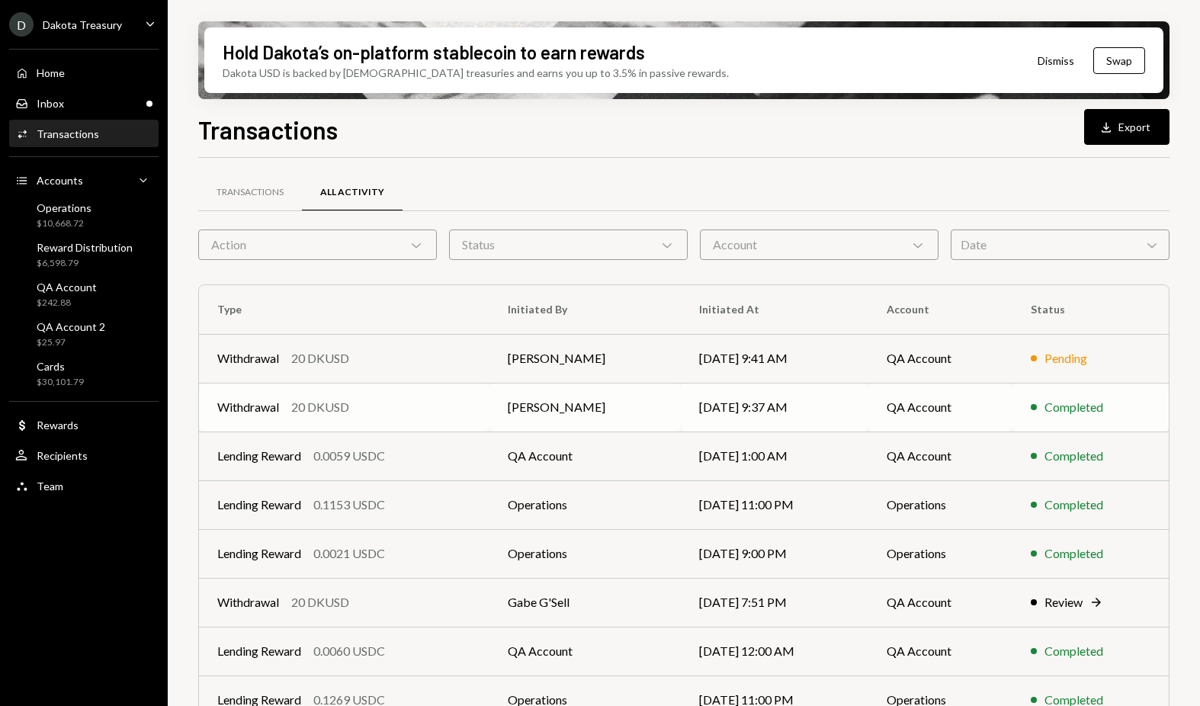
click at [275, 406] on div "Withdrawal" at bounding box center [248, 407] width 62 height 18
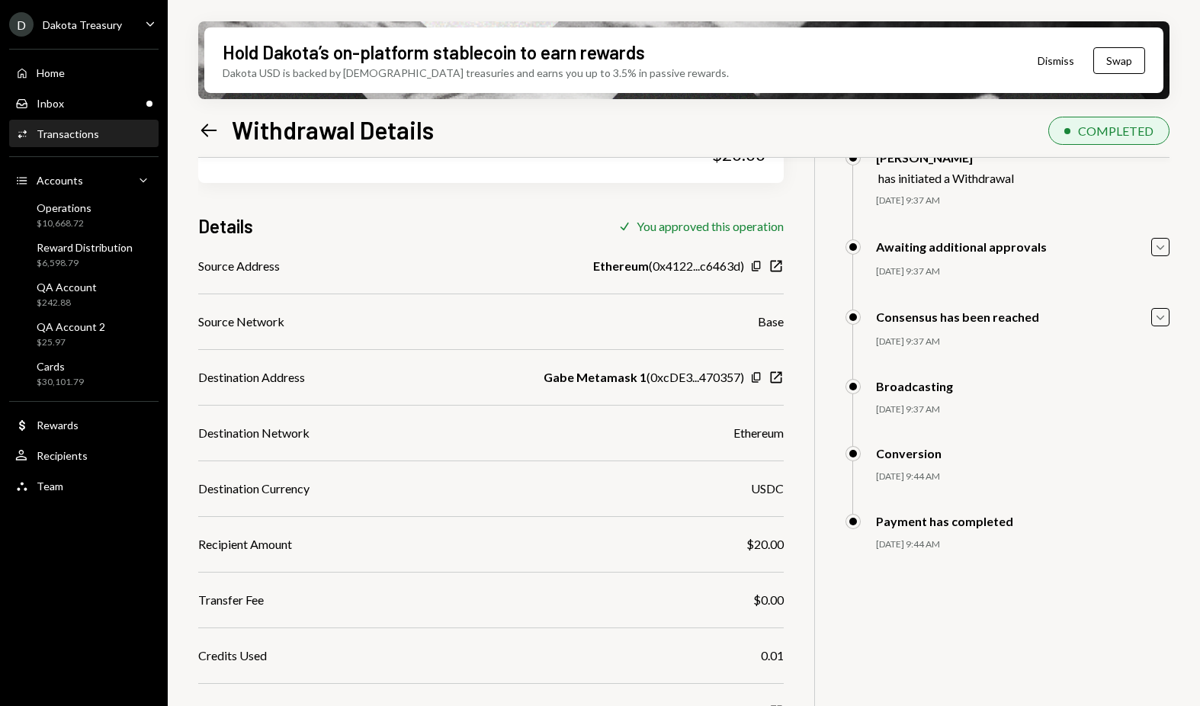
scroll to position [125, 0]
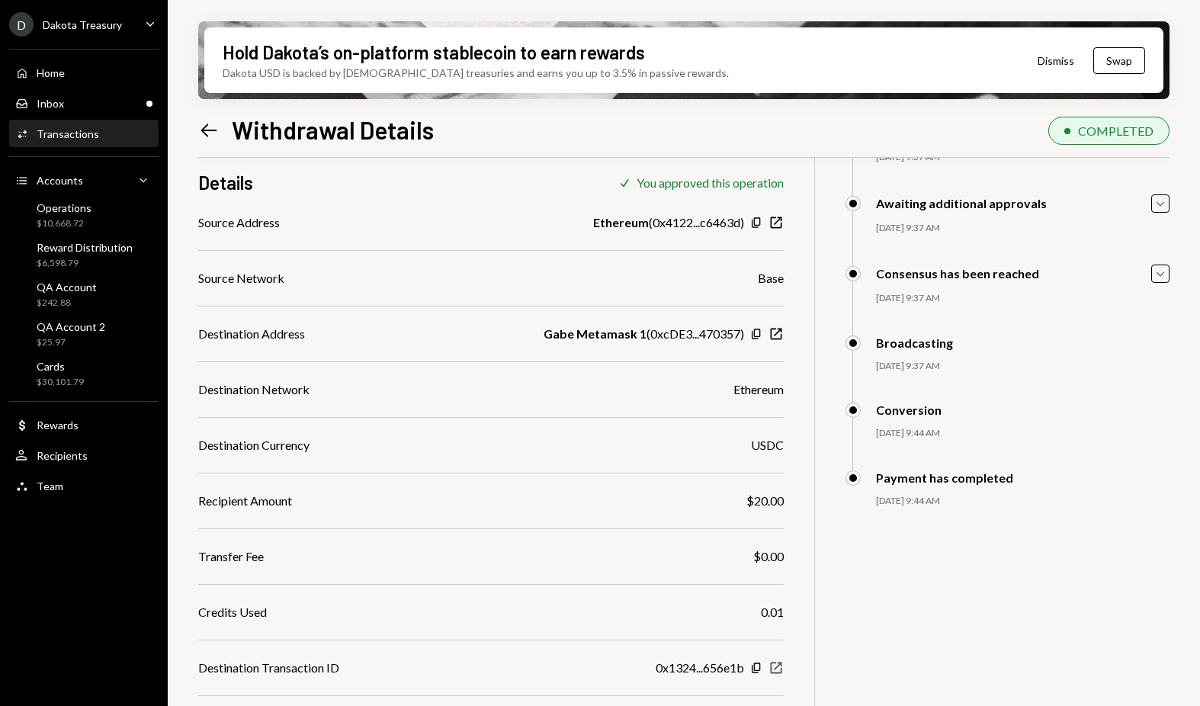
click at [771, 671] on icon "New Window" at bounding box center [775, 667] width 15 height 15
click at [213, 130] on icon "Left Arrow" at bounding box center [208, 130] width 21 height 21
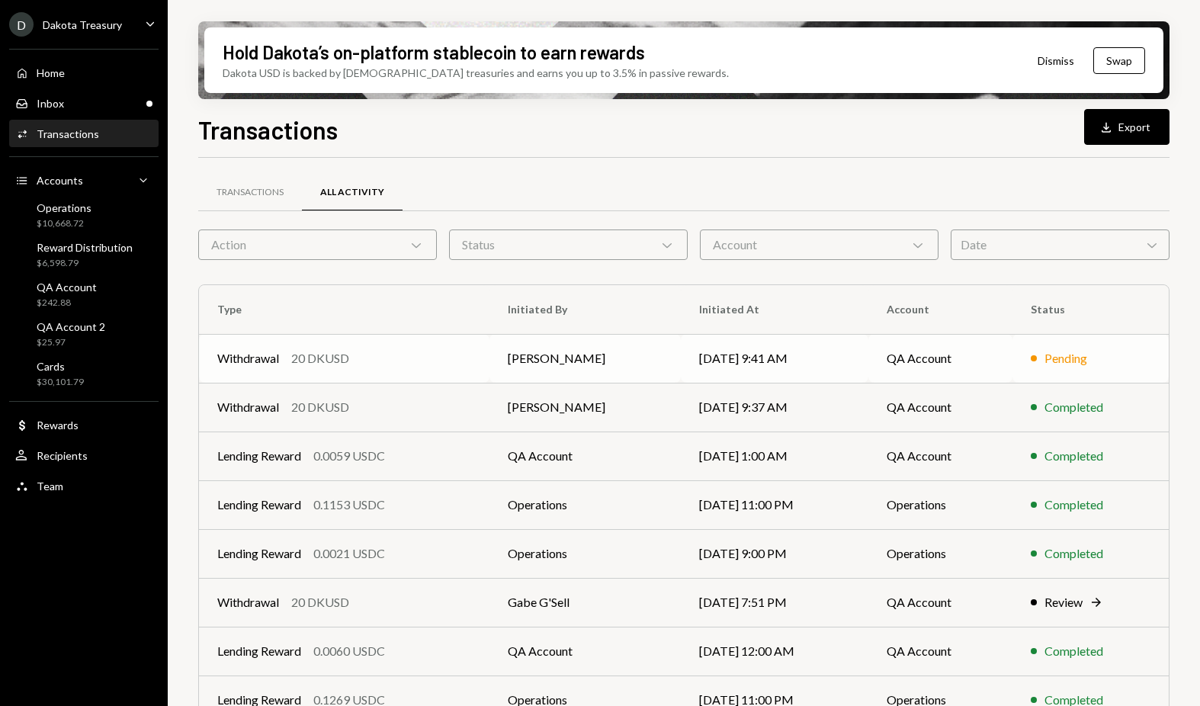
click at [306, 351] on div "20 DKUSD" at bounding box center [320, 358] width 58 height 18
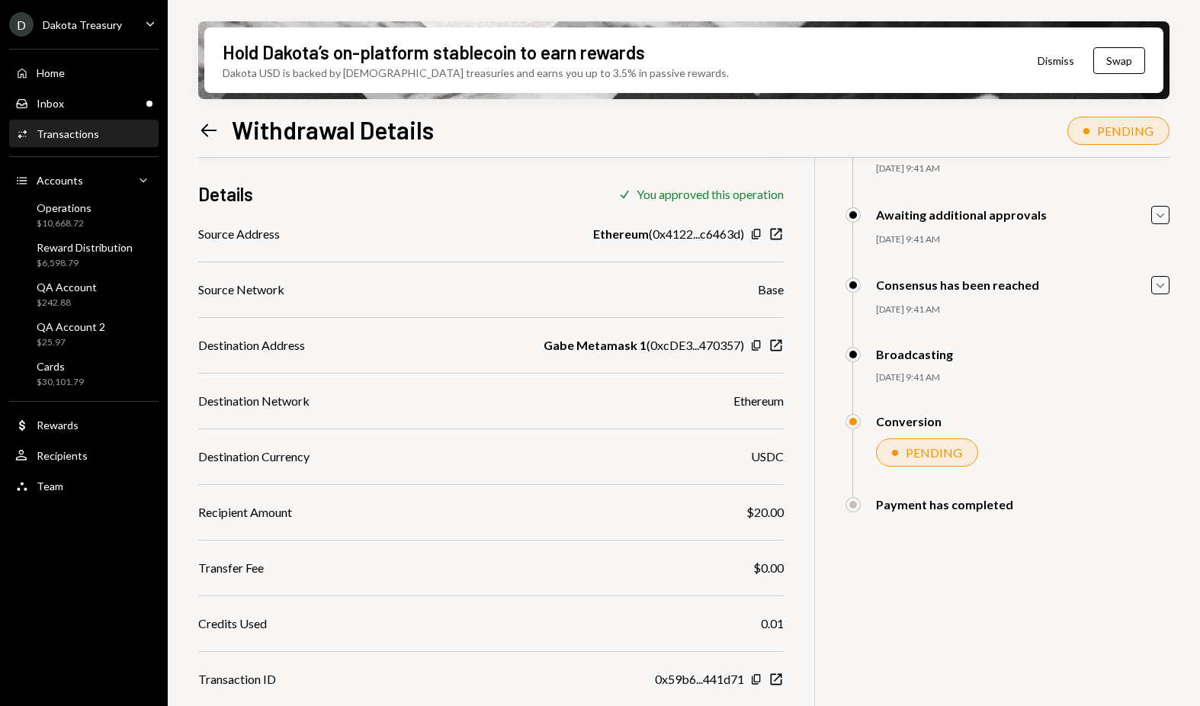
scroll to position [122, 0]
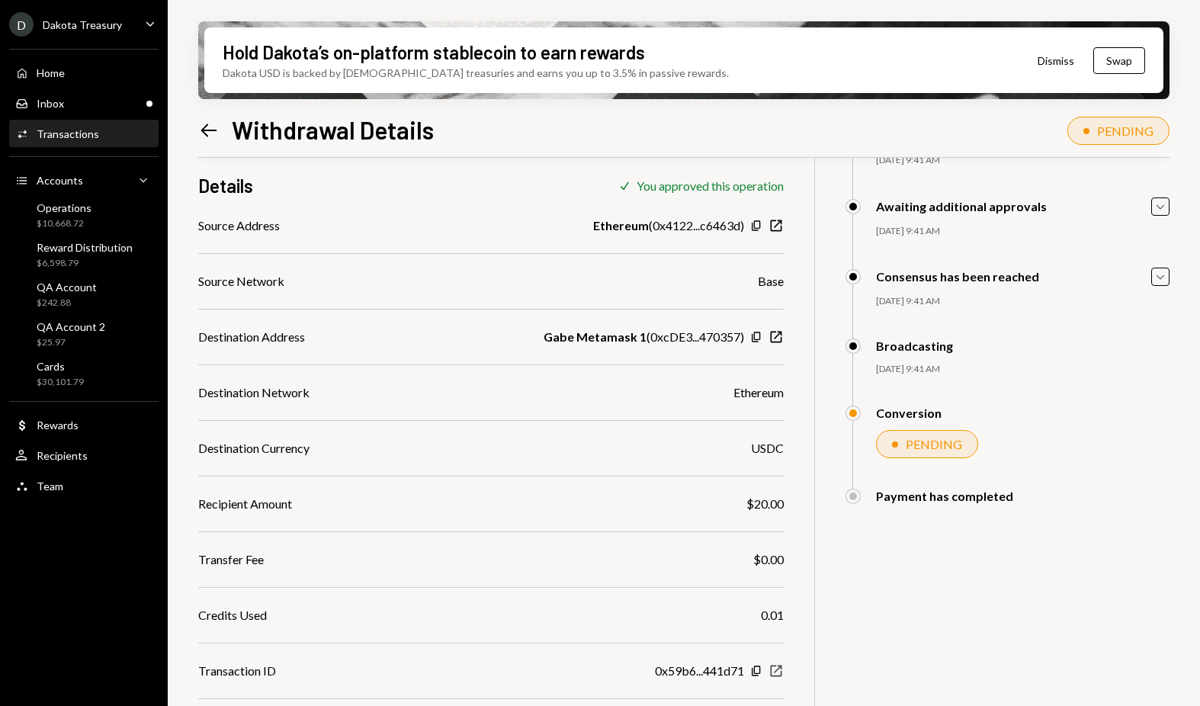
click at [778, 678] on icon "New Window" at bounding box center [775, 670] width 15 height 15
click at [780, 671] on icon "button" at bounding box center [776, 670] width 11 height 11
click at [207, 134] on icon "Left Arrow" at bounding box center [208, 130] width 21 height 21
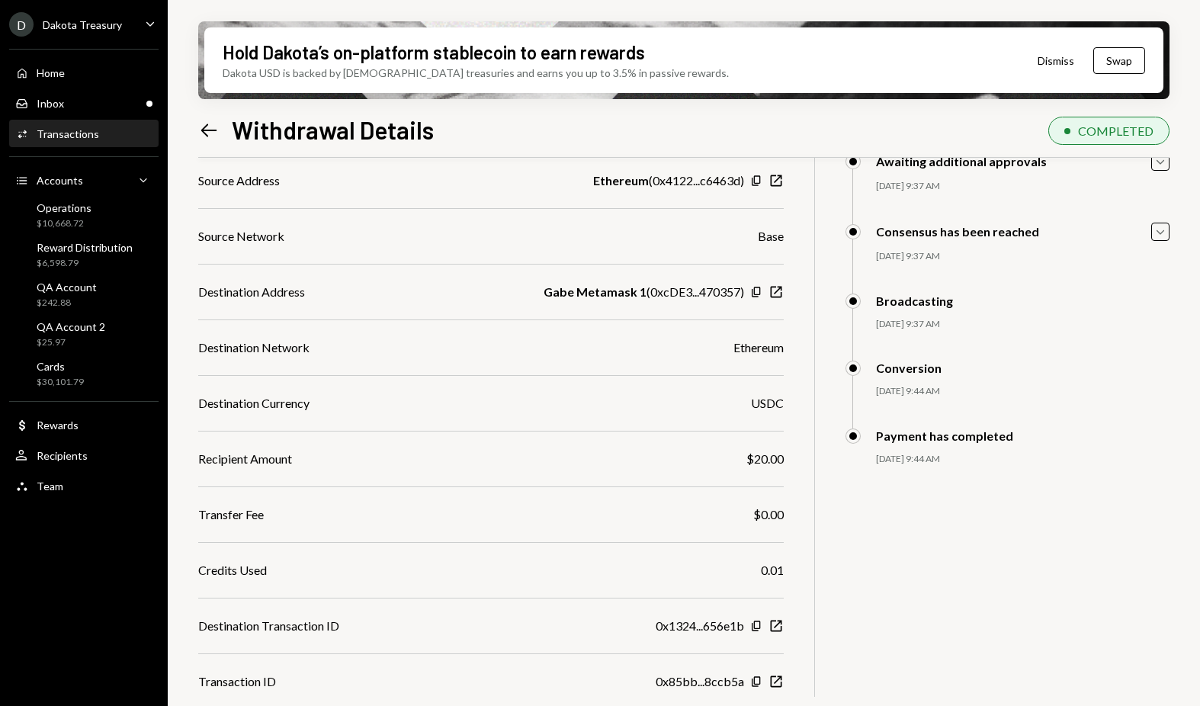
scroll to position [172, 0]
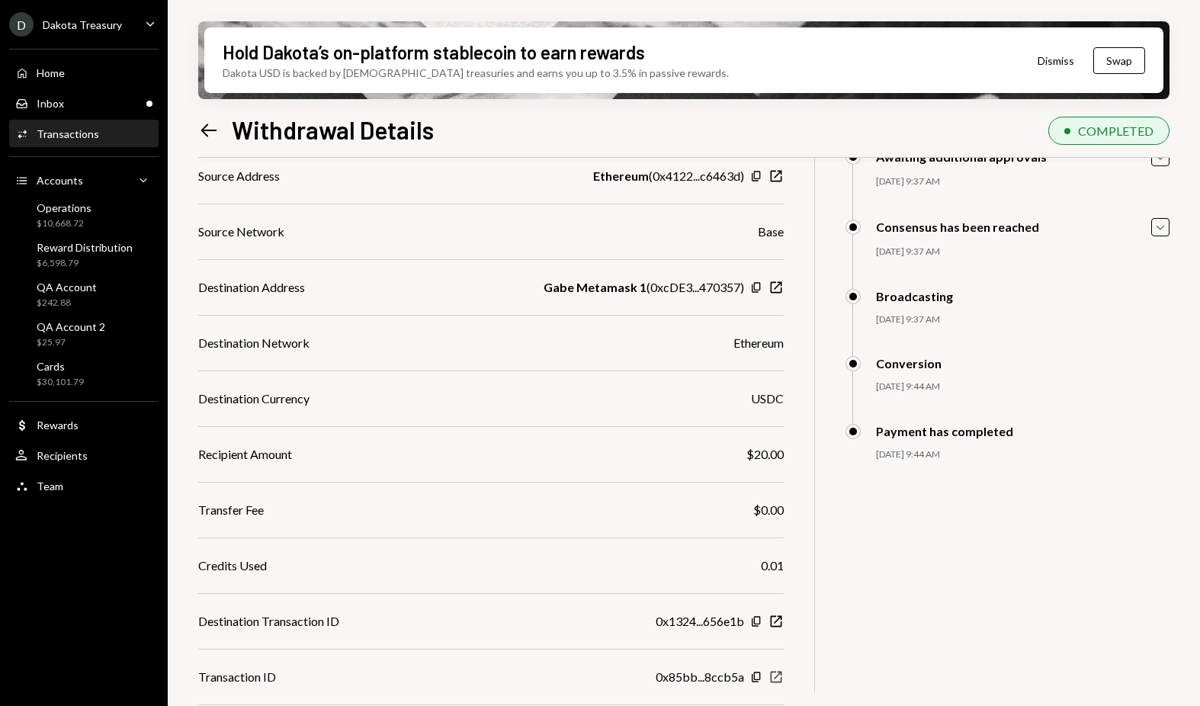
click at [779, 678] on icon "New Window" at bounding box center [775, 676] width 15 height 15
click at [784, 617] on div "20 DKUSD USD $20.00 Details Check You approved this operation Source Address Et…" at bounding box center [683, 363] width 971 height 755
click at [782, 617] on icon "New Window" at bounding box center [775, 621] width 15 height 15
click at [216, 120] on icon "Left Arrow" at bounding box center [208, 130] width 21 height 21
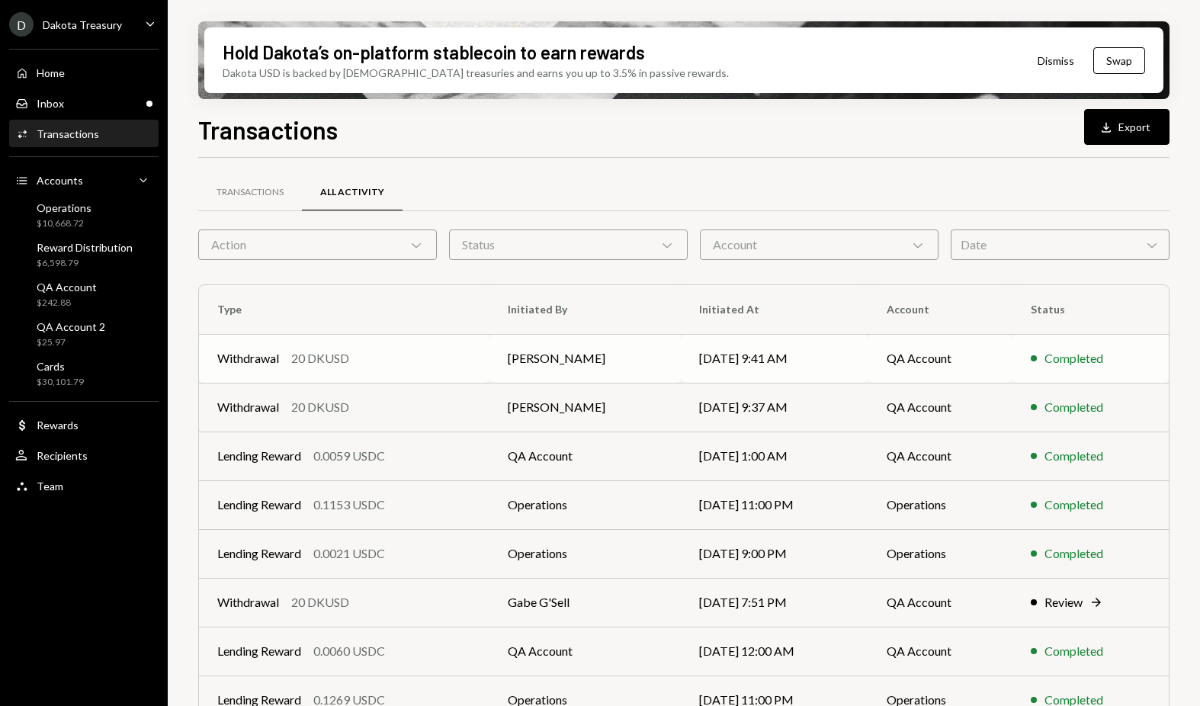
click at [303, 363] on div "20 DKUSD" at bounding box center [320, 358] width 58 height 18
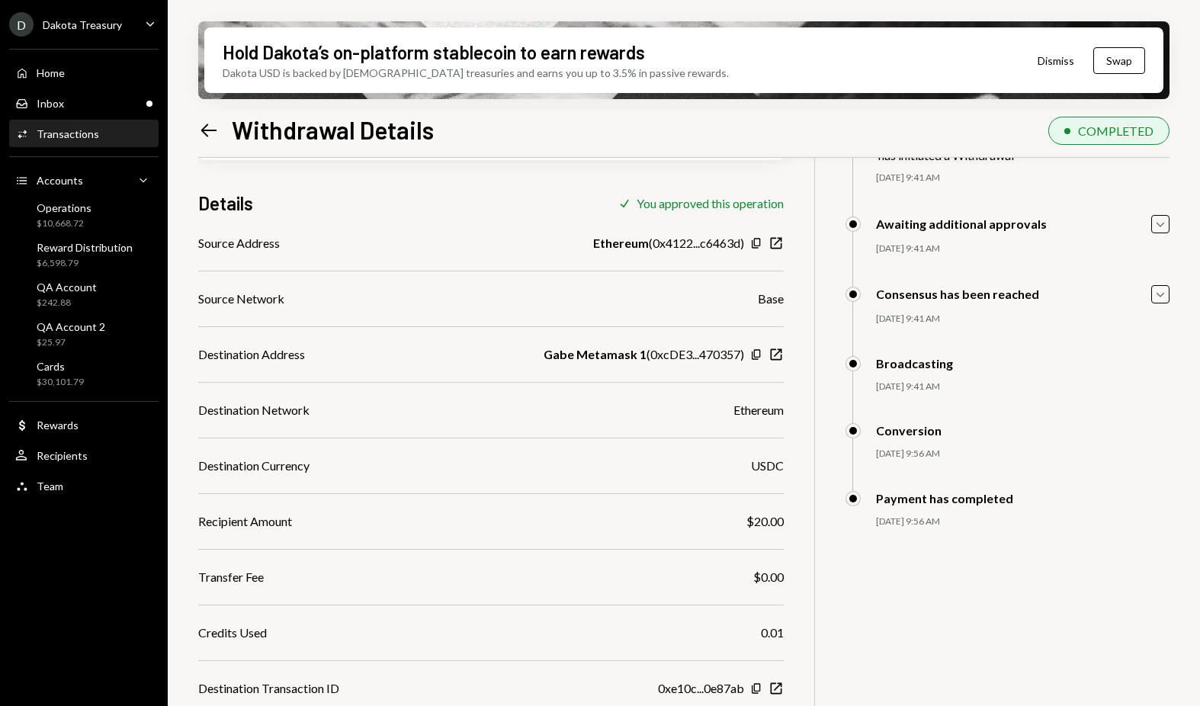
scroll to position [172, 0]
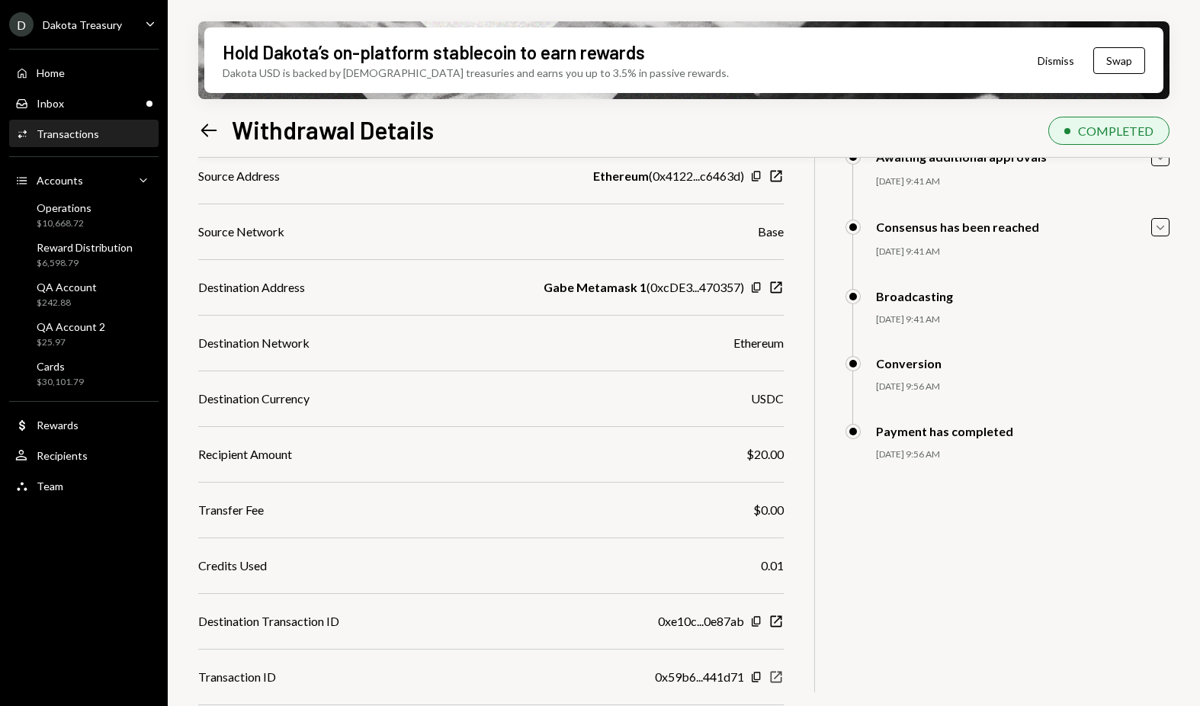
click at [781, 682] on icon "button" at bounding box center [776, 677] width 11 height 11
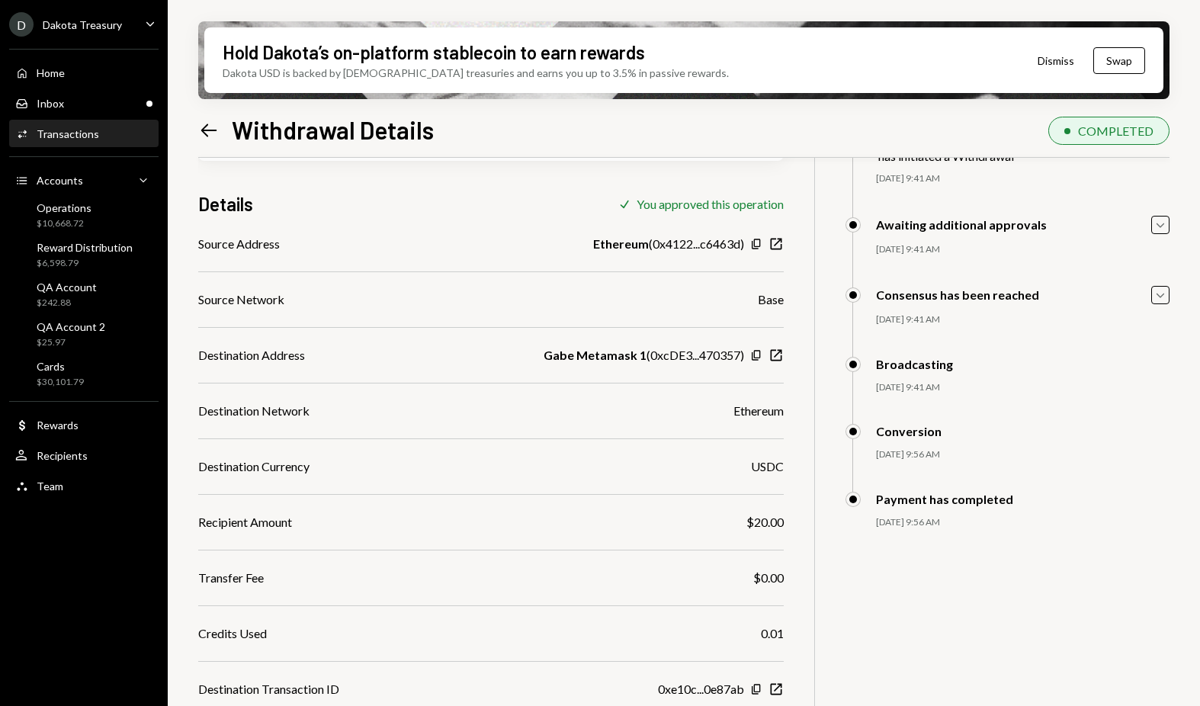
scroll to position [167, 0]
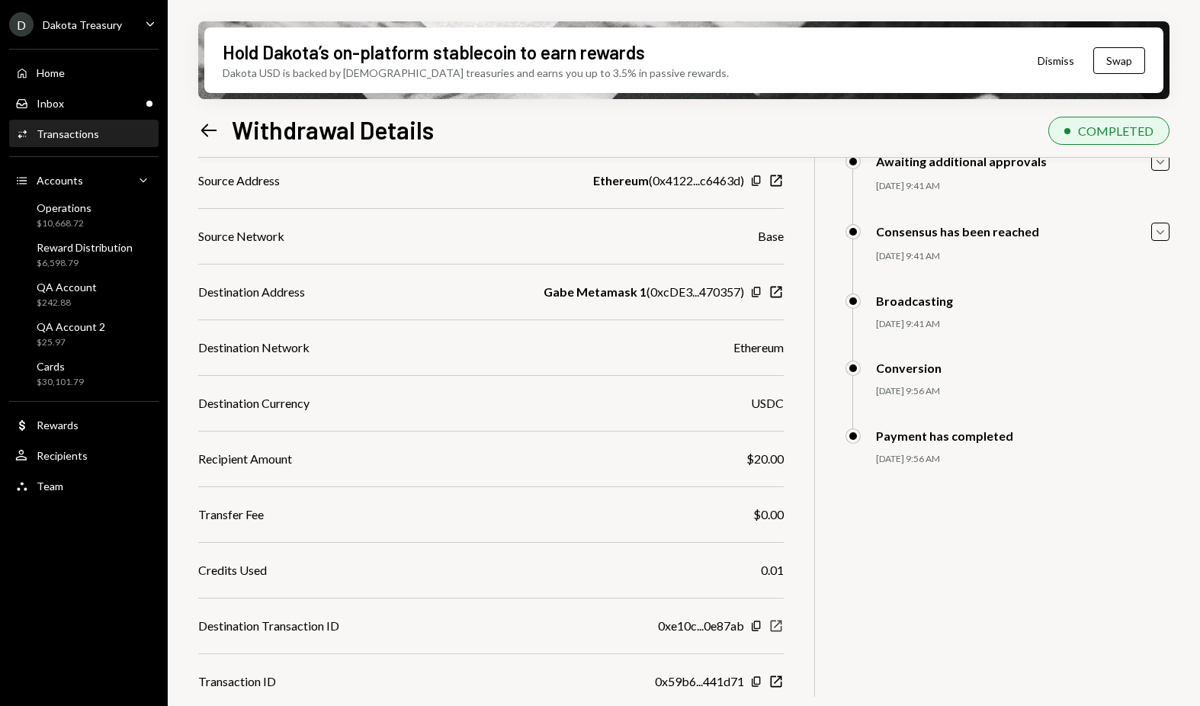
click at [776, 630] on icon "New Window" at bounding box center [775, 625] width 15 height 15
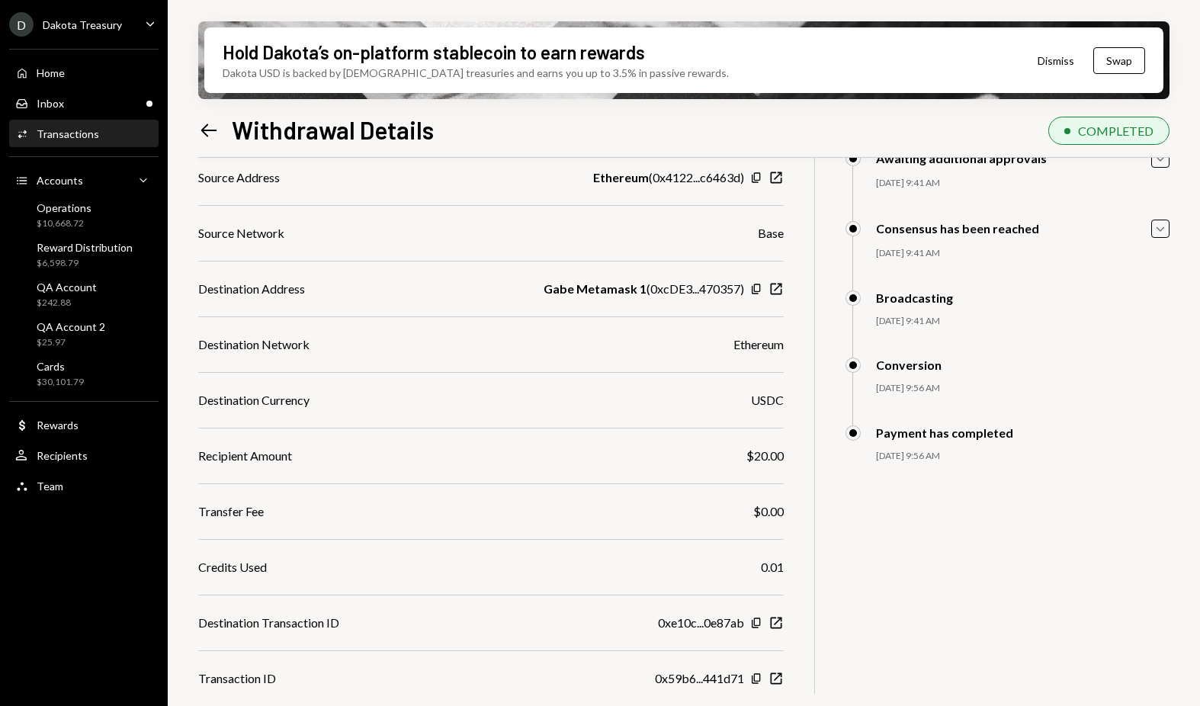
scroll to position [172, 0]
click at [755, 286] on icon "Copy" at bounding box center [756, 287] width 12 height 12
click at [778, 618] on icon "button" at bounding box center [776, 621] width 11 height 11
click at [781, 678] on icon "New Window" at bounding box center [775, 676] width 15 height 15
click at [0, 0] on div "D Dakota Treasury Caret Down Home Home Inbox Inbox Activities Transactions Acco…" at bounding box center [600, 353] width 1200 height 706
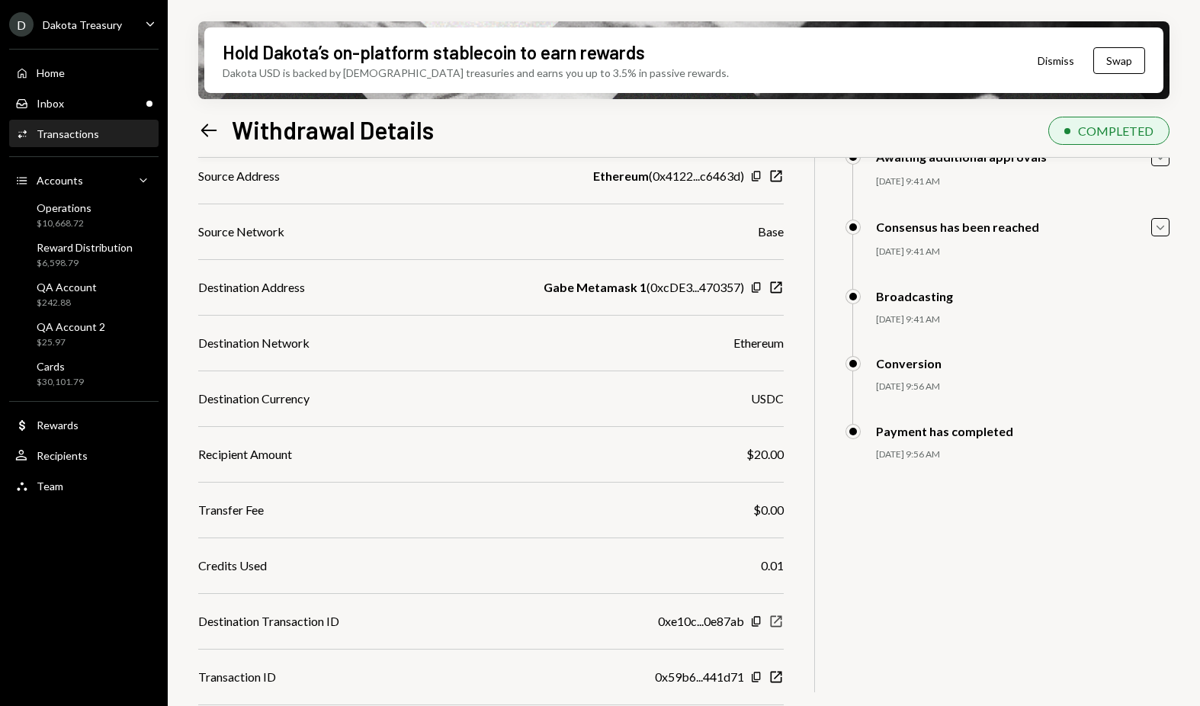
click at [779, 622] on icon "New Window" at bounding box center [775, 621] width 15 height 15
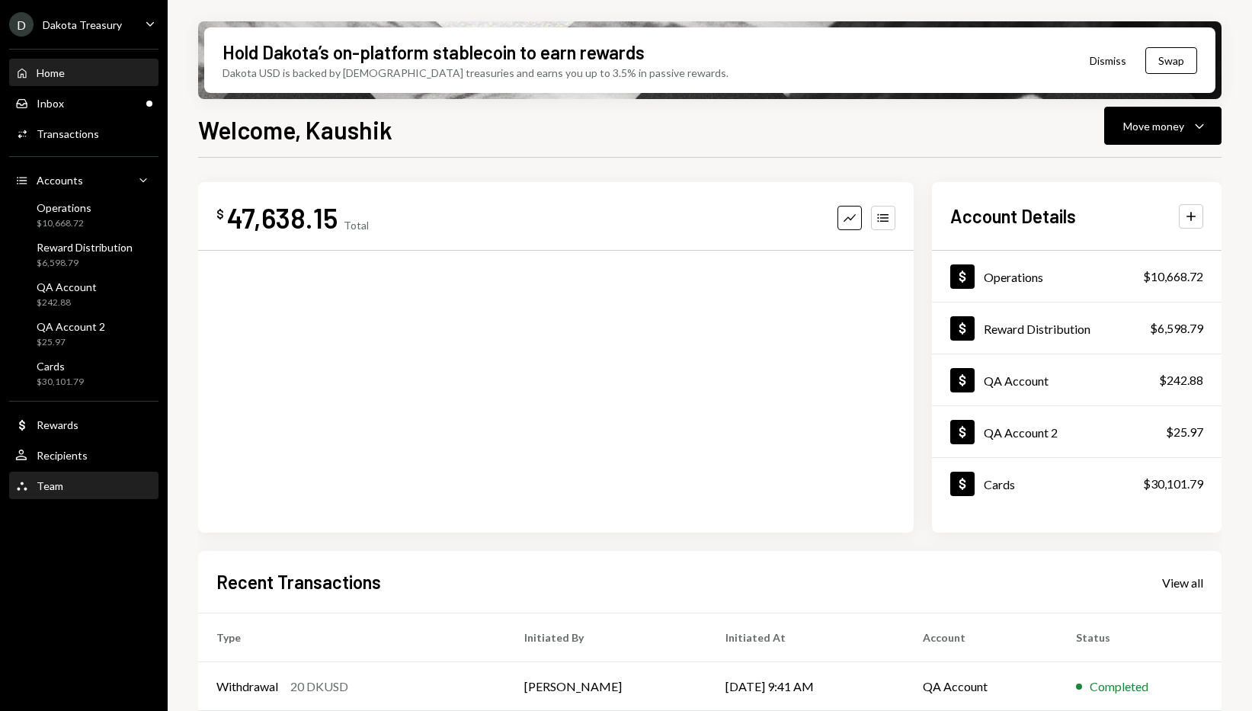
click at [66, 488] on div "Team Team" at bounding box center [83, 486] width 137 height 14
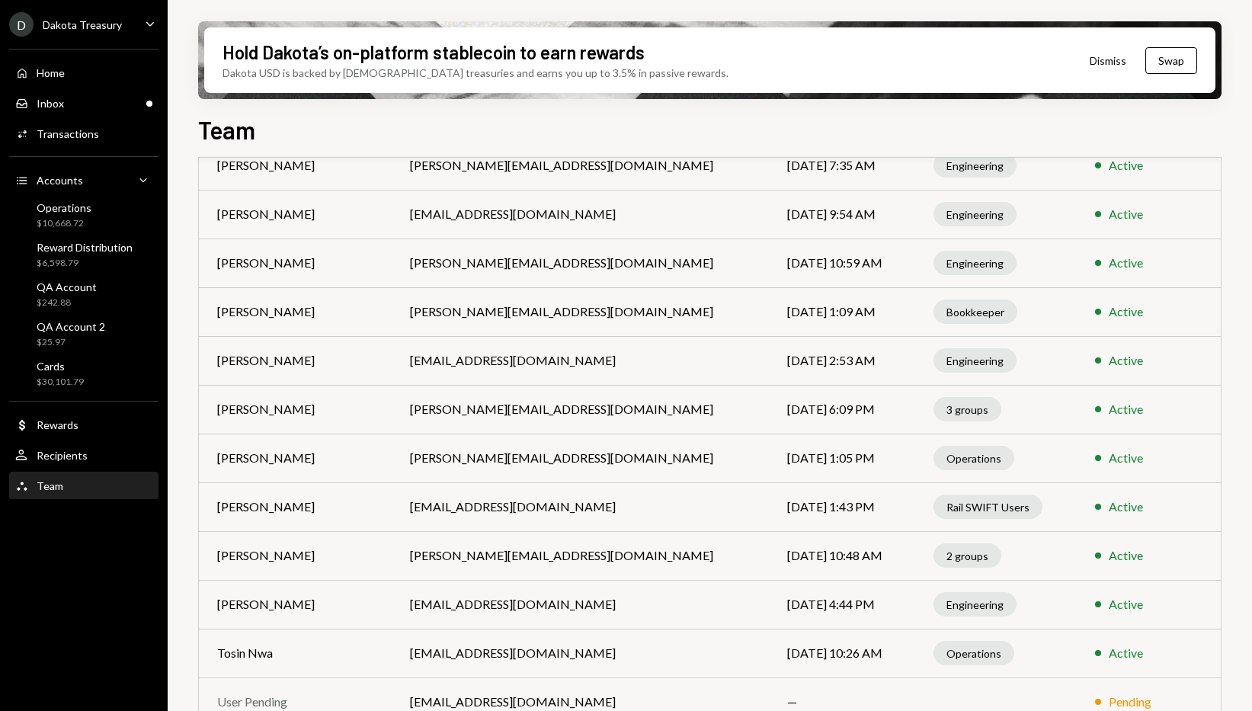
scroll to position [984, 0]
